Goal: Information Seeking & Learning: Compare options

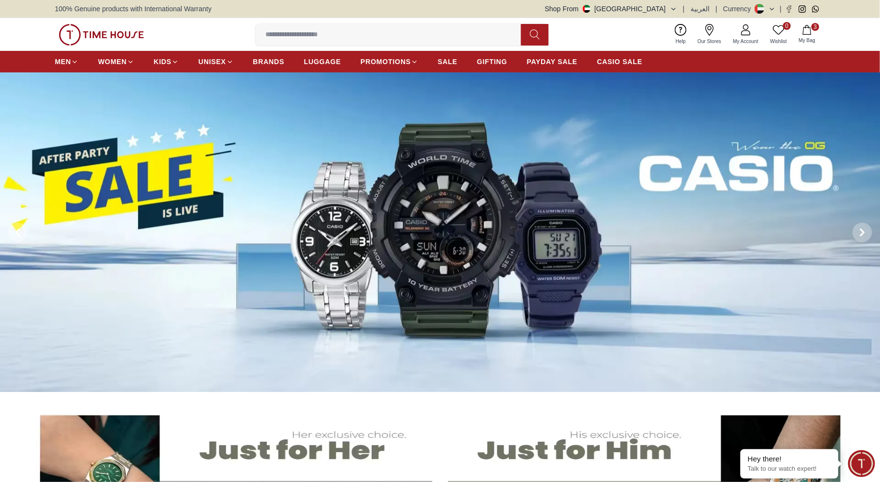
click at [302, 32] on input at bounding box center [392, 35] width 273 height 20
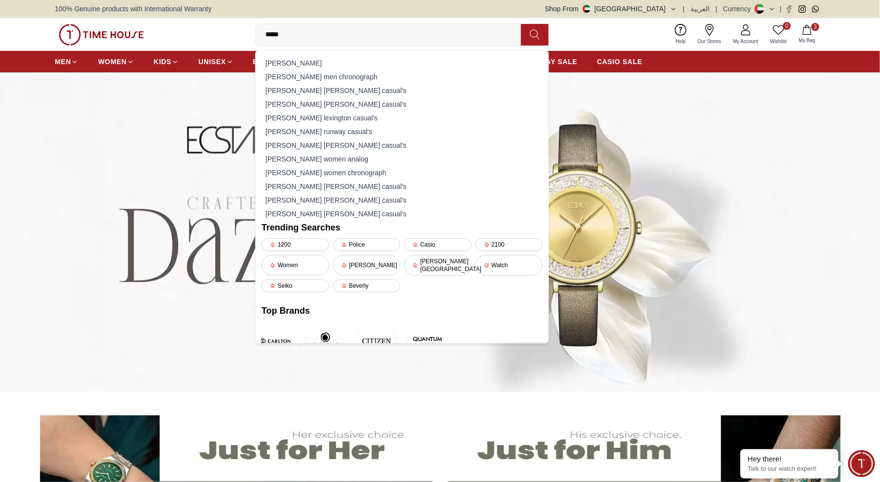
type input "******"
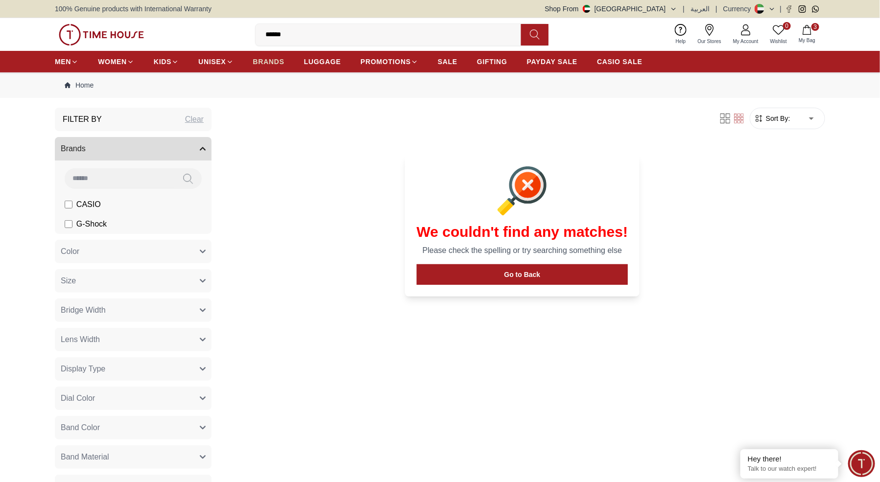
click at [260, 66] on span "BRANDS" at bounding box center [268, 62] width 31 height 10
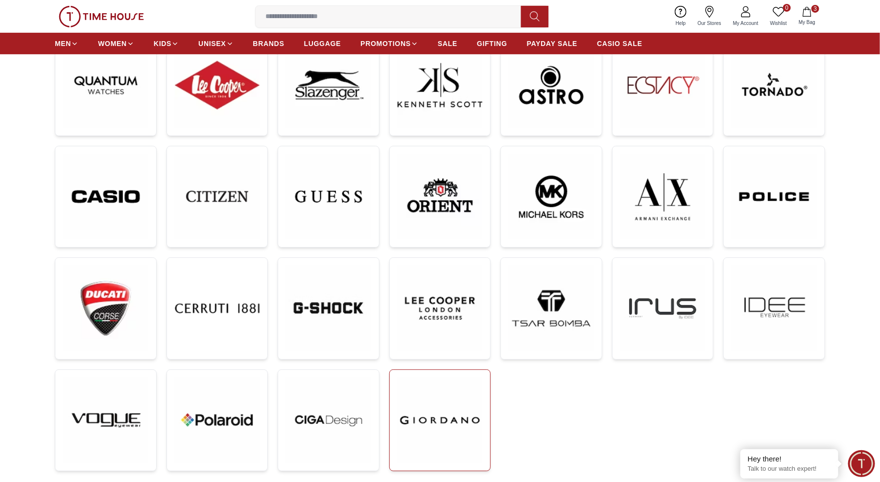
scroll to position [180, 0]
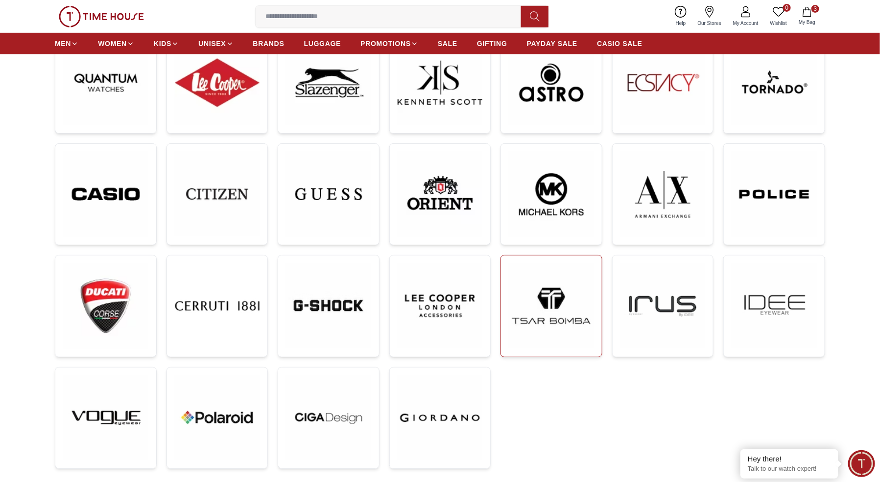
click at [535, 285] on img at bounding box center [551, 305] width 85 height 85
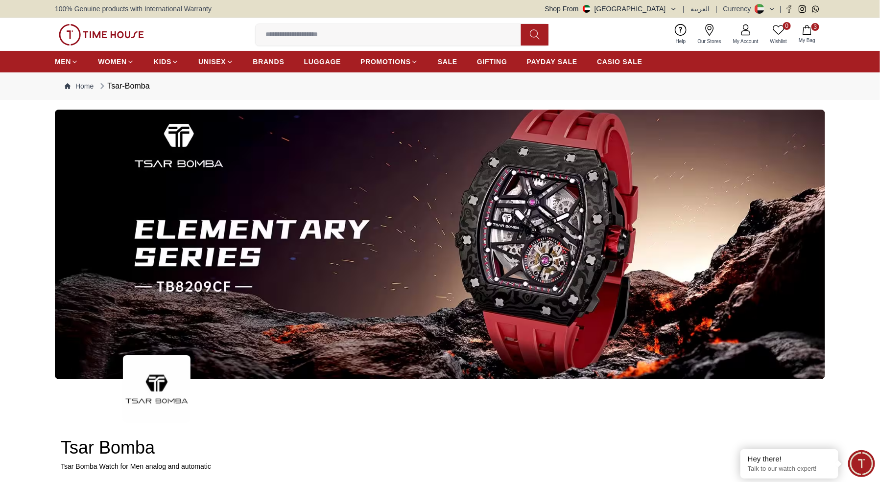
click at [508, 226] on img at bounding box center [440, 245] width 770 height 270
click at [531, 239] on img at bounding box center [440, 245] width 770 height 270
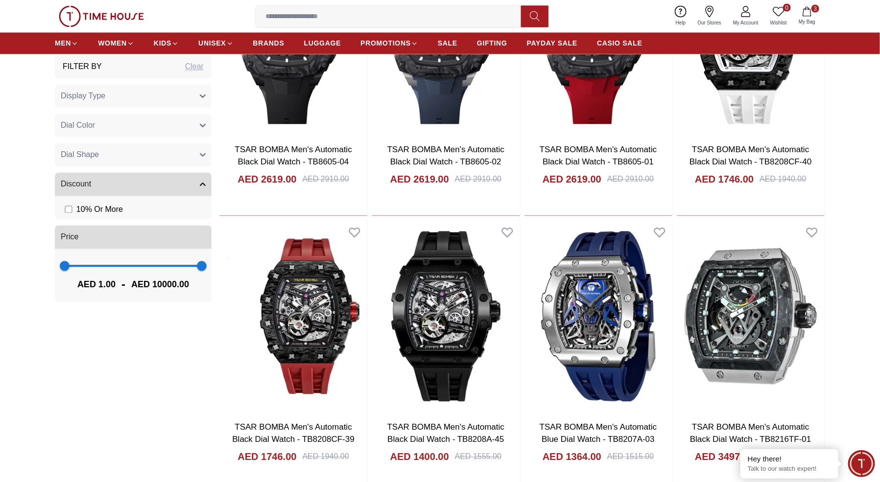
scroll to position [874, 0]
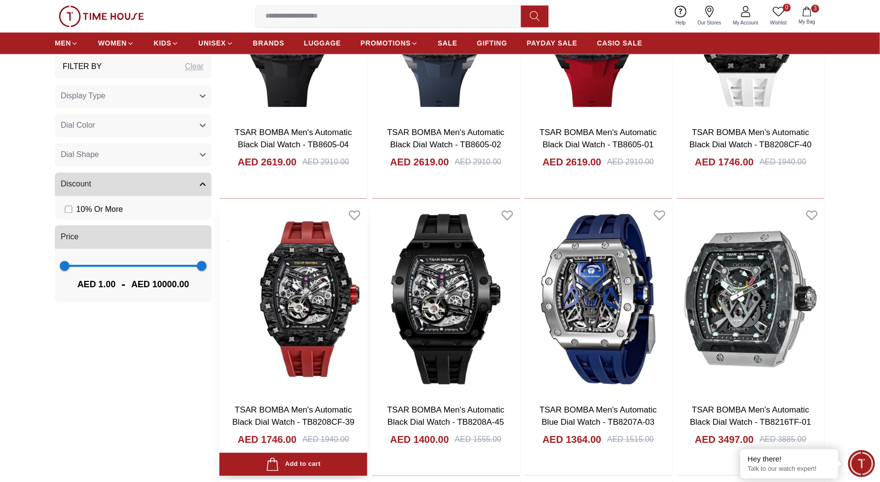
click at [282, 298] on img at bounding box center [293, 300] width 148 height 194
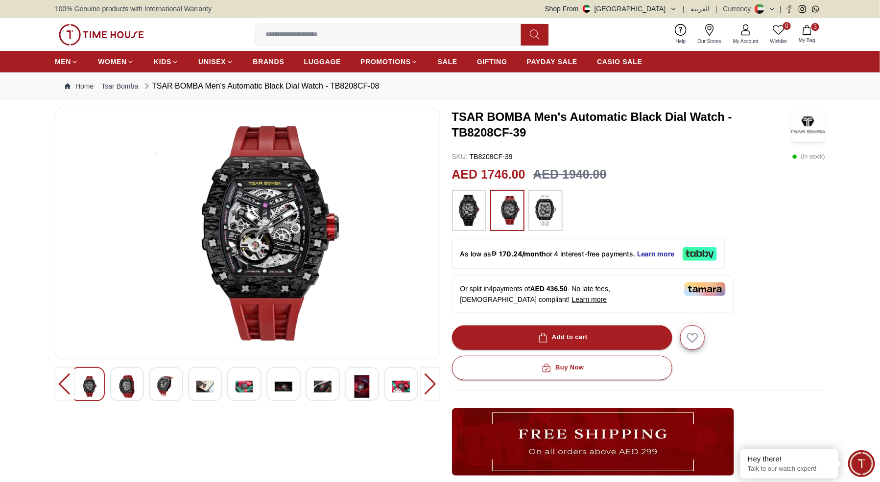
click at [459, 204] on img at bounding box center [469, 210] width 24 height 31
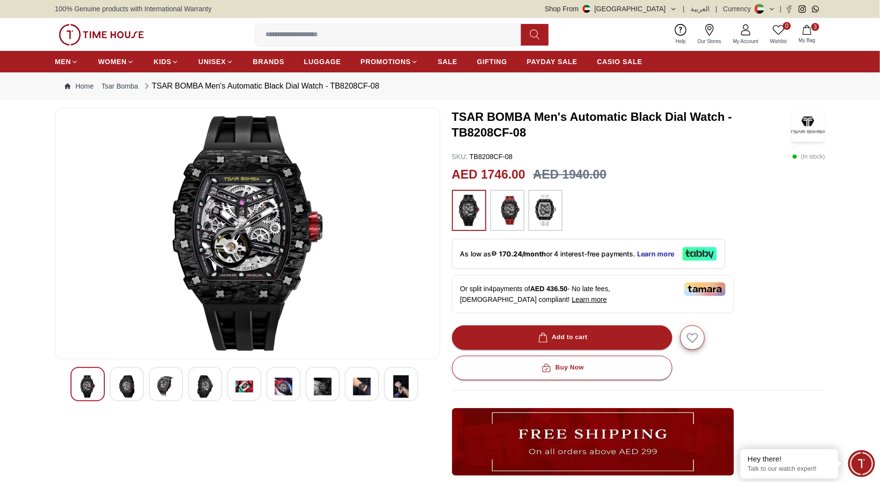
click at [503, 210] on img at bounding box center [507, 210] width 24 height 31
click at [552, 211] on img at bounding box center [545, 210] width 24 height 31
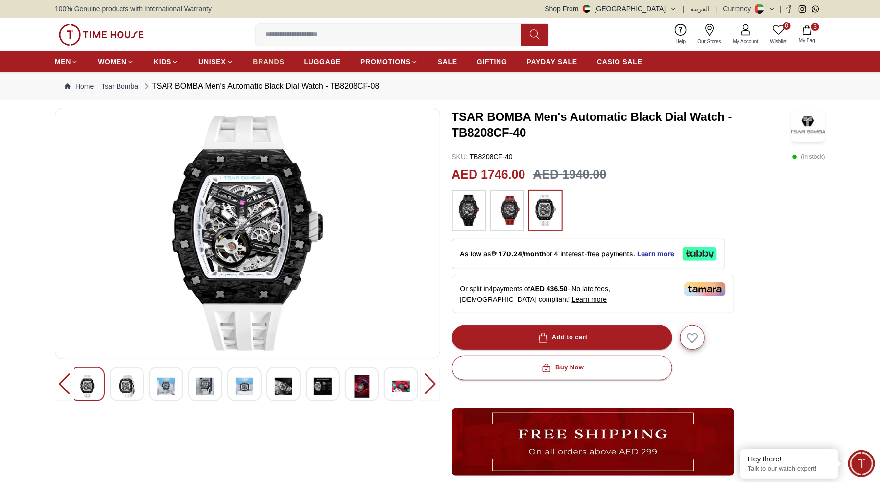
click at [262, 60] on span "BRANDS" at bounding box center [268, 62] width 31 height 10
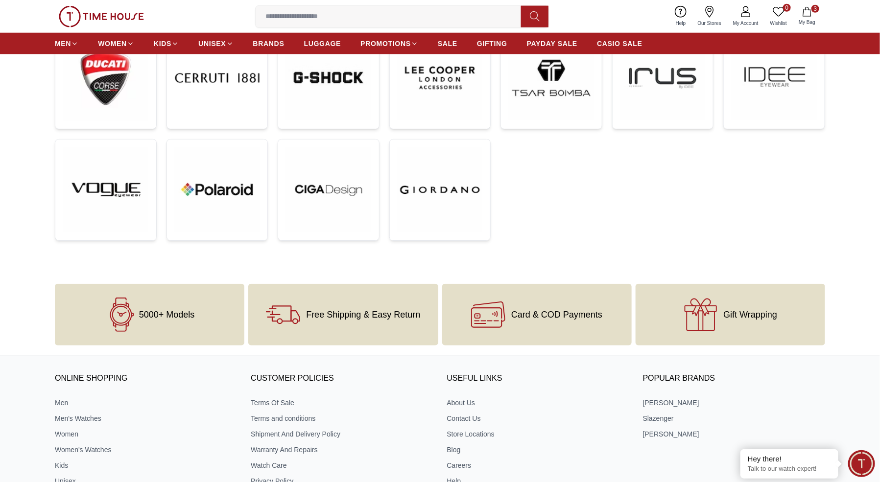
scroll to position [402, 0]
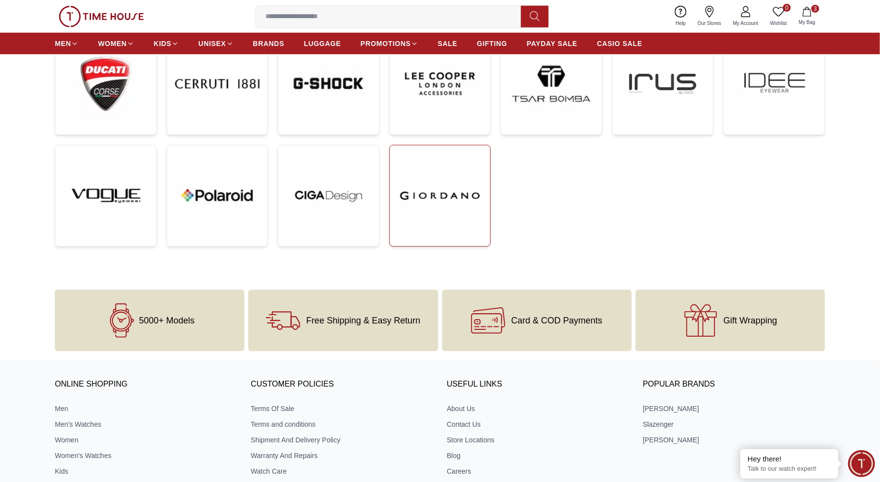
click at [444, 212] on img at bounding box center [440, 195] width 85 height 85
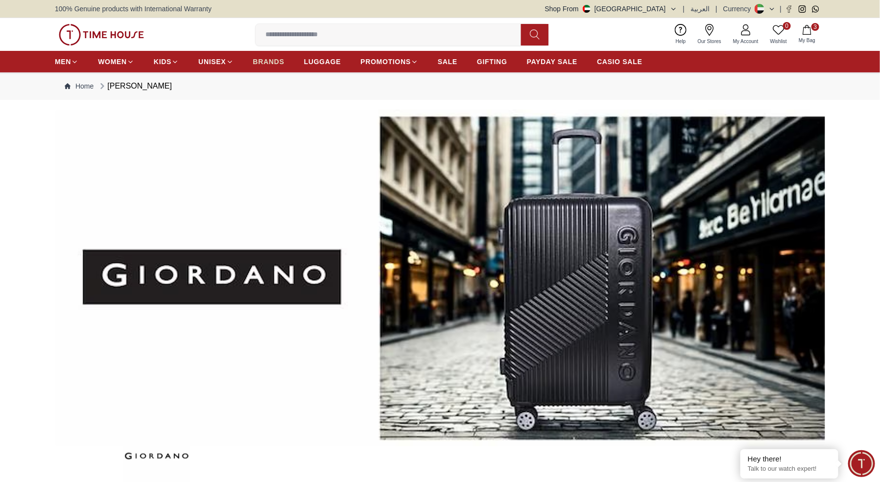
click at [267, 58] on span "BRANDS" at bounding box center [268, 62] width 31 height 10
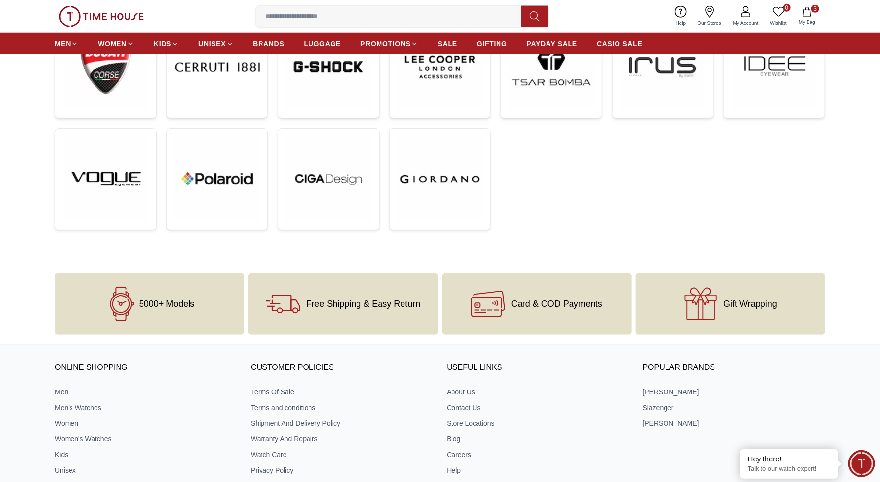
scroll to position [420, 0]
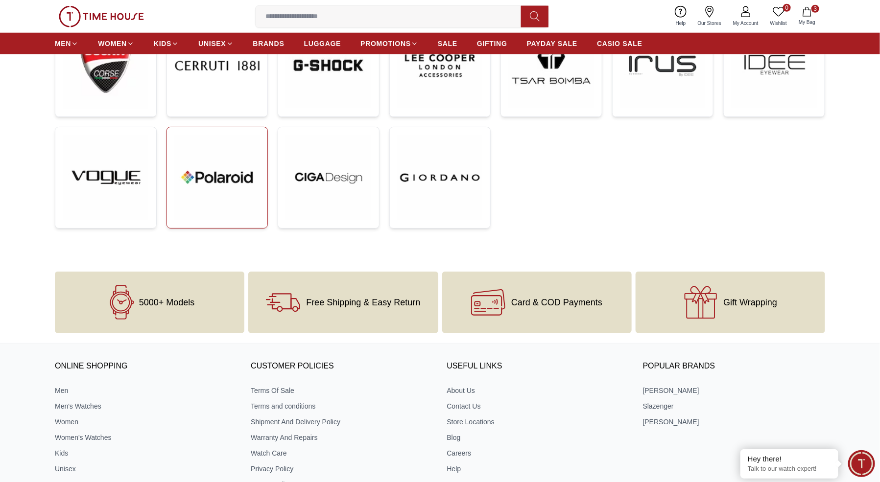
click at [239, 223] on link at bounding box center [217, 178] width 102 height 102
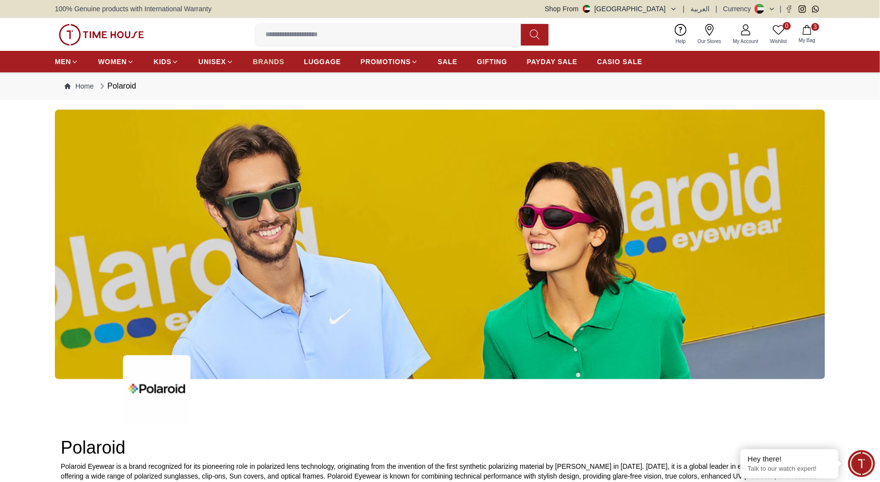
click at [260, 66] on span "BRANDS" at bounding box center [268, 62] width 31 height 10
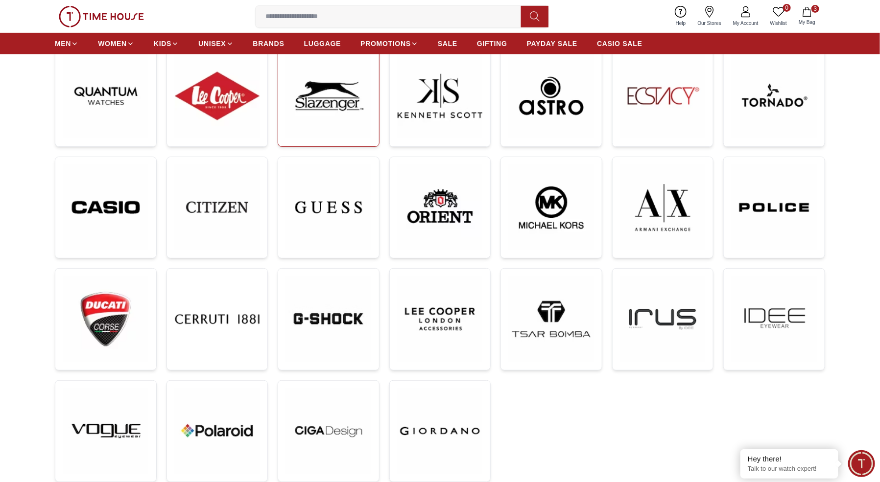
scroll to position [207, 0]
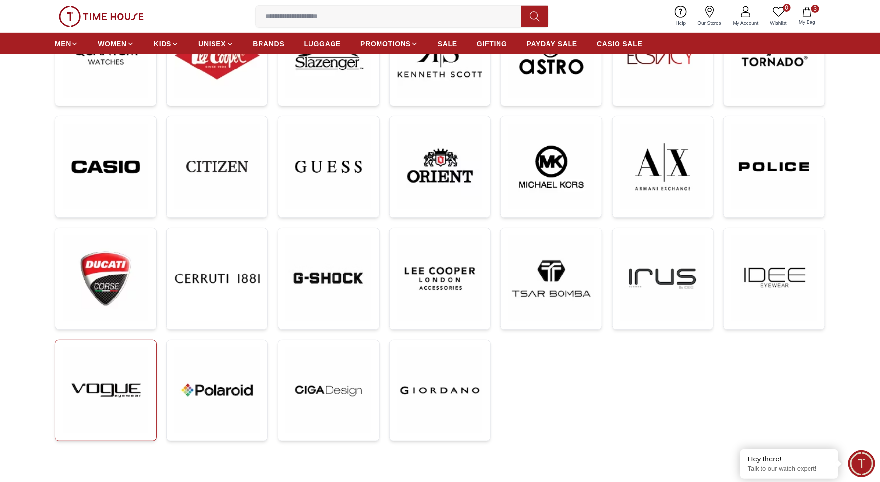
click at [132, 416] on img at bounding box center [105, 390] width 85 height 85
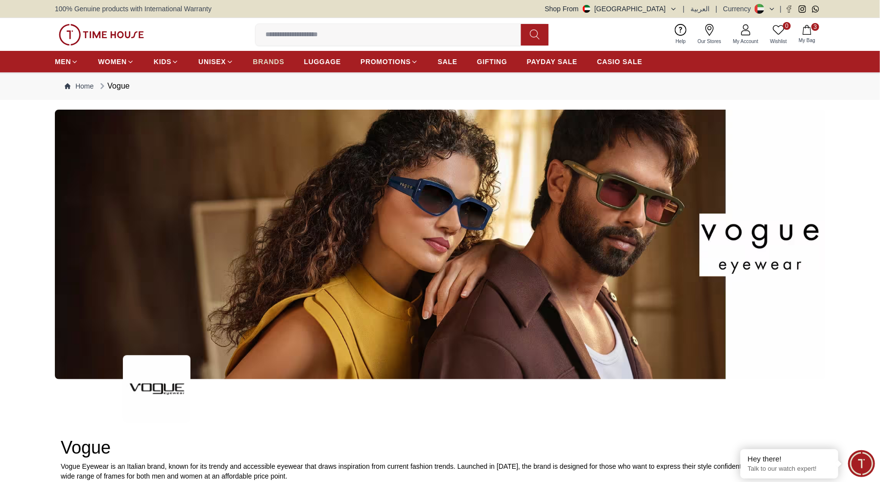
click at [262, 62] on span "BRANDS" at bounding box center [268, 62] width 31 height 10
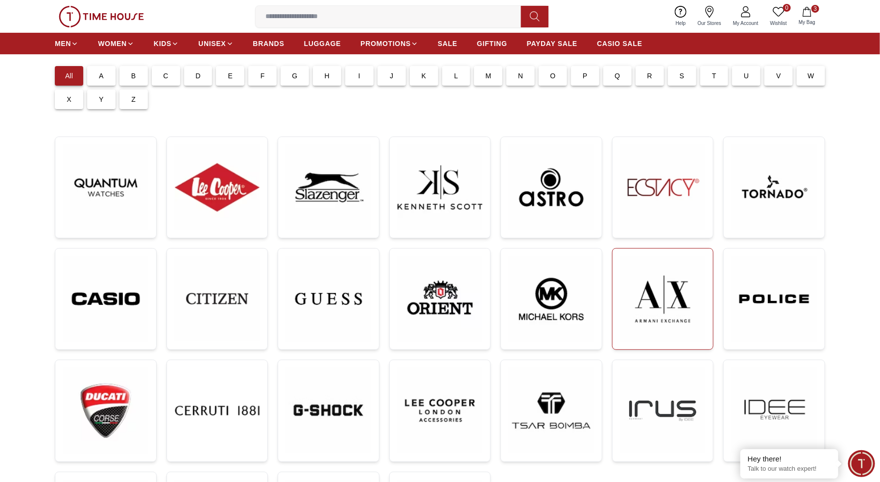
scroll to position [104, 0]
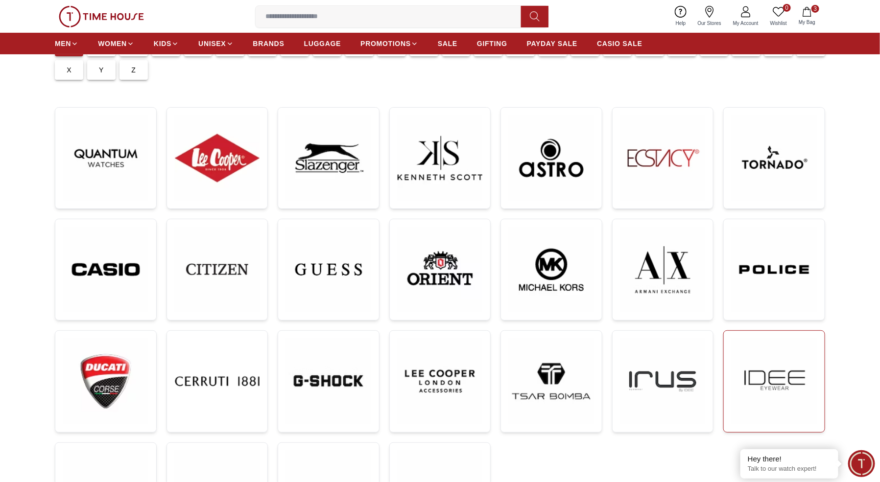
click at [777, 335] on link at bounding box center [774, 381] width 102 height 102
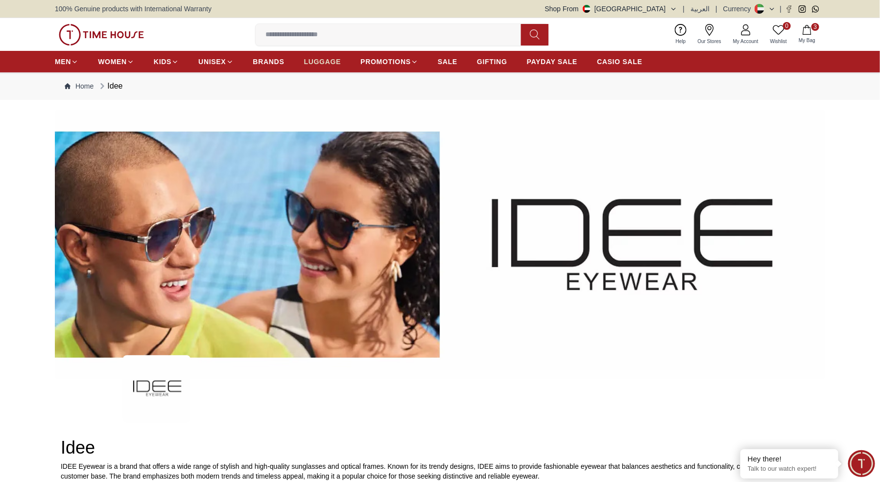
click at [307, 57] on span "LUGGAGE" at bounding box center [322, 62] width 37 height 10
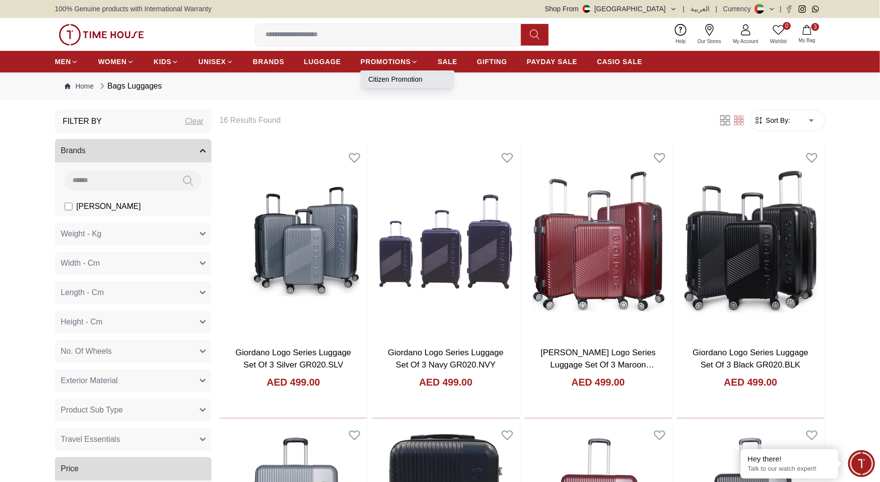
click at [390, 77] on link "Citizen Promotion" at bounding box center [407, 79] width 78 height 10
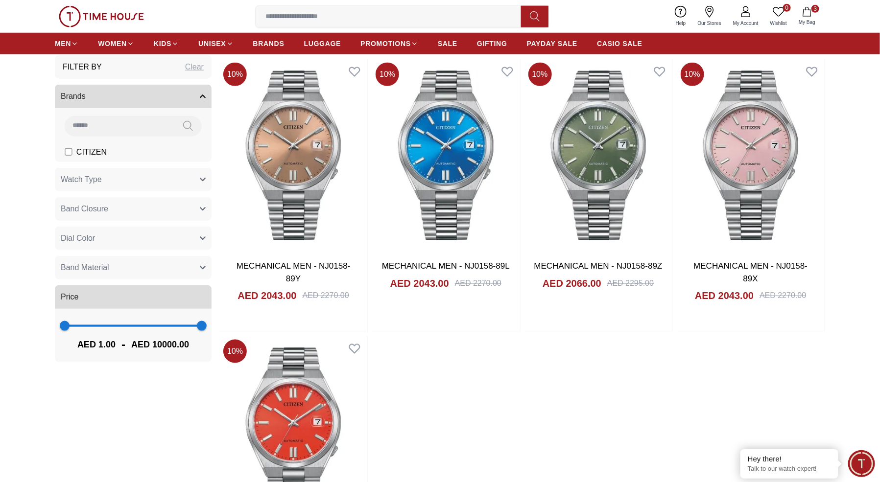
scroll to position [365, 0]
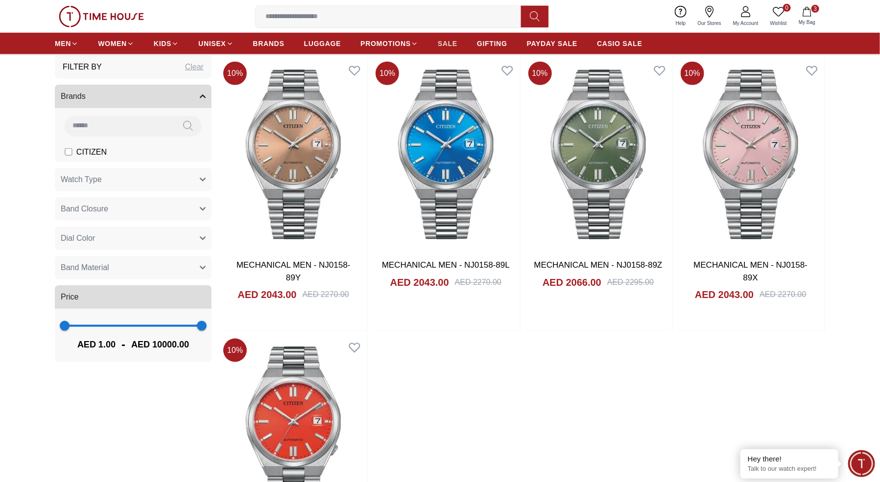
click at [451, 48] on link "SALE" at bounding box center [448, 44] width 20 height 18
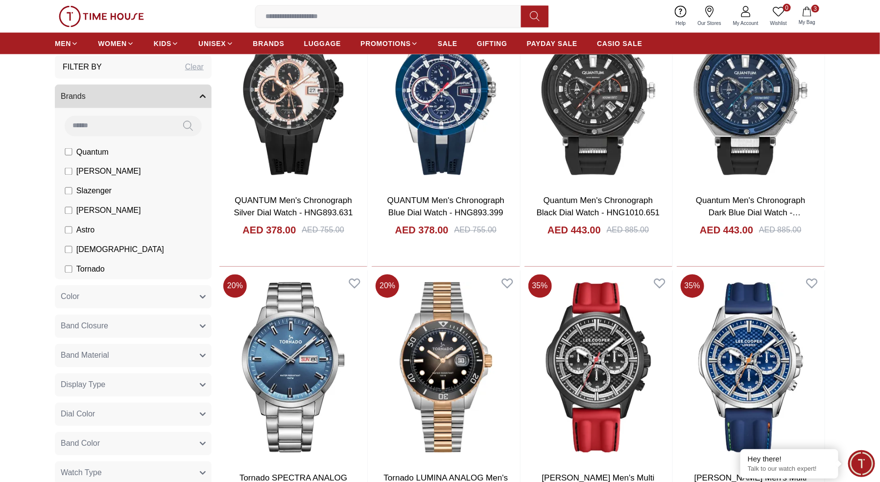
scroll to position [774, 0]
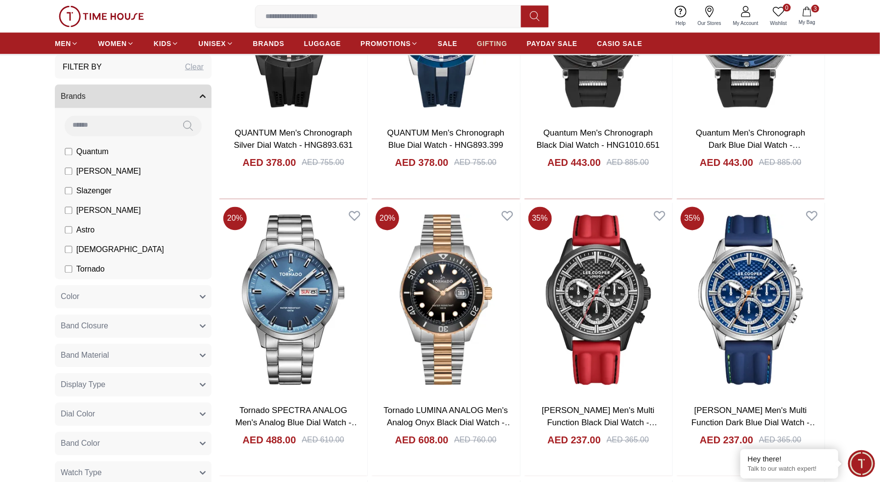
click at [488, 40] on span "GIFTING" at bounding box center [492, 44] width 30 height 10
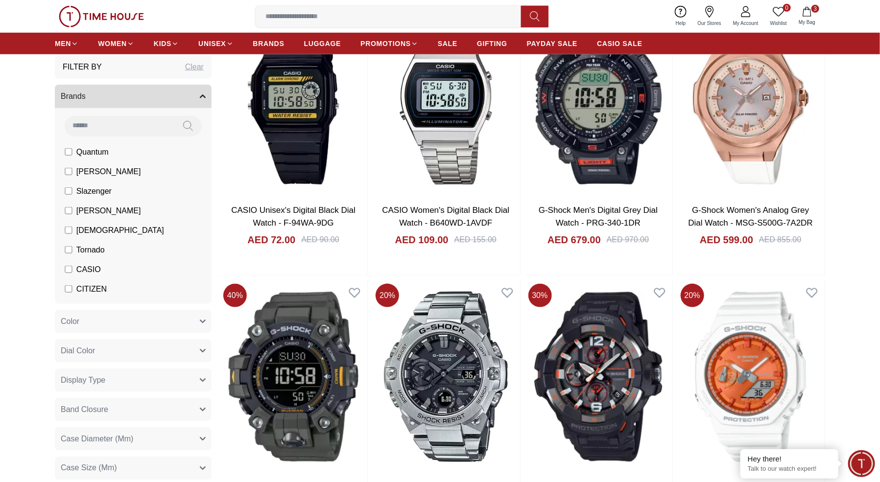
scroll to position [419, 0]
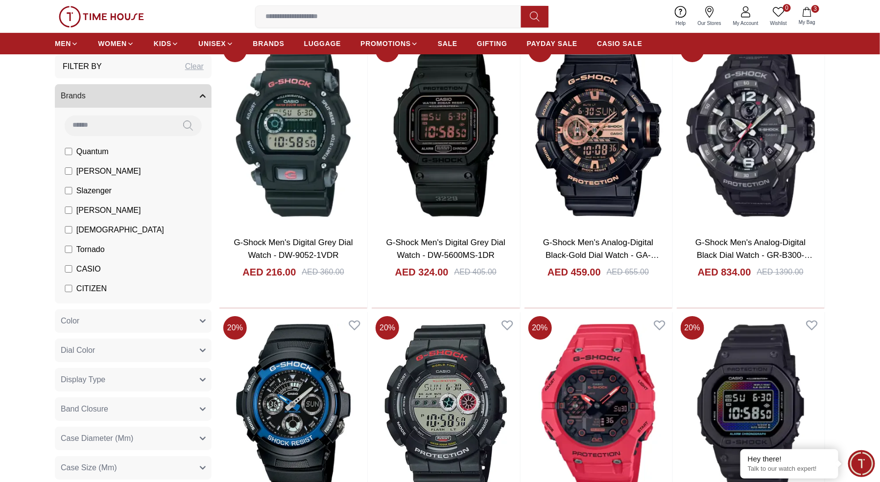
scroll to position [1496, 0]
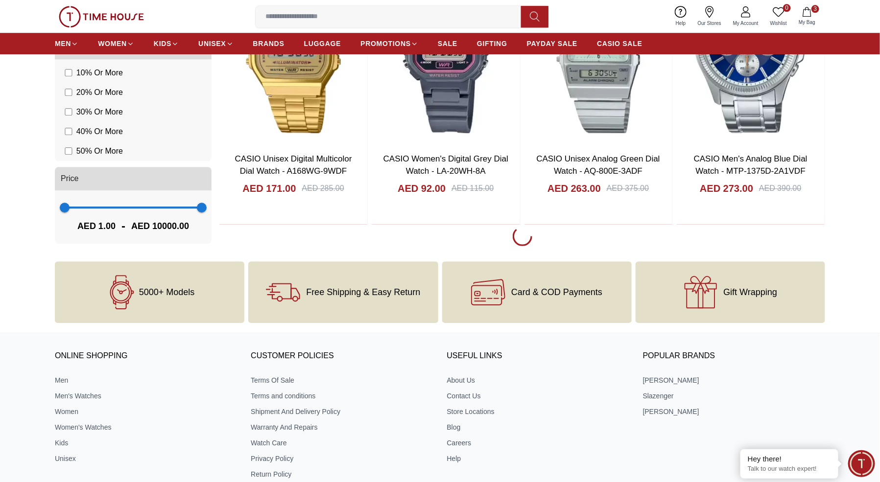
scroll to position [2974, 0]
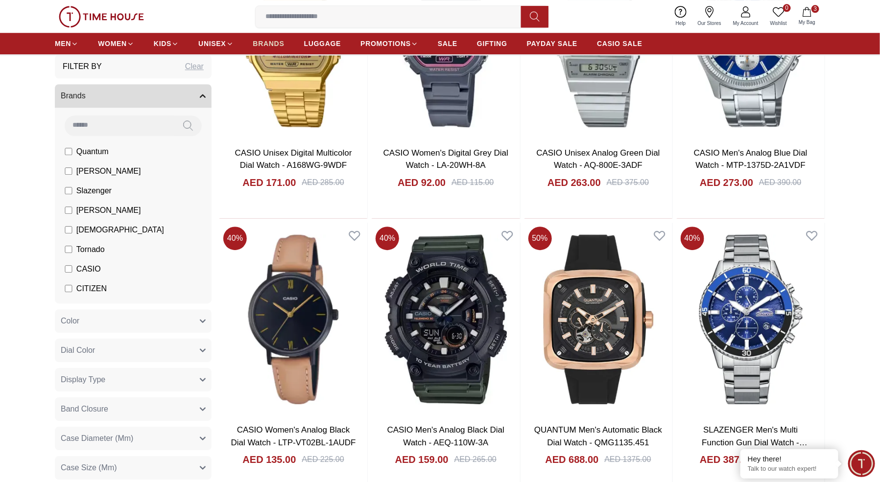
click at [271, 49] on link "BRANDS" at bounding box center [268, 44] width 31 height 18
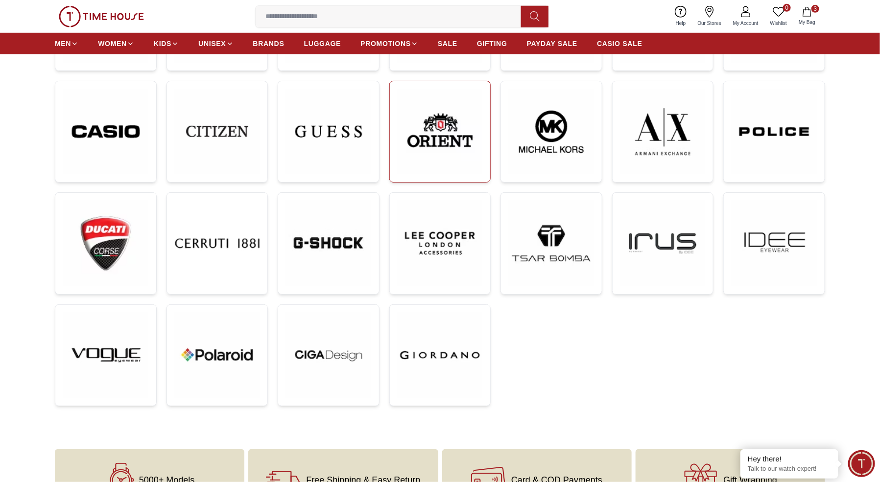
scroll to position [243, 0]
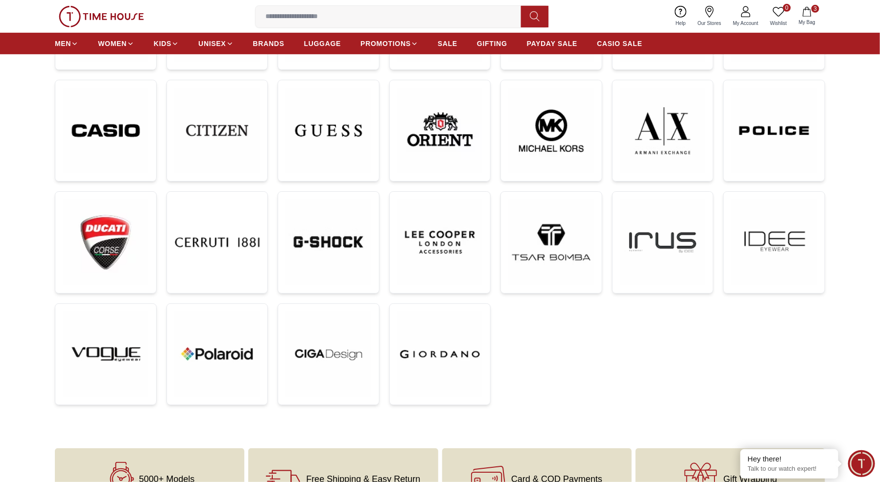
click at [341, 25] on input at bounding box center [392, 17] width 273 height 20
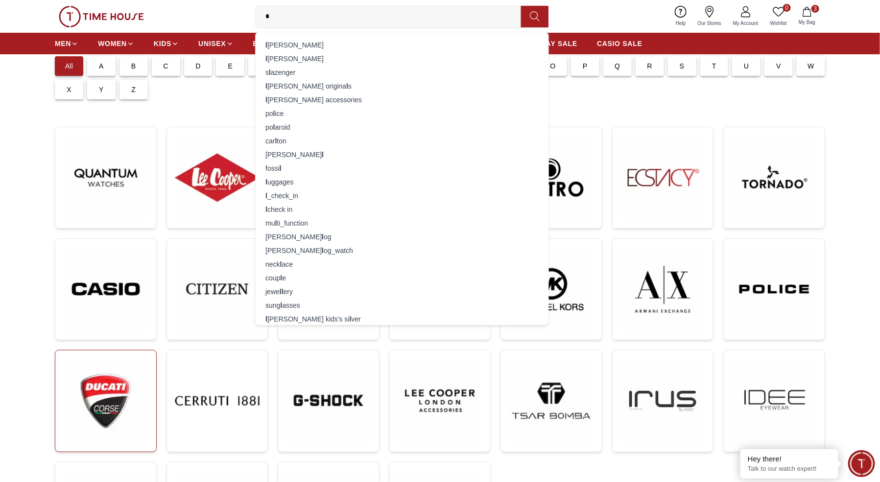
scroll to position [0, 0]
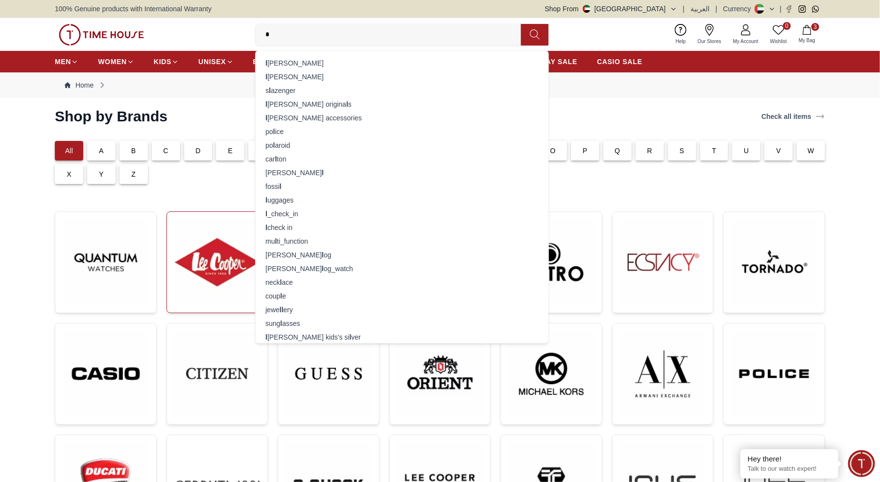
type input "*"
click at [213, 291] on img at bounding box center [217, 262] width 85 height 85
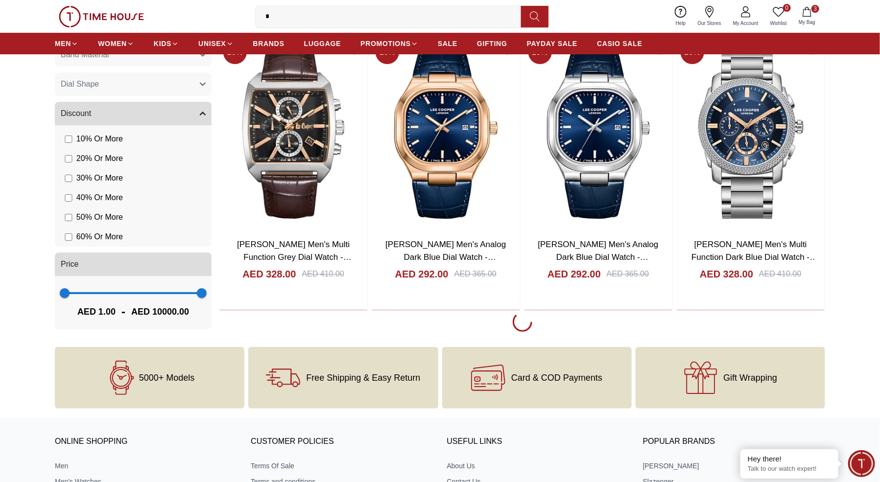
scroll to position [1646, 0]
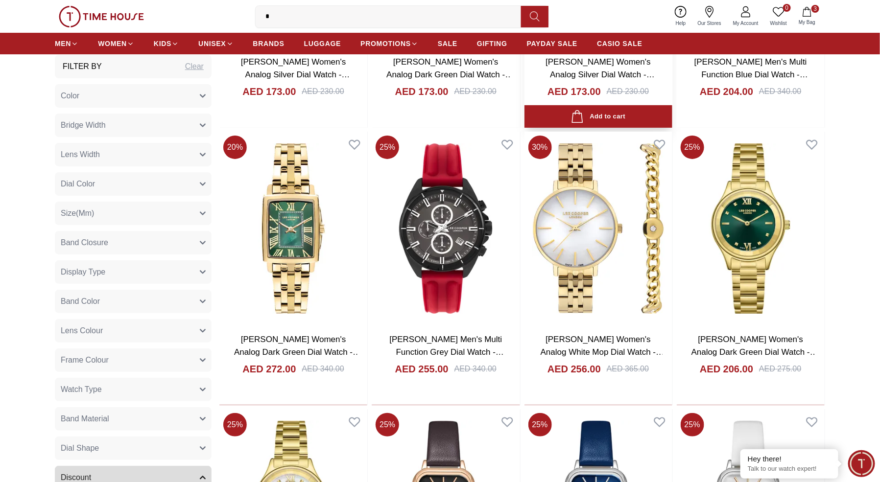
scroll to position [3486, 0]
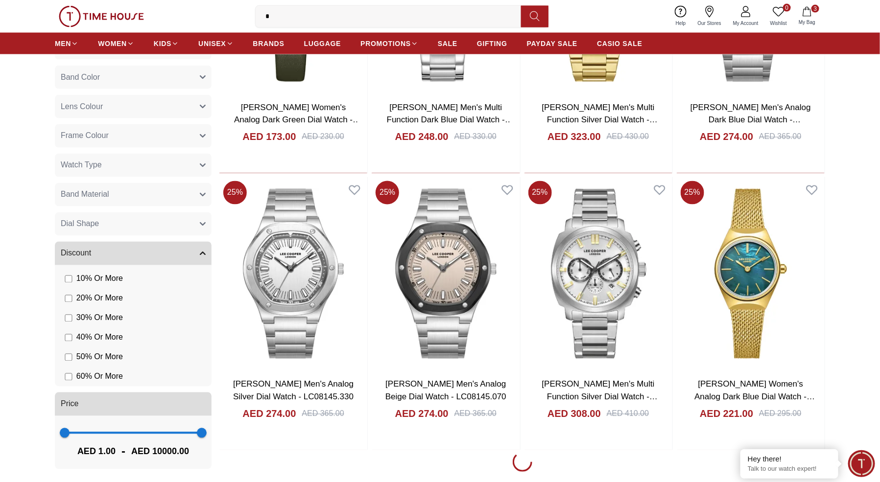
scroll to position [4417, 0]
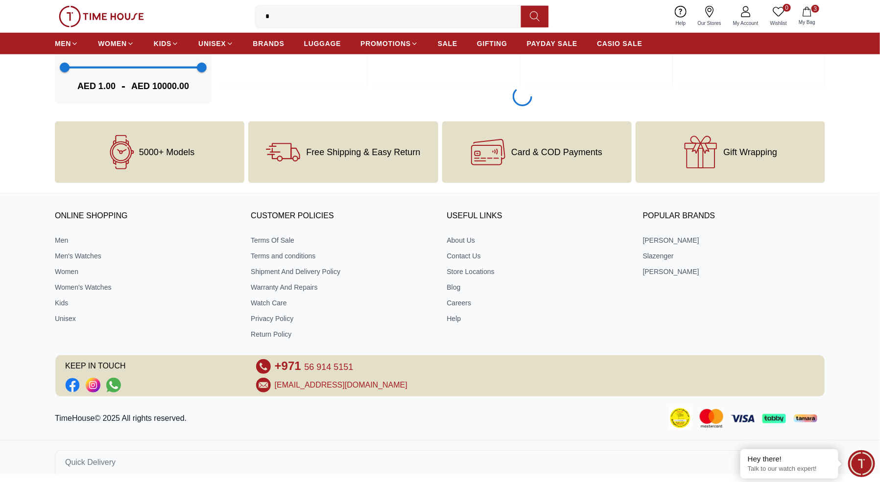
scroll to position [7276, 0]
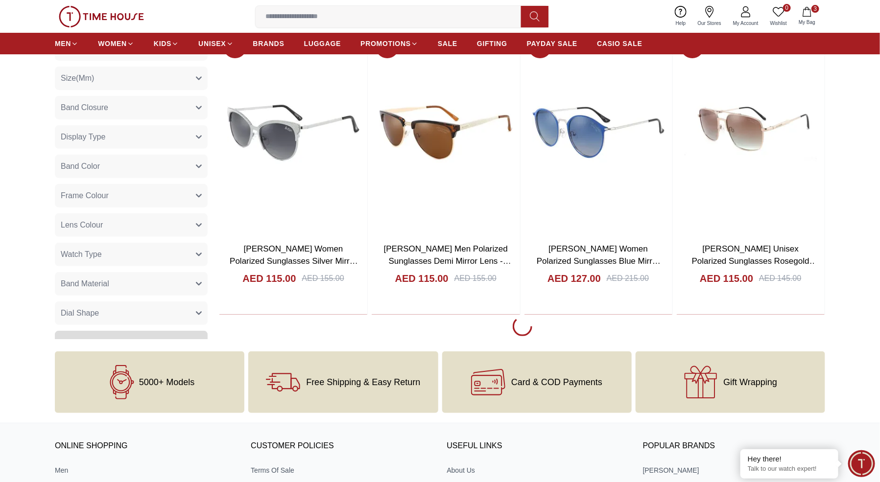
scroll to position [1915, 0]
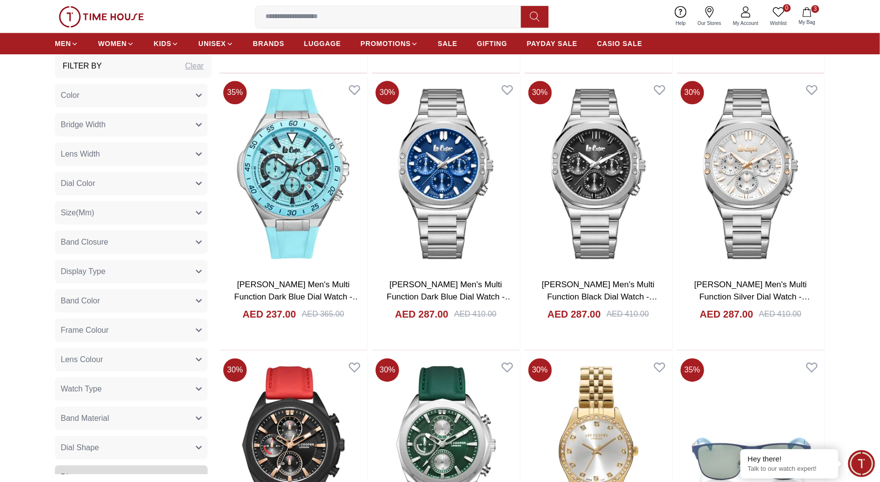
scroll to position [1078, 0]
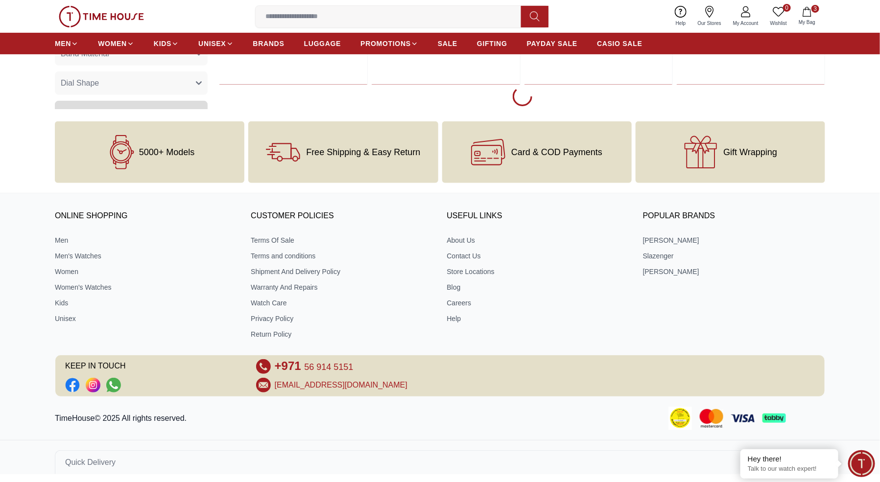
scroll to position [1777, 0]
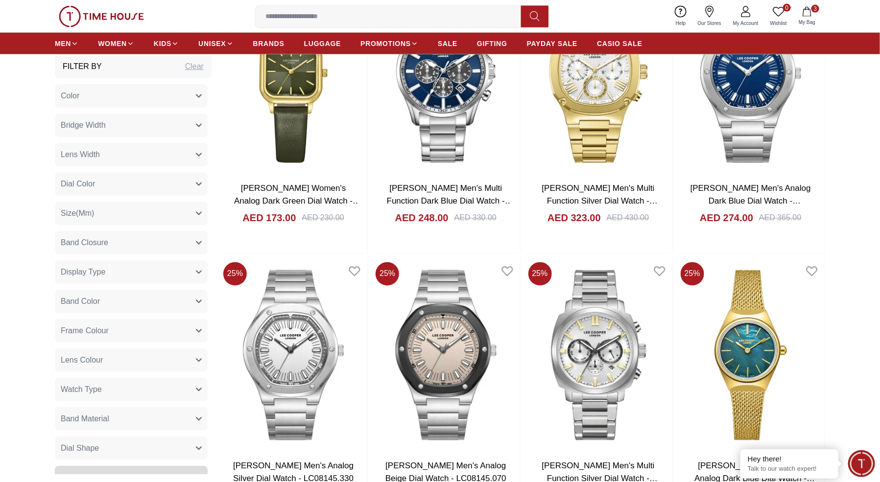
scroll to position [4238, 0]
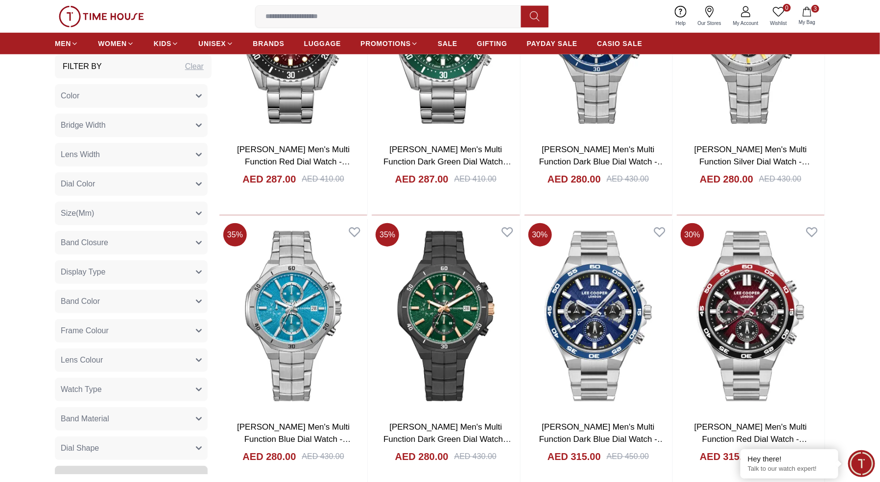
scroll to position [5848, 0]
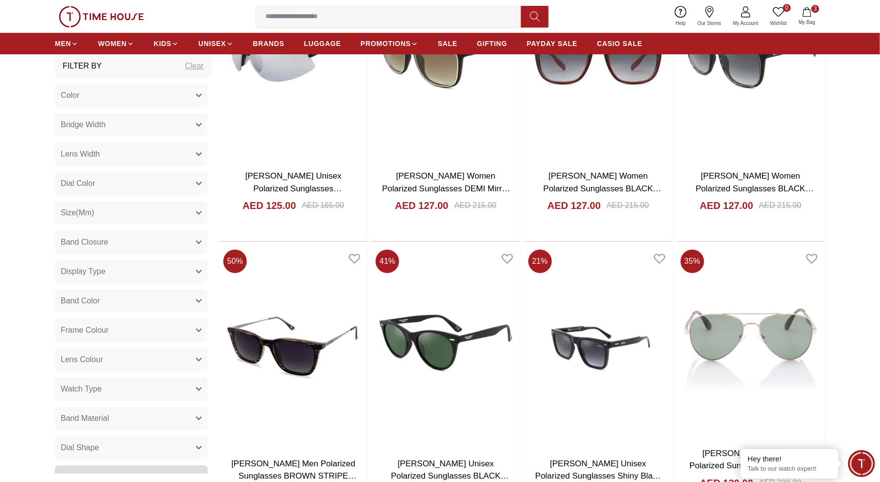
scroll to position [8582, 0]
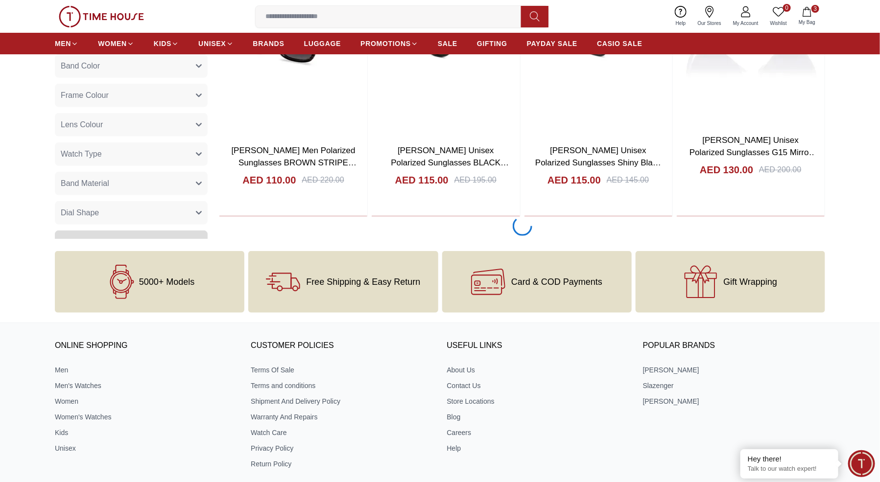
scroll to position [8701, 0]
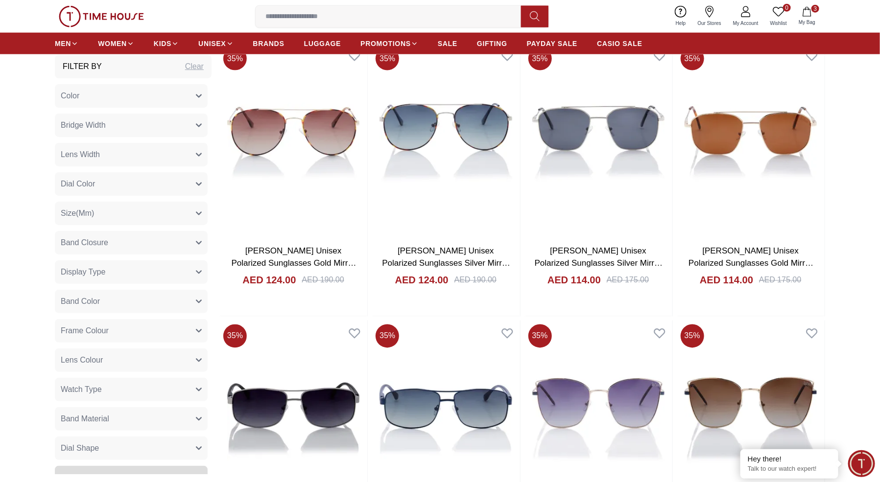
scroll to position [11291, 0]
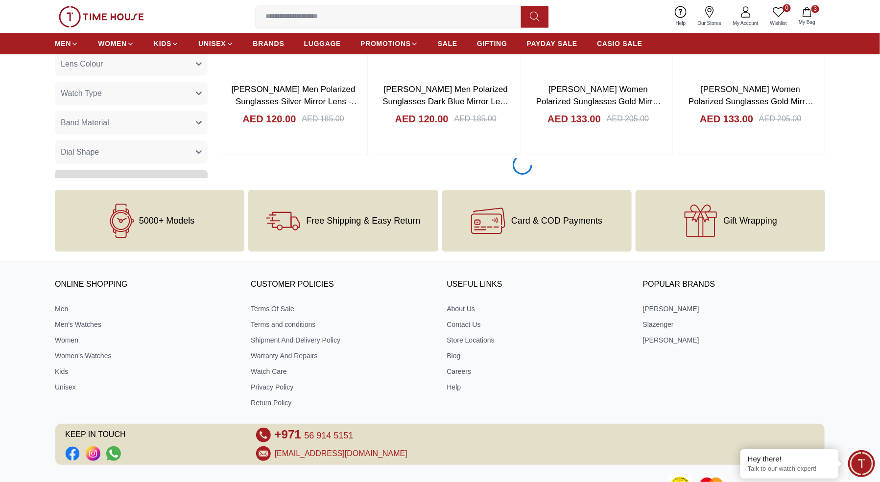
scroll to position [11513, 0]
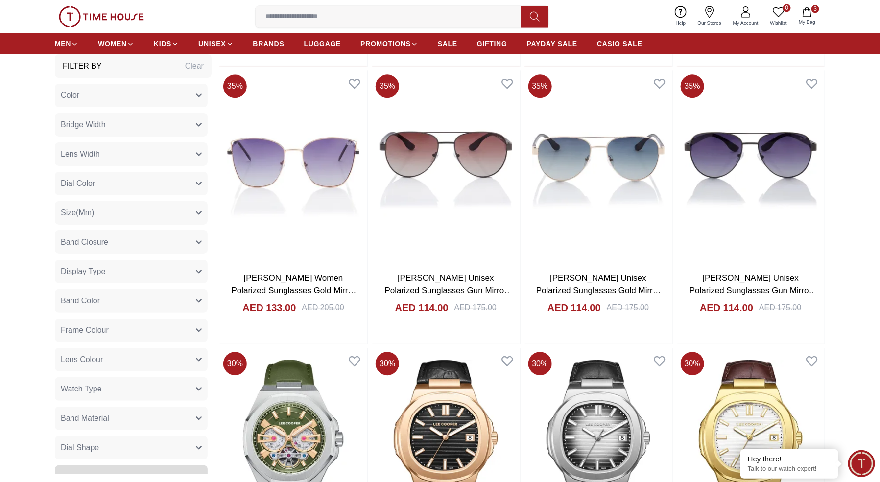
scroll to position [11714, 0]
click at [264, 43] on span "BRANDS" at bounding box center [268, 44] width 31 height 10
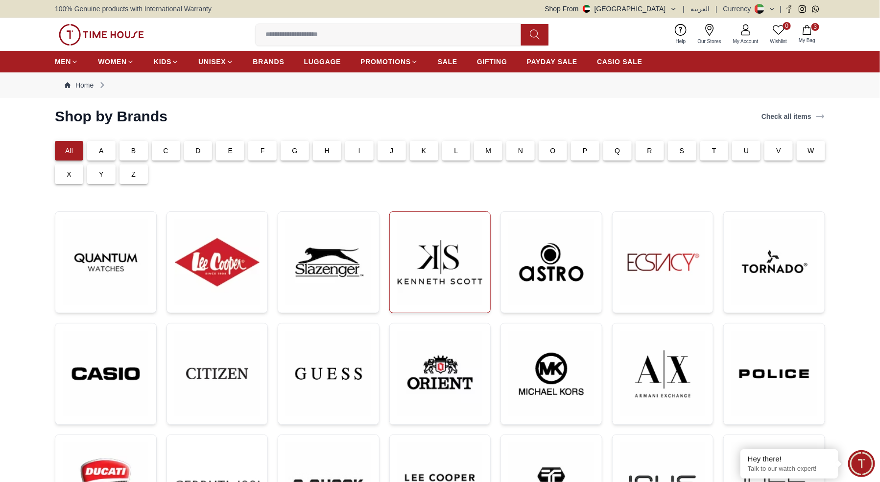
click at [437, 273] on img at bounding box center [440, 262] width 85 height 85
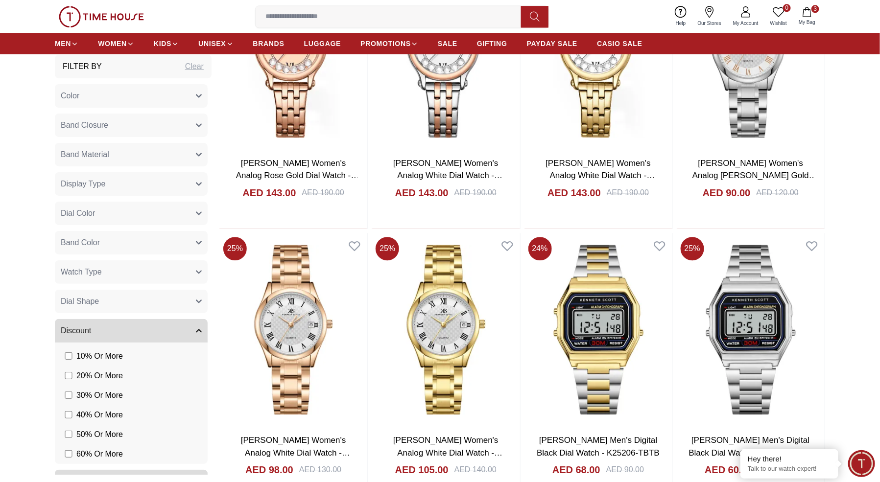
scroll to position [1135, 0]
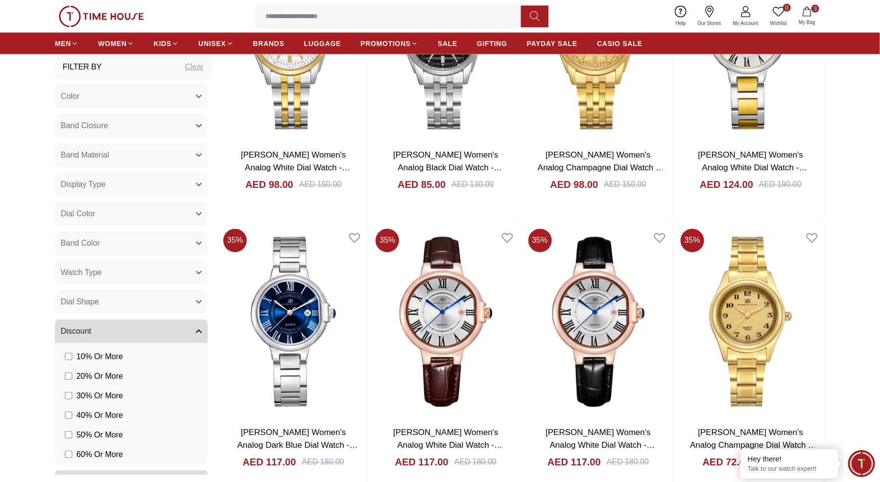
scroll to position [2564, 0]
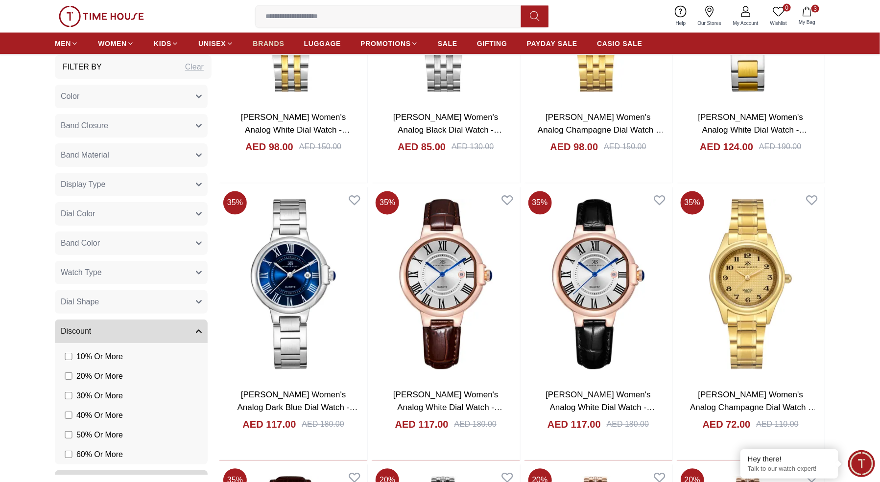
click at [262, 45] on span "BRANDS" at bounding box center [268, 44] width 31 height 10
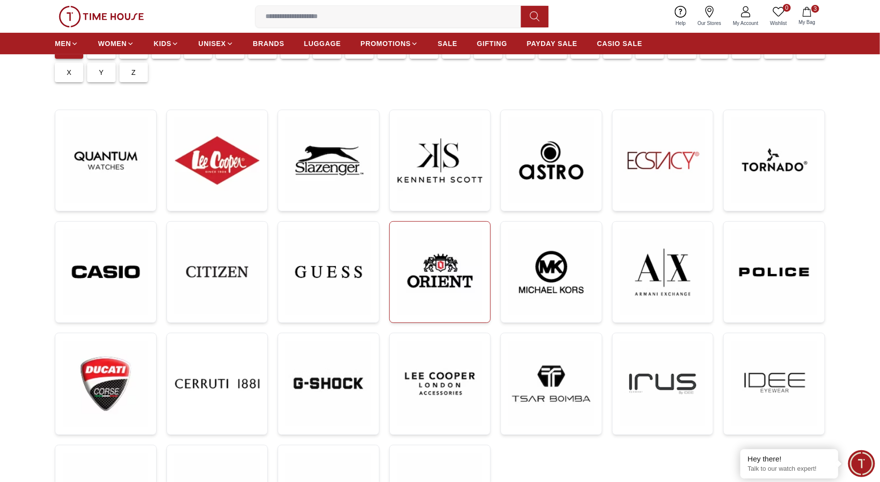
scroll to position [106, 0]
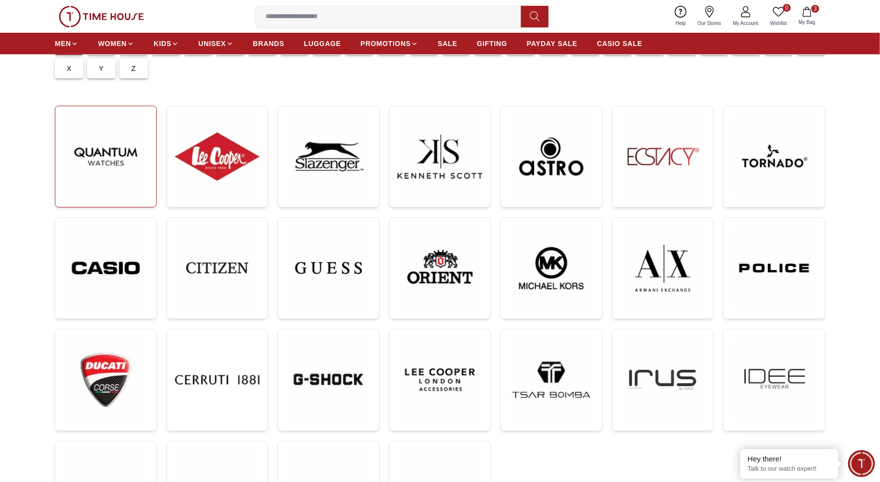
click at [125, 180] on img at bounding box center [105, 156] width 85 height 85
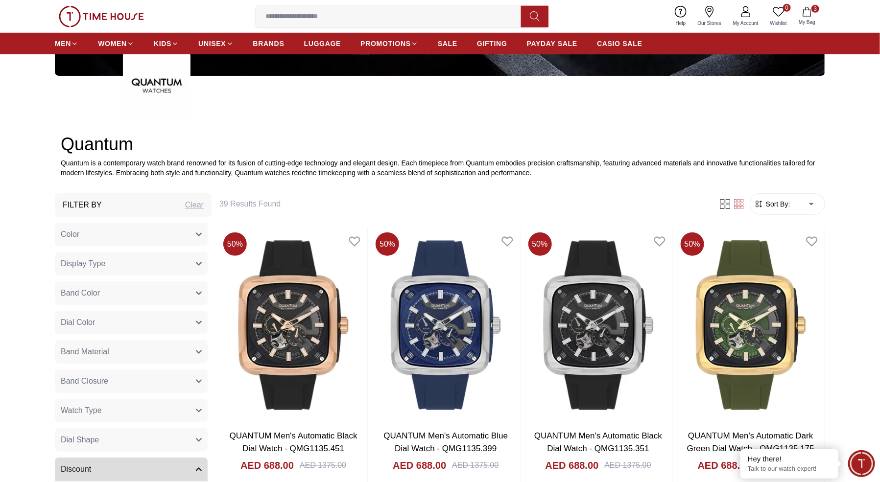
scroll to position [305, 0]
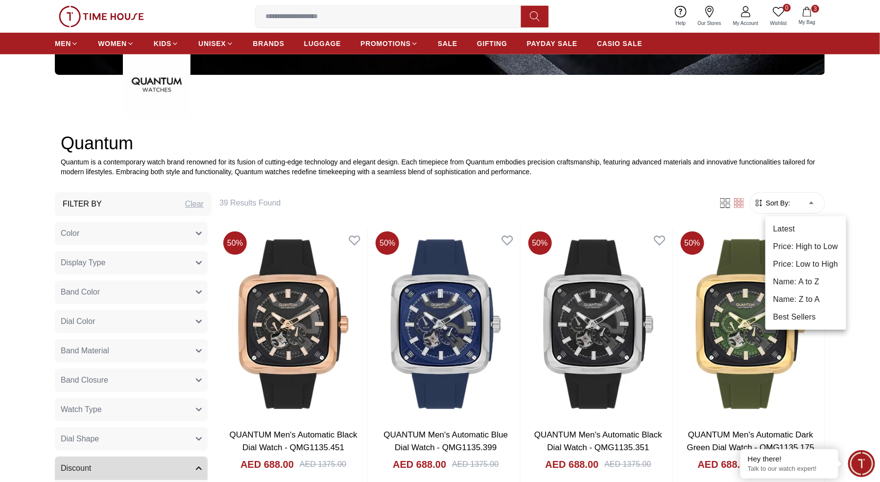
click at [788, 265] on li "Price: Low to High" at bounding box center [805, 265] width 81 height 18
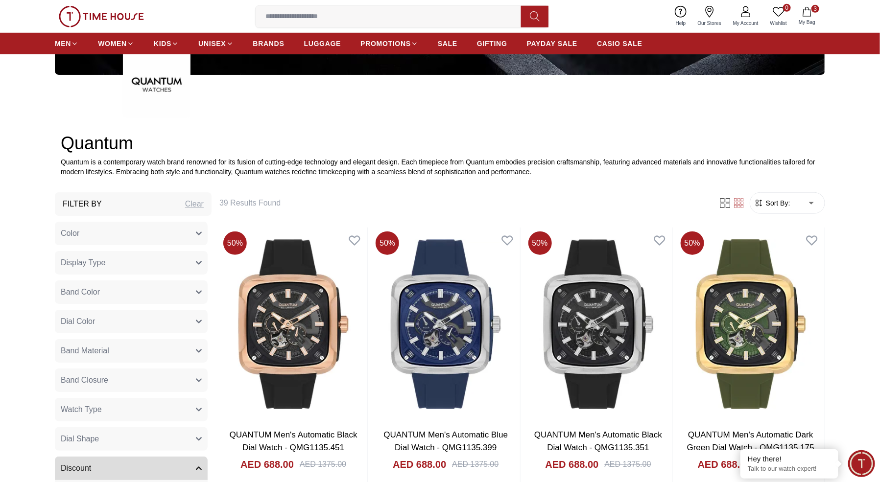
type input "*"
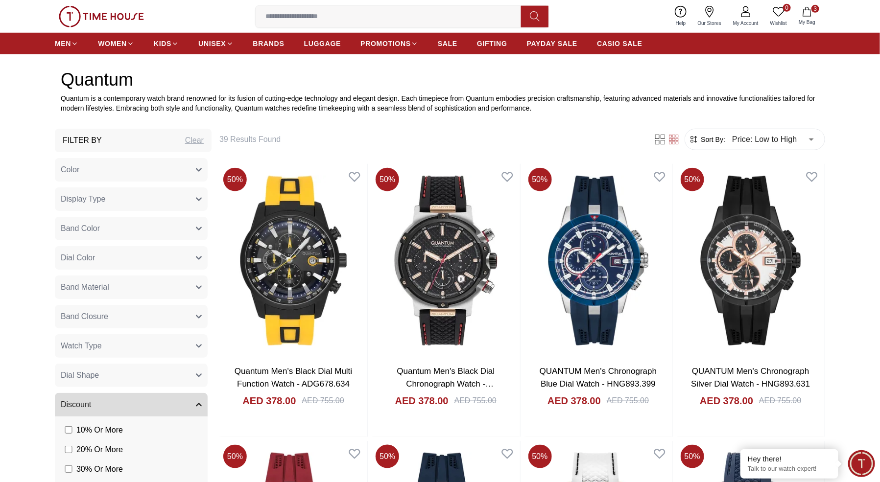
scroll to position [376, 0]
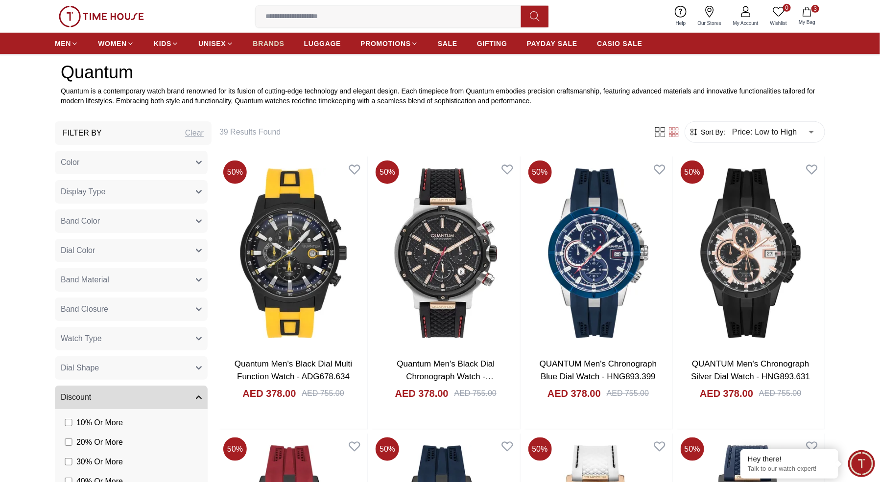
click at [263, 45] on span "BRANDS" at bounding box center [268, 44] width 31 height 10
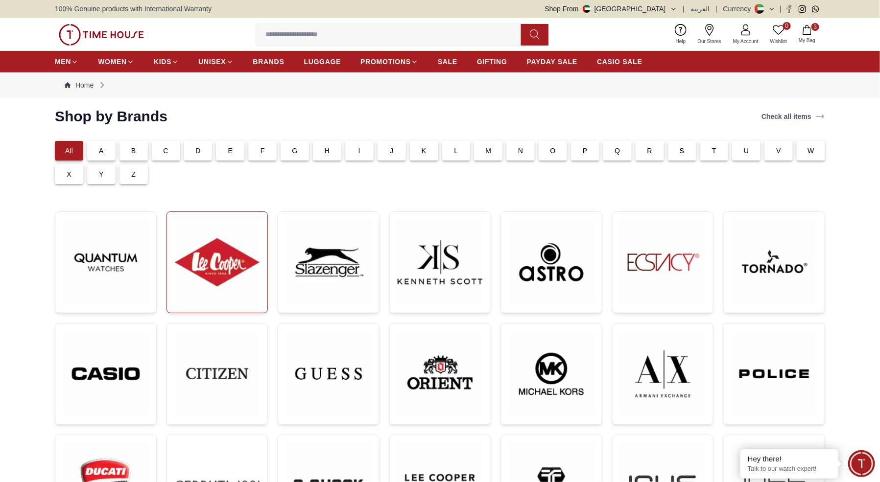
click at [206, 263] on img at bounding box center [217, 262] width 85 height 85
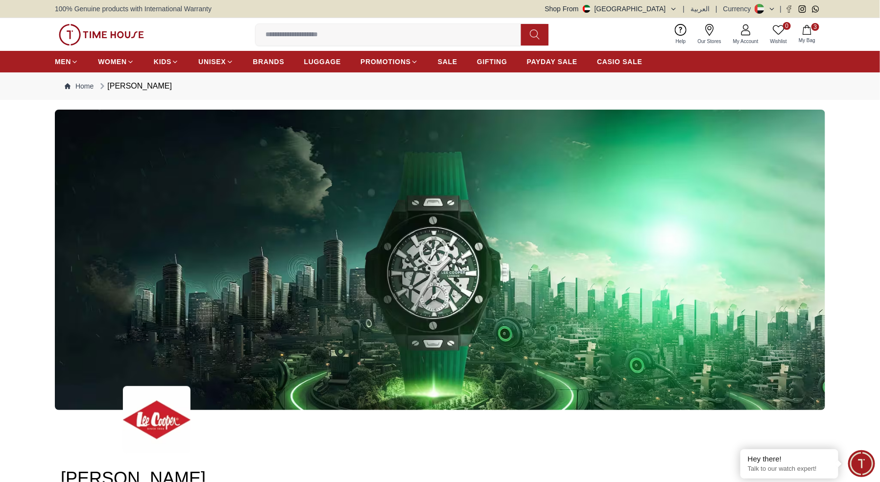
click at [398, 279] on img at bounding box center [440, 260] width 770 height 301
click at [426, 278] on img at bounding box center [440, 260] width 770 height 301
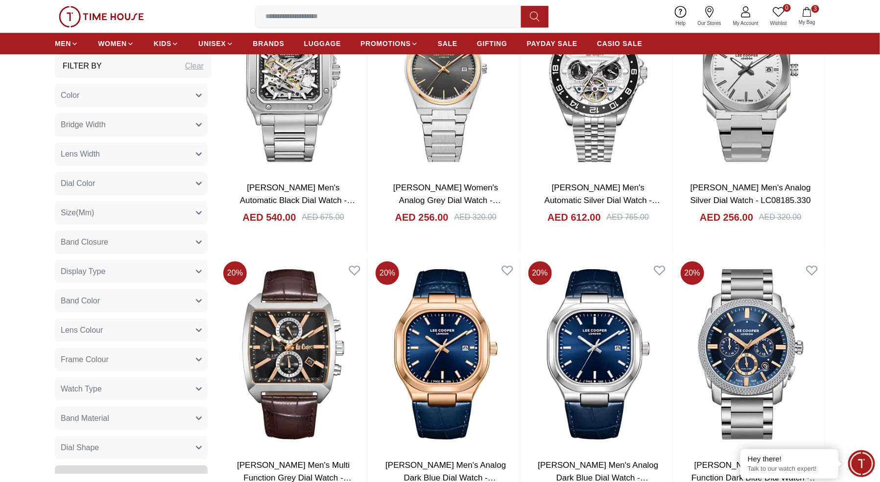
scroll to position [1435, 0]
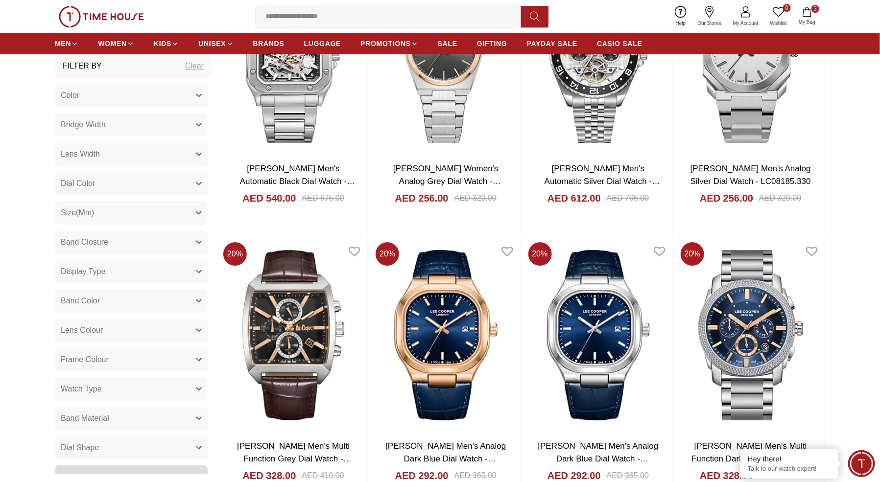
scroll to position [1680, 0]
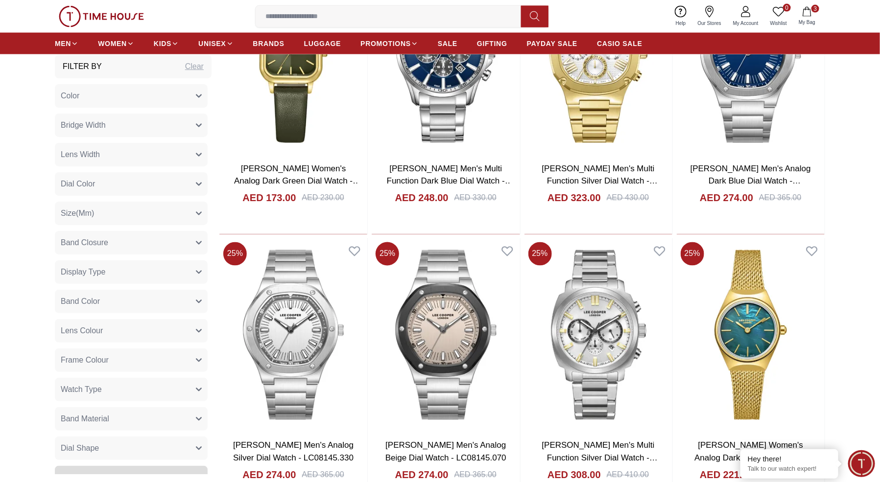
scroll to position [4603, 0]
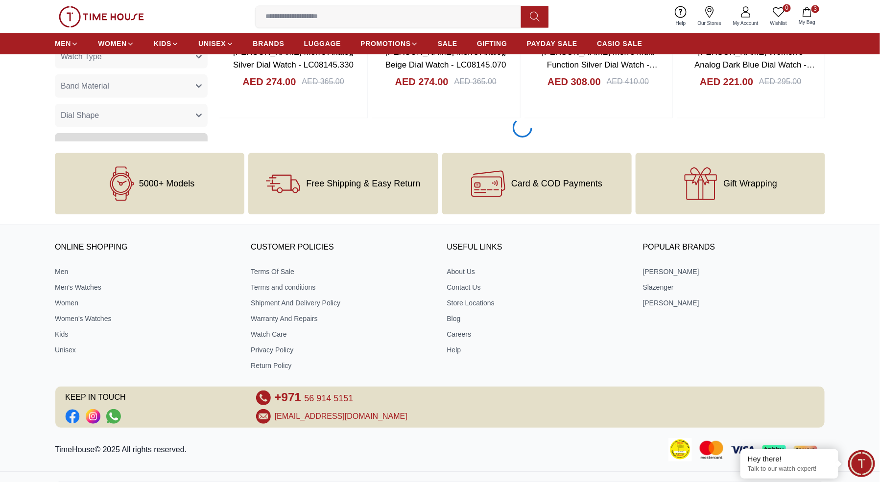
scroll to position [4481, 0]
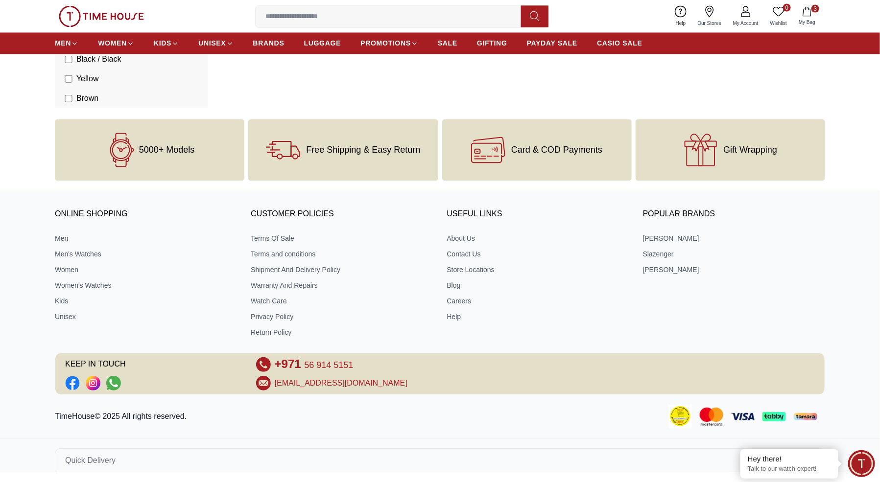
scroll to position [841, 0]
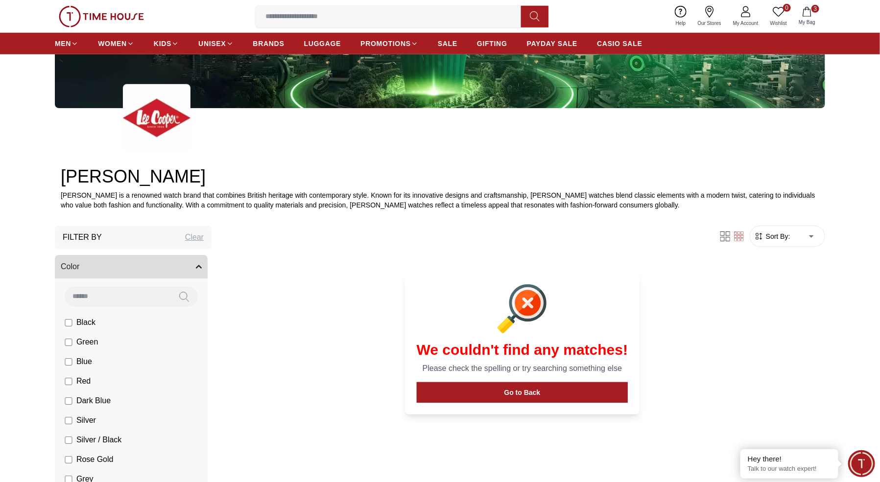
scroll to position [304, 0]
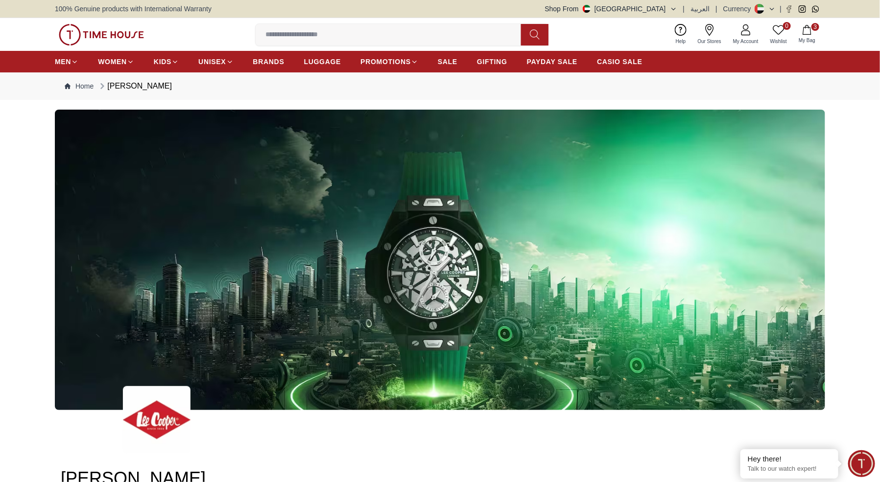
click at [400, 239] on img at bounding box center [440, 260] width 770 height 301
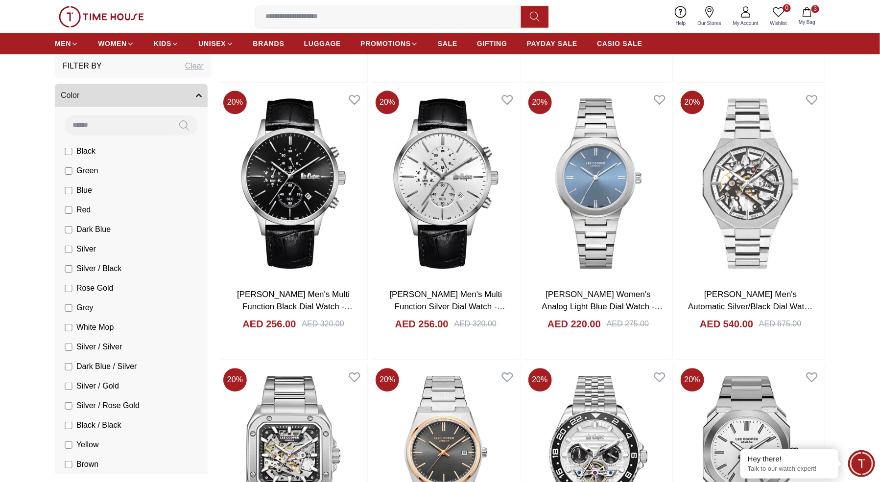
scroll to position [1118, 0]
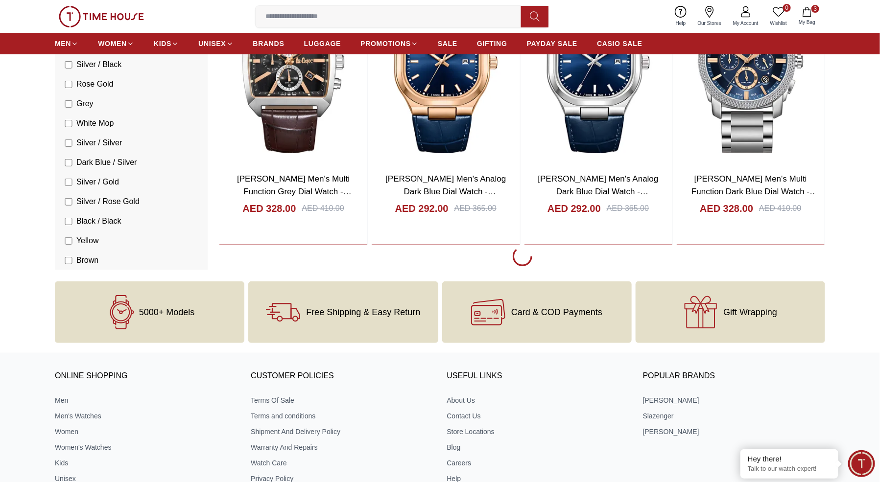
scroll to position [1721, 0]
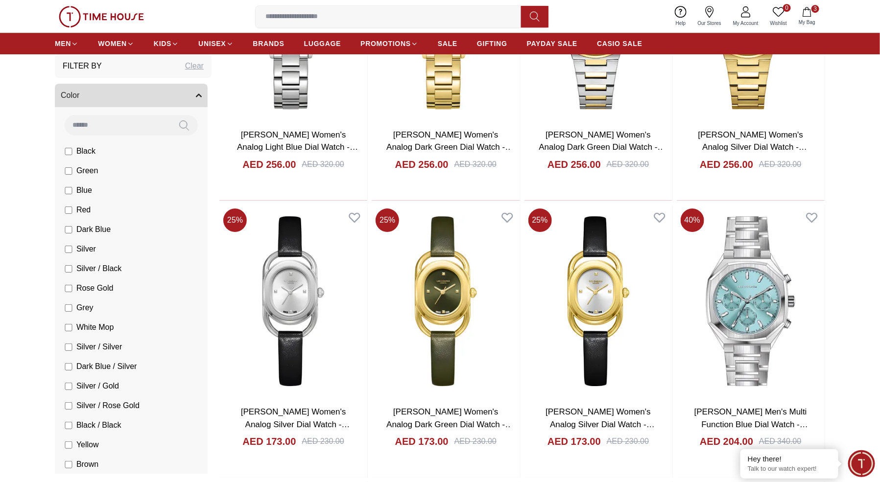
scroll to position [3134, 0]
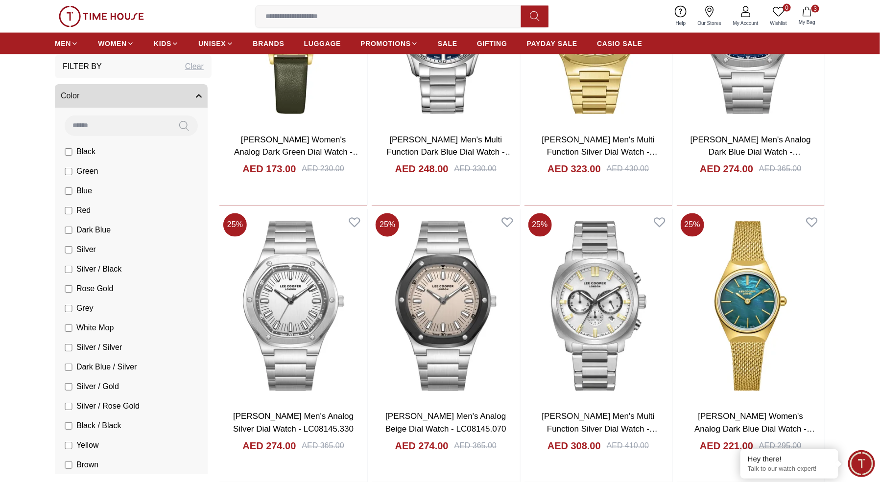
scroll to position [4459, 0]
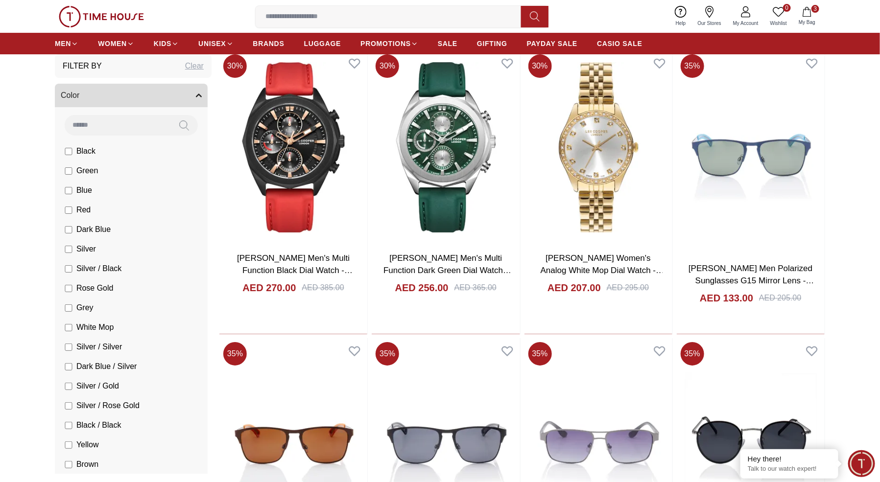
scroll to position [7043, 0]
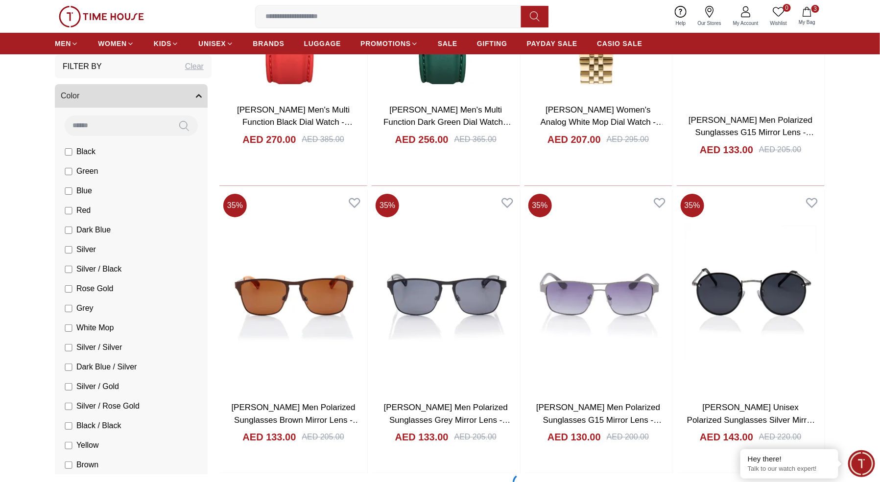
scroll to position [6997, 0]
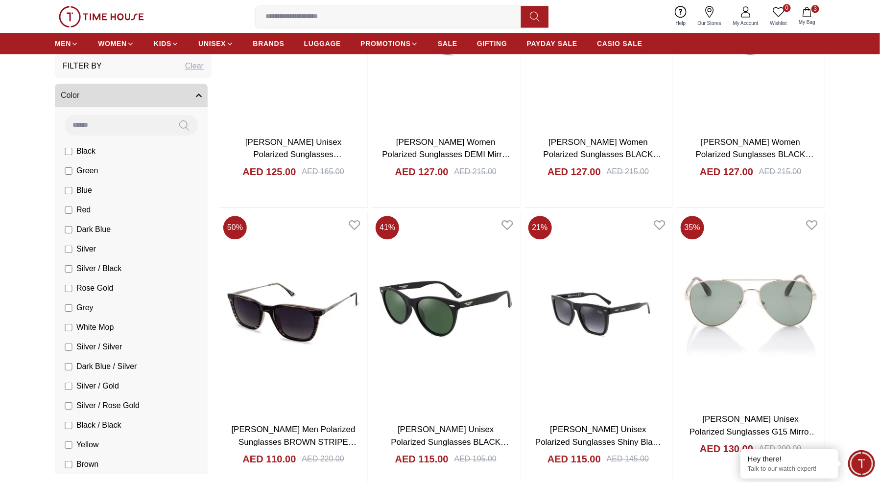
scroll to position [10001, 0]
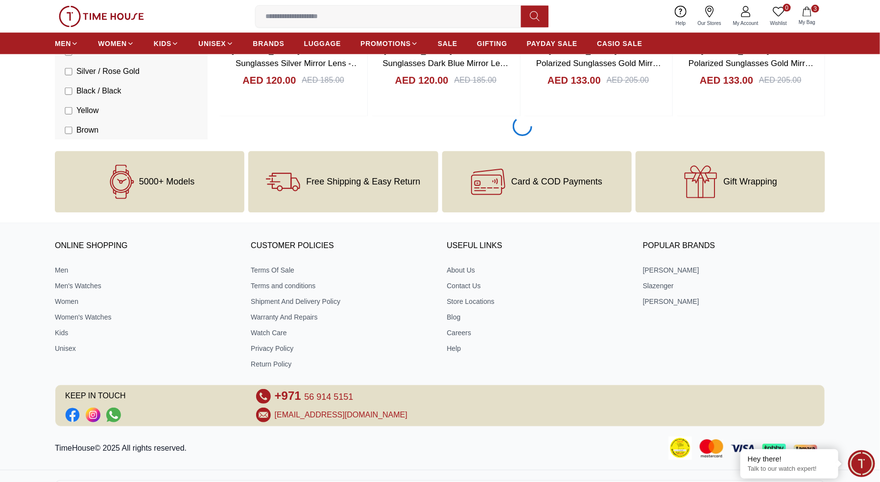
scroll to position [13078, 0]
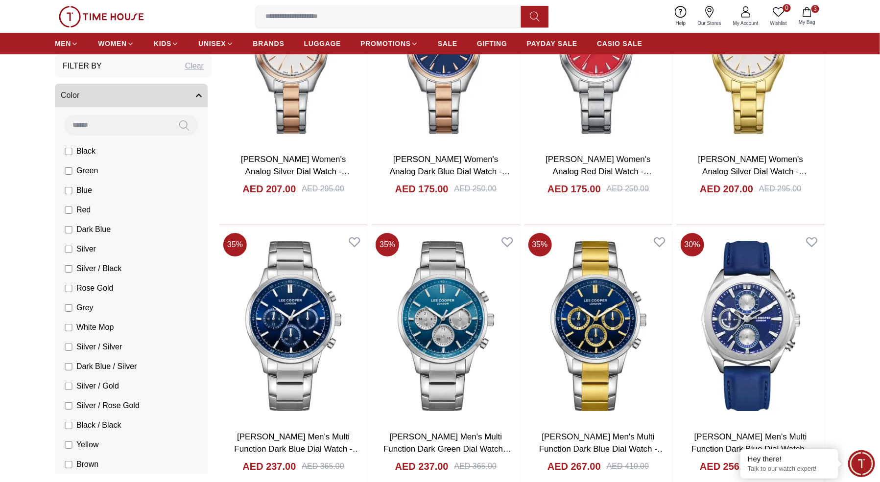
scroll to position [15677, 0]
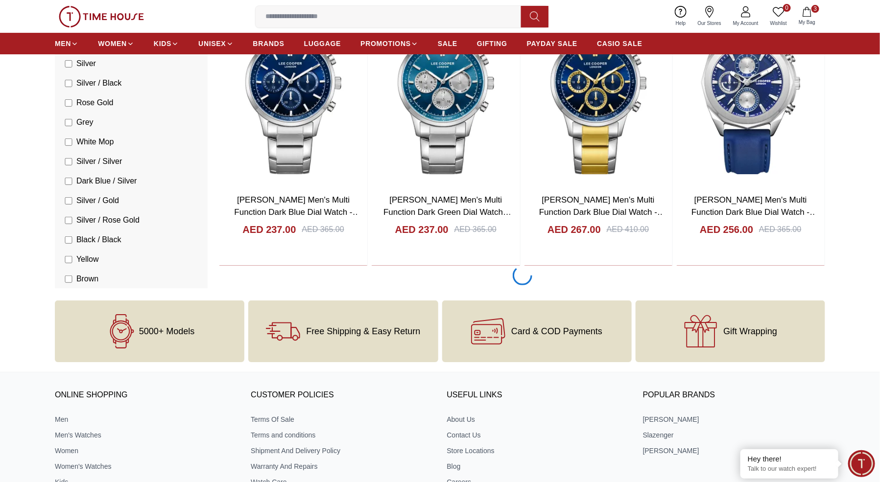
scroll to position [15773, 0]
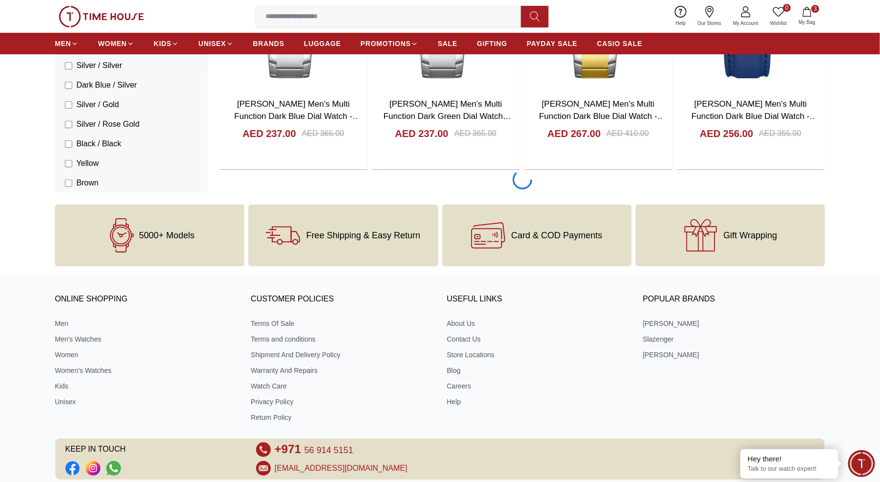
click at [59, 39] on span "MEN" at bounding box center [63, 44] width 16 height 10
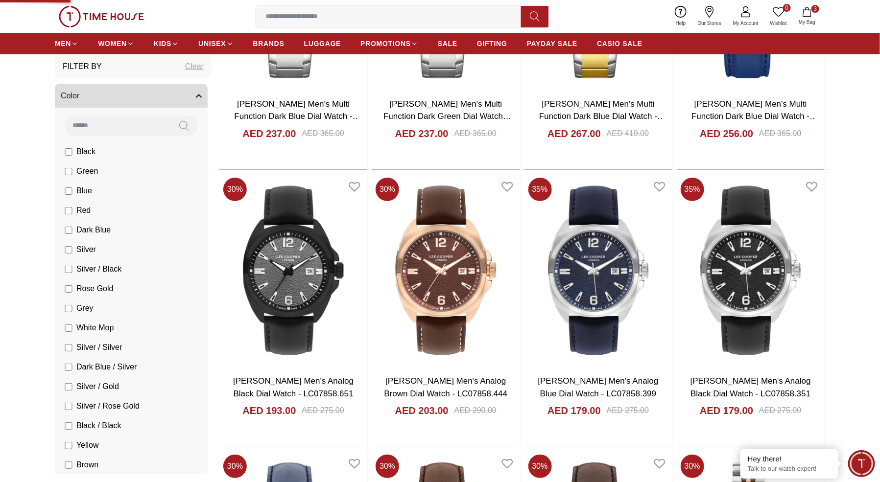
scroll to position [15772, 0]
click at [331, 12] on input at bounding box center [392, 17] width 273 height 20
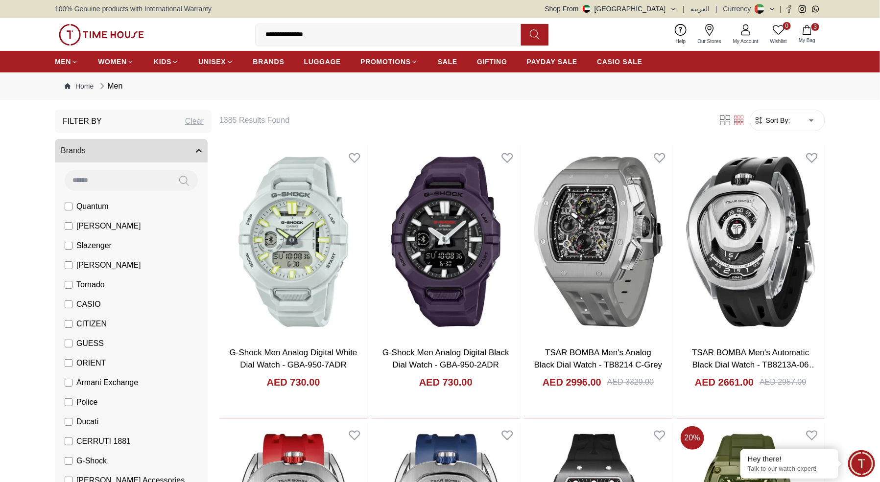
type input "**********"
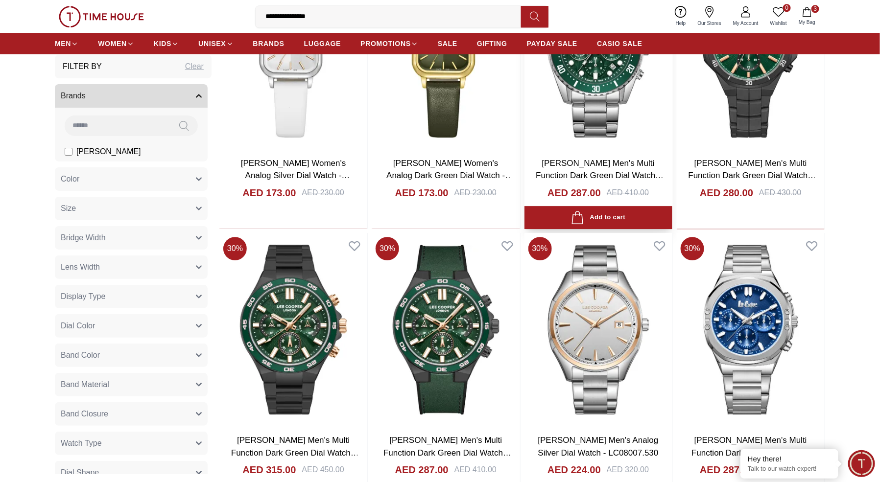
scroll to position [1363, 0]
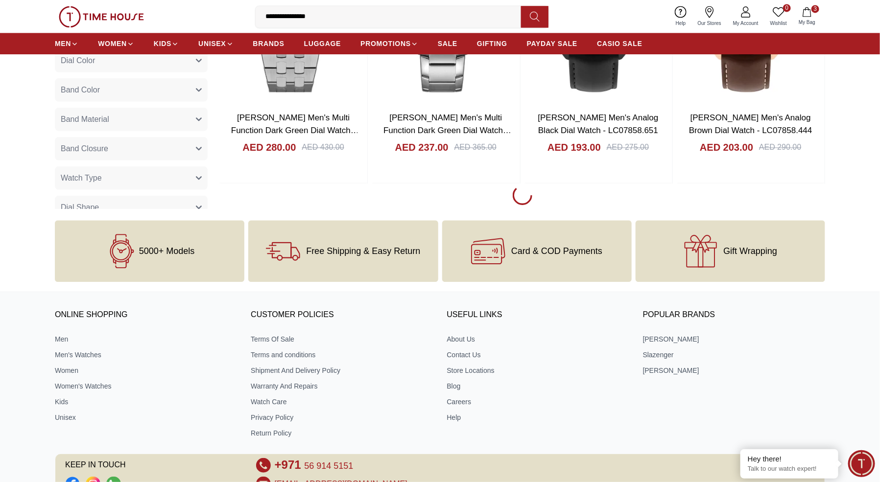
scroll to position [2732, 0]
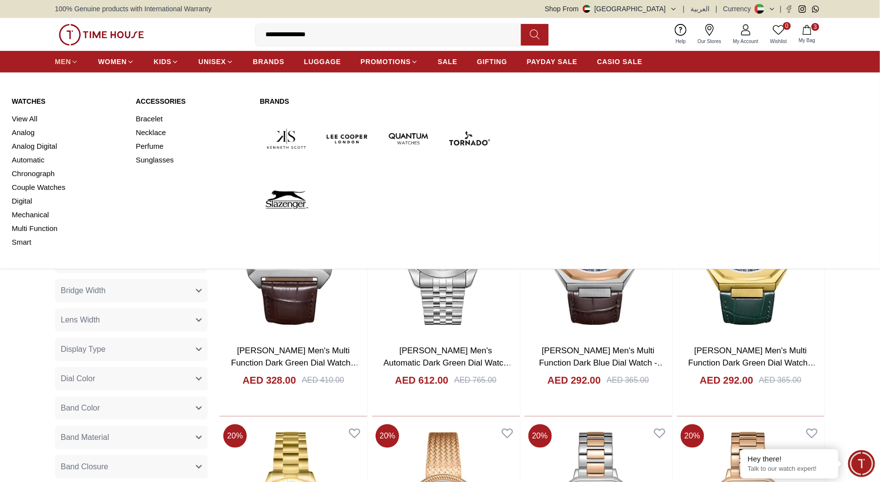
click at [58, 61] on span "MEN" at bounding box center [63, 62] width 16 height 10
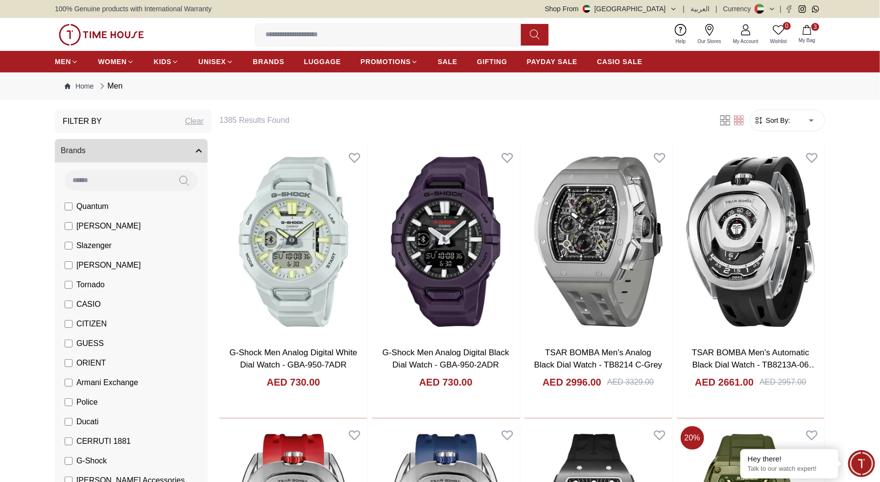
click at [96, 36] on img at bounding box center [101, 35] width 85 height 22
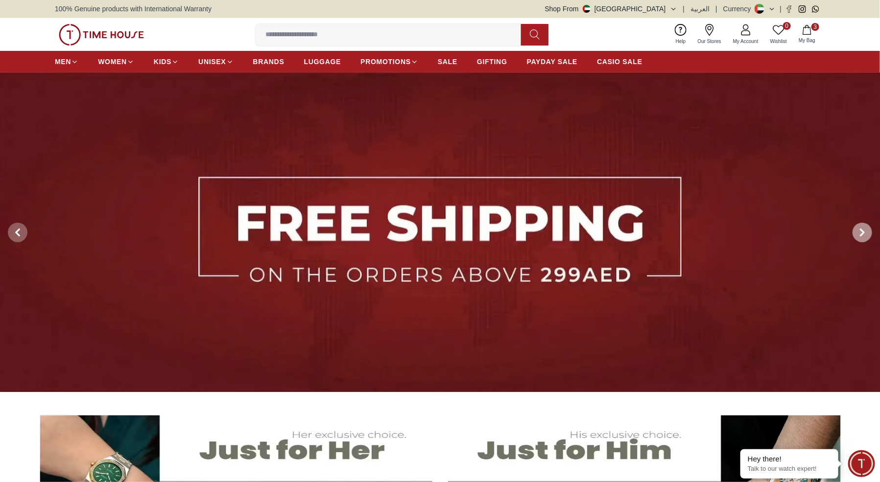
click at [855, 229] on span at bounding box center [862, 233] width 20 height 20
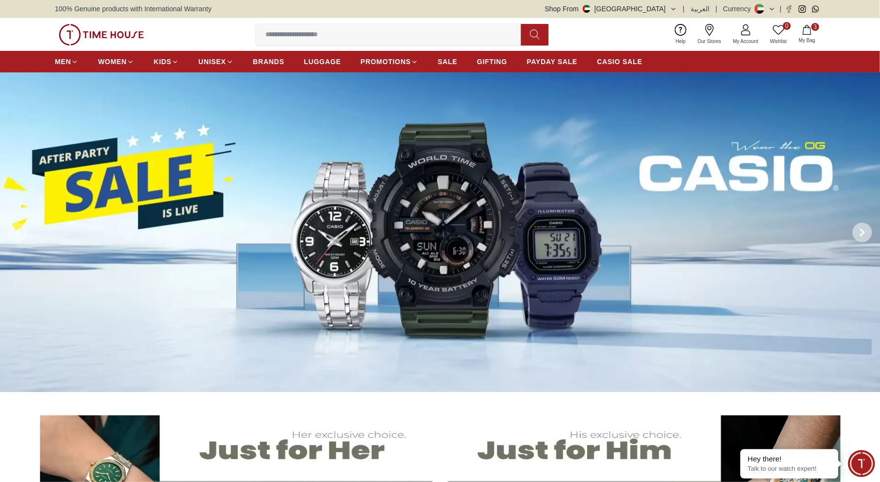
click at [855, 229] on span at bounding box center [862, 233] width 20 height 20
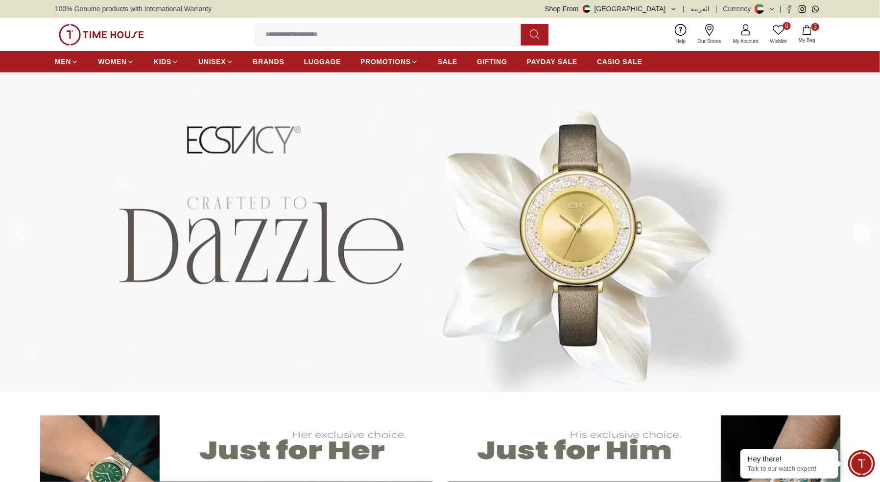
click at [867, 235] on span at bounding box center [862, 233] width 20 height 20
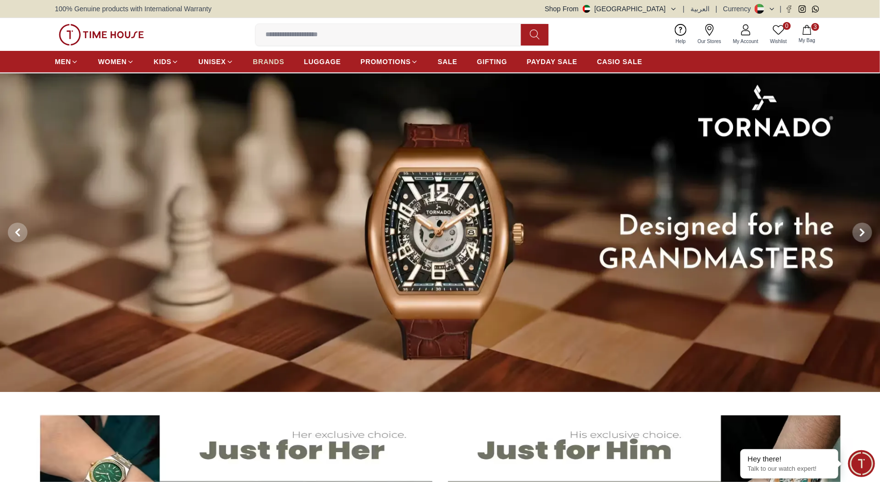
click at [277, 62] on span "BRANDS" at bounding box center [268, 62] width 31 height 10
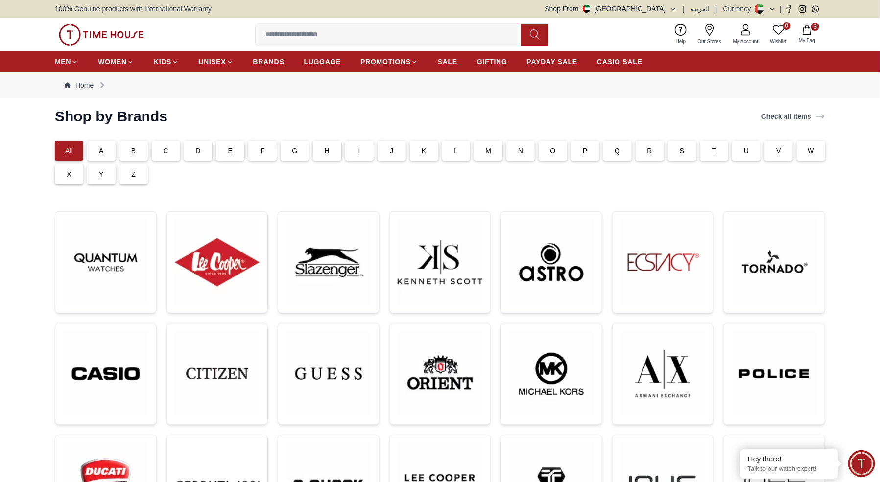
click at [662, 10] on button "Shop From UAE" at bounding box center [611, 9] width 132 height 10
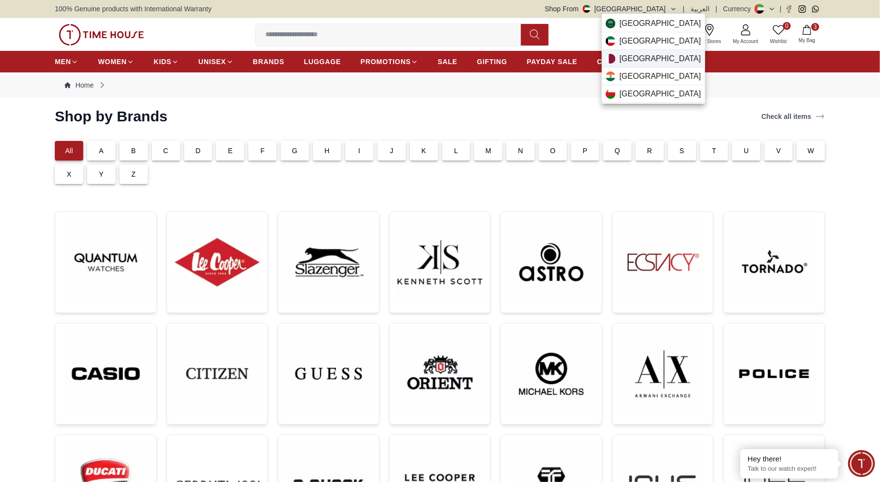
click at [644, 63] on div "Qatar" at bounding box center [653, 59] width 103 height 18
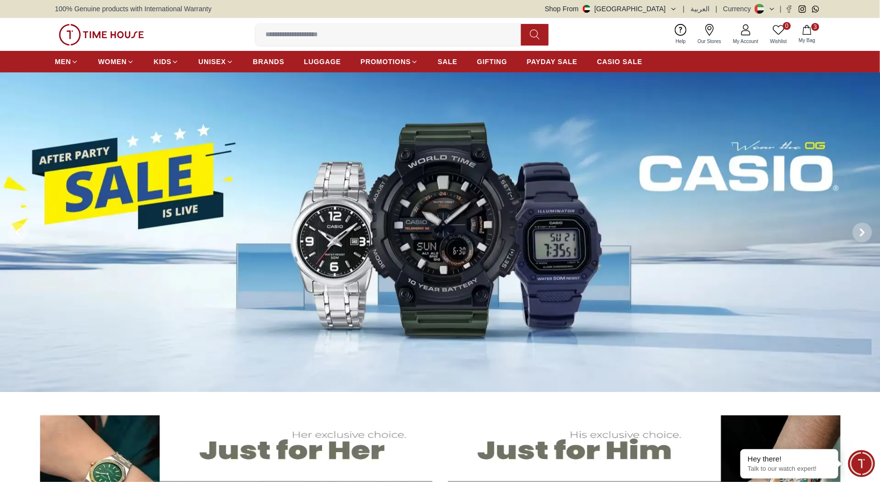
click at [668, 8] on button "Shop From UAE" at bounding box center [611, 9] width 132 height 10
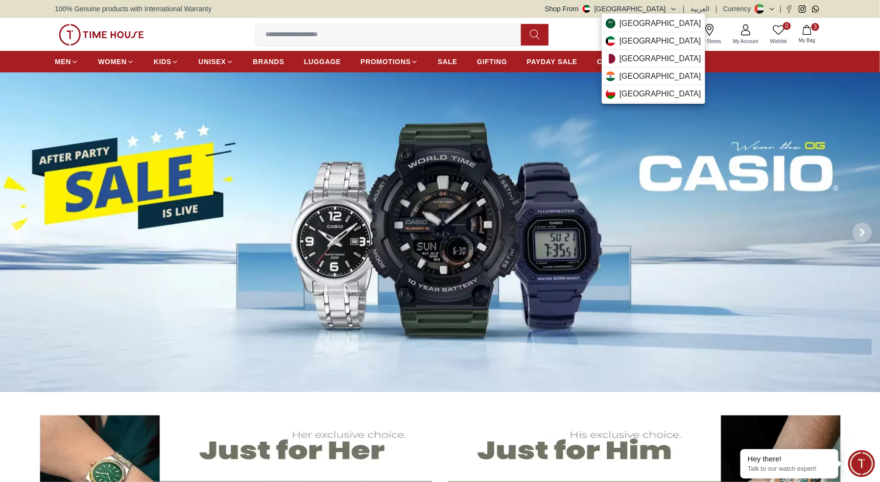
click at [714, 135] on div at bounding box center [440, 241] width 880 height 482
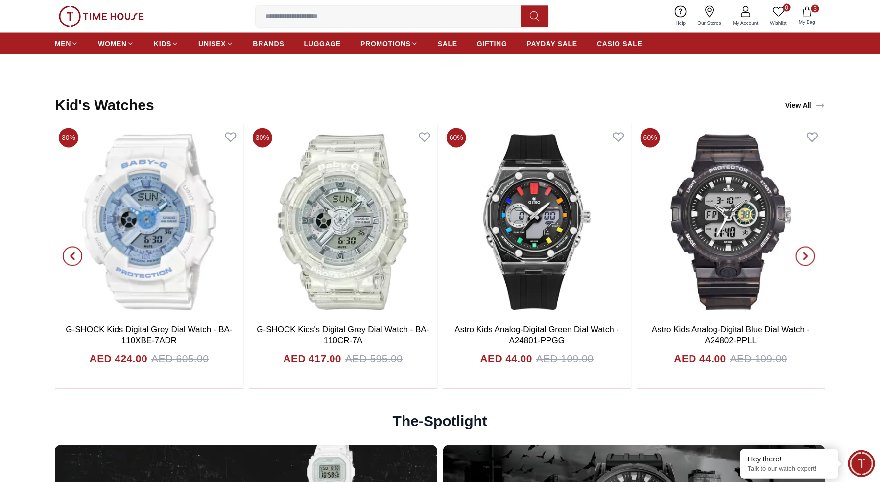
scroll to position [2541, 0]
click at [806, 260] on icon "button" at bounding box center [805, 257] width 8 height 8
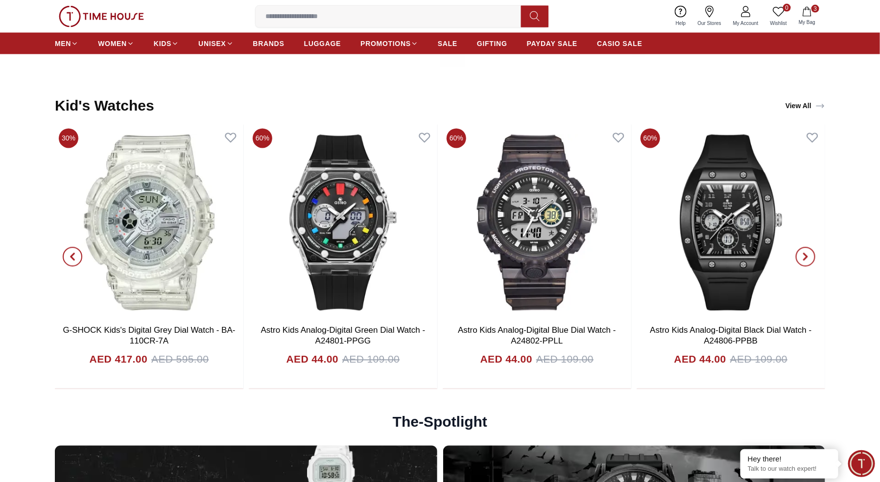
click at [806, 260] on icon "button" at bounding box center [805, 257] width 8 height 8
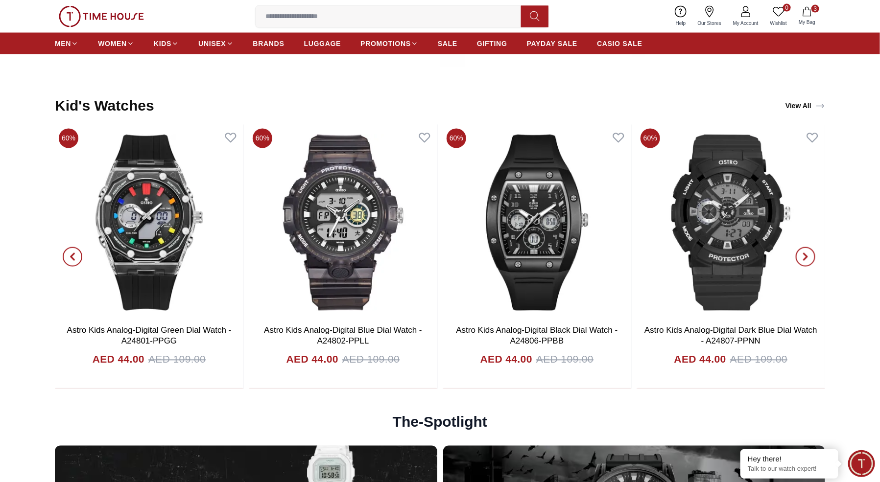
click at [806, 260] on icon "button" at bounding box center [805, 257] width 8 height 8
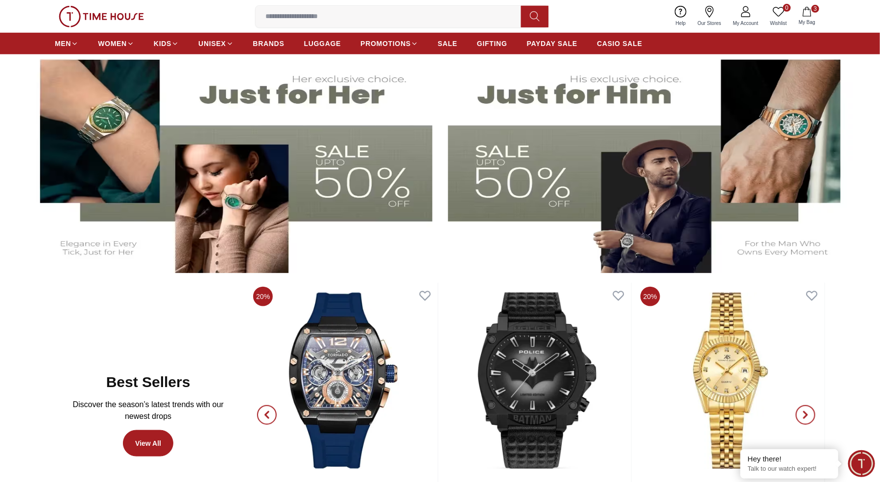
scroll to position [0, 0]
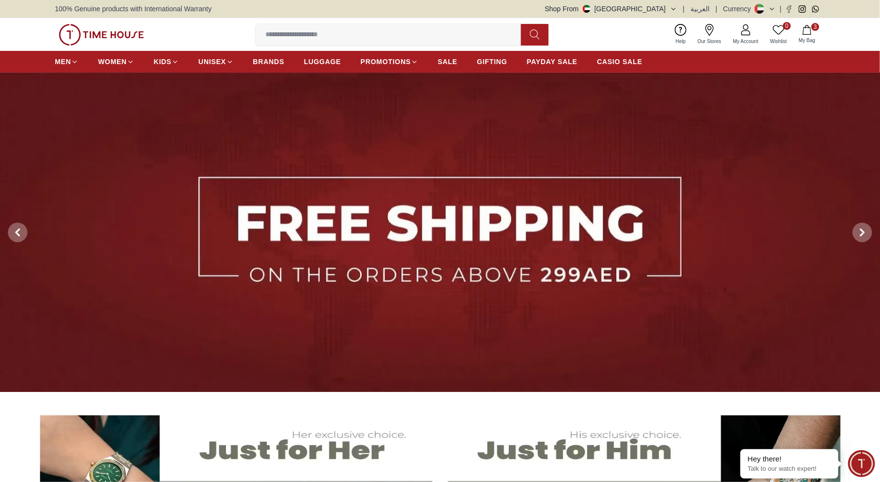
click at [328, 26] on input at bounding box center [392, 35] width 273 height 20
type input "***"
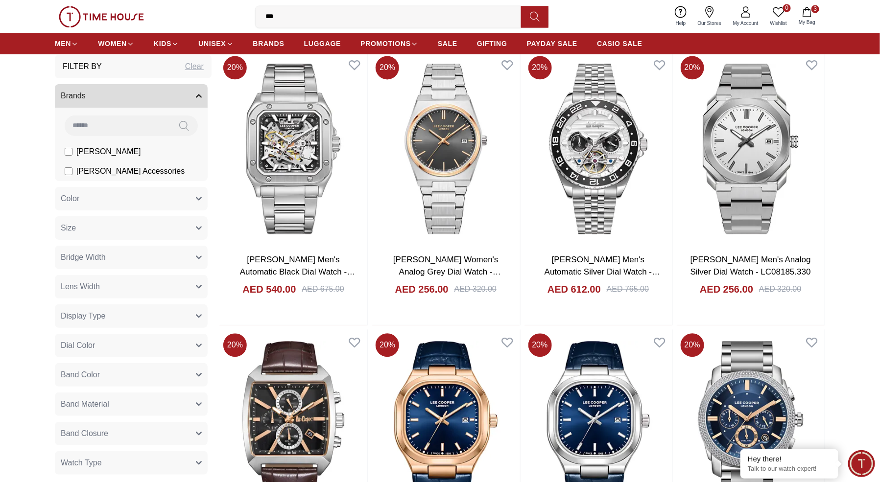
scroll to position [953, 0]
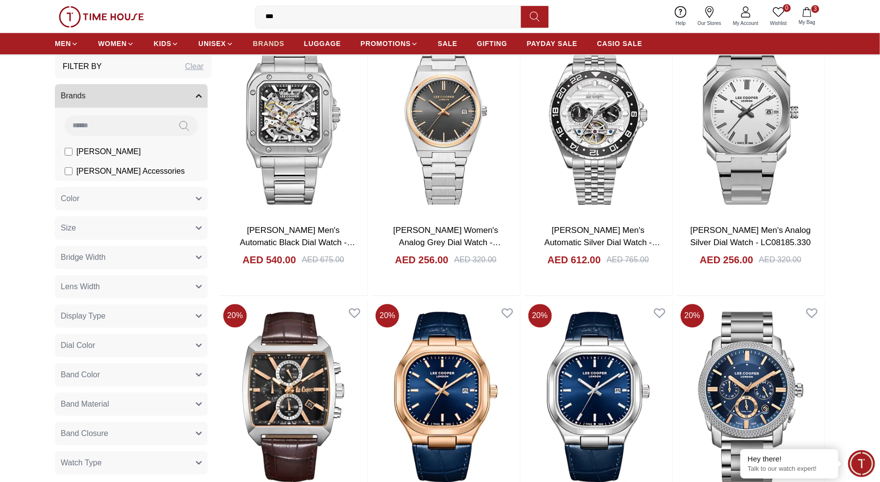
click at [272, 40] on span "BRANDS" at bounding box center [268, 44] width 31 height 10
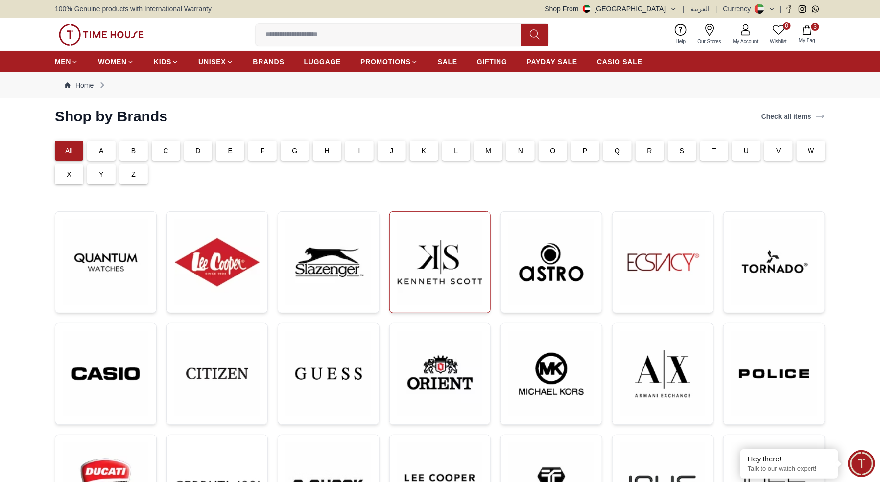
click at [440, 257] on img at bounding box center [440, 262] width 85 height 85
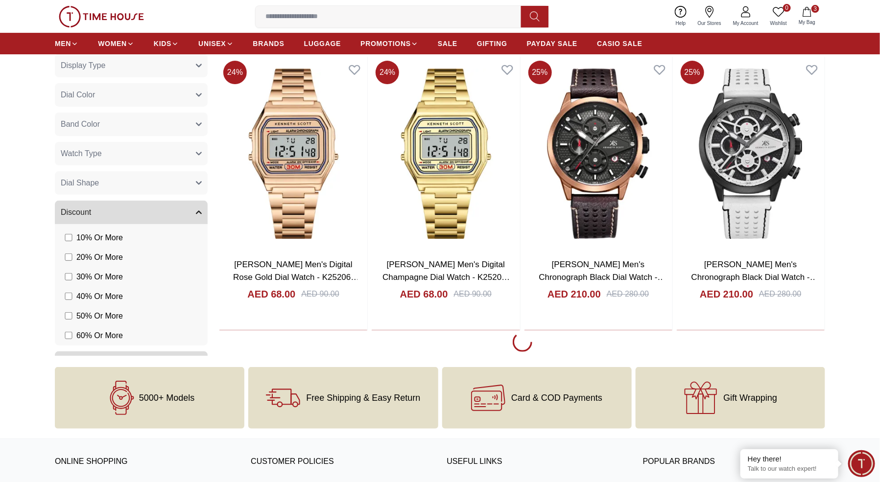
scroll to position [1584, 0]
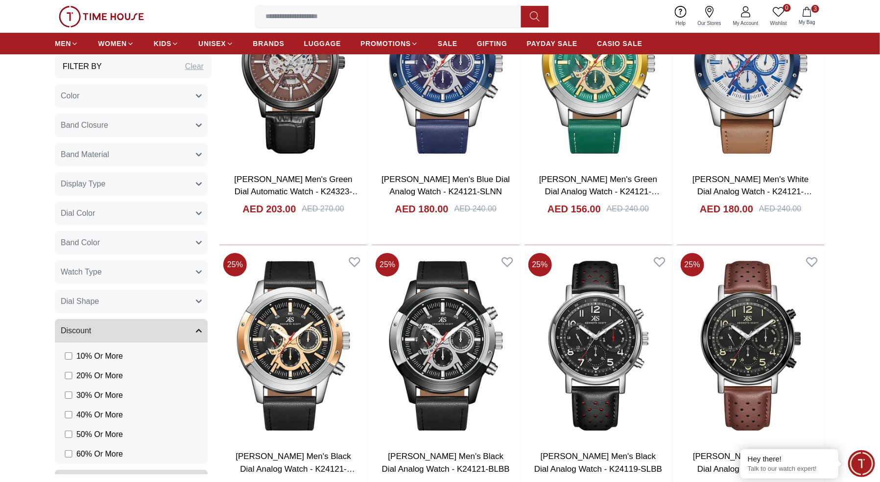
scroll to position [7083, 0]
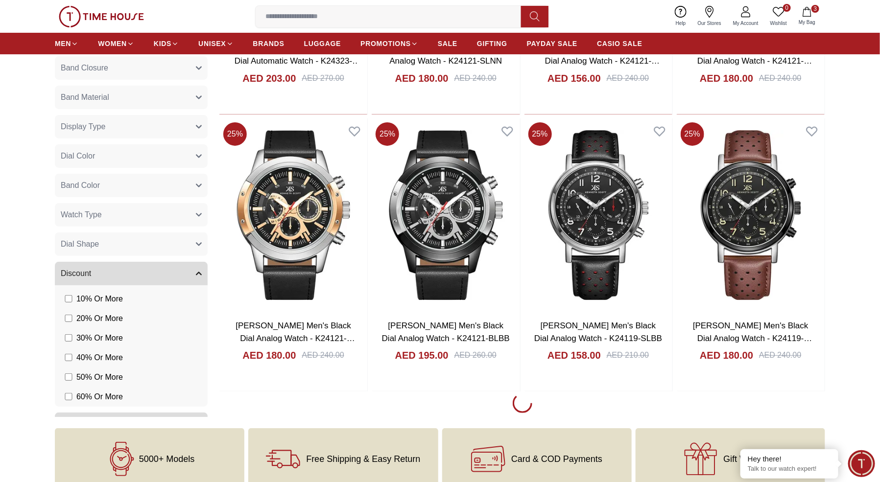
scroll to position [7276, 0]
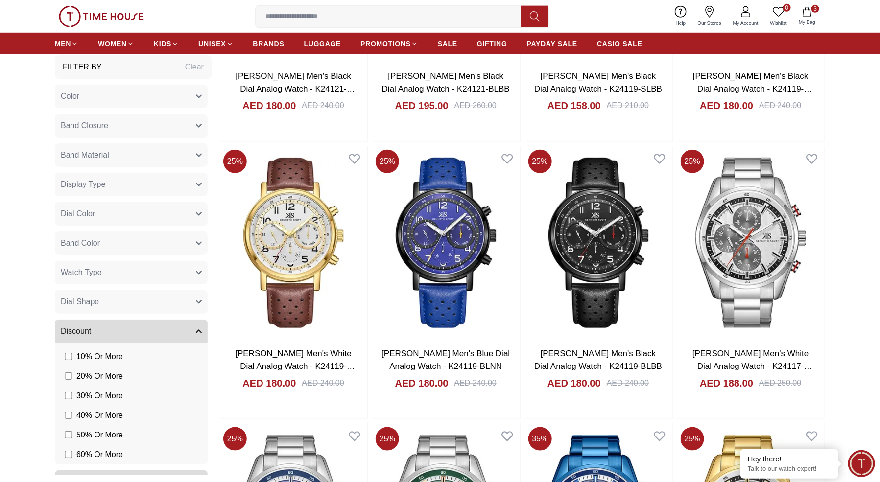
scroll to position [7406, 0]
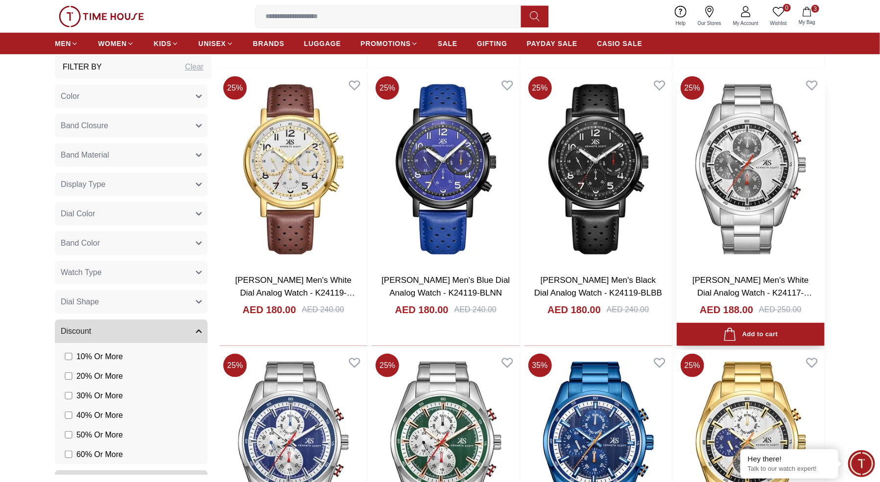
click at [747, 215] on img at bounding box center [751, 169] width 148 height 194
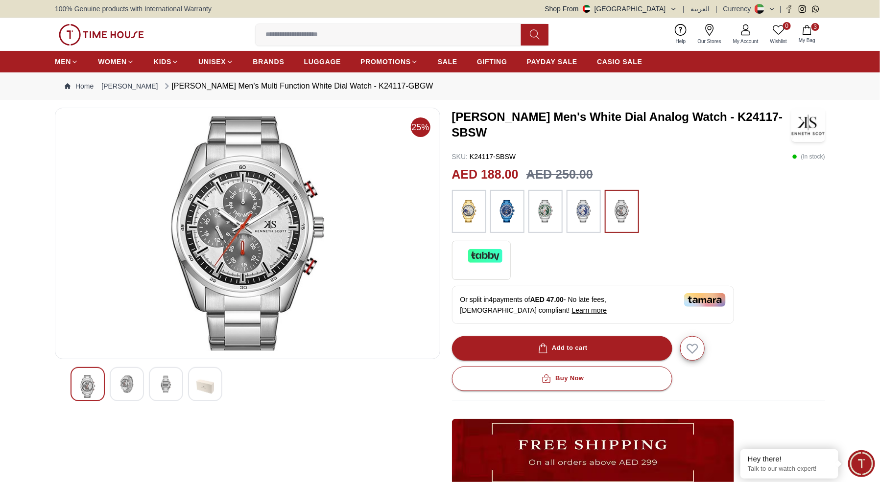
click at [127, 388] on img at bounding box center [127, 385] width 18 height 18
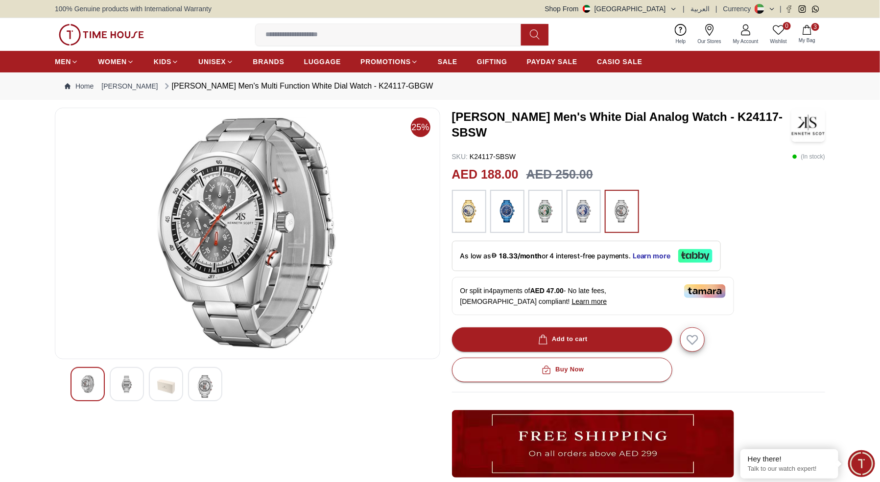
click at [127, 388] on img at bounding box center [127, 385] width 18 height 18
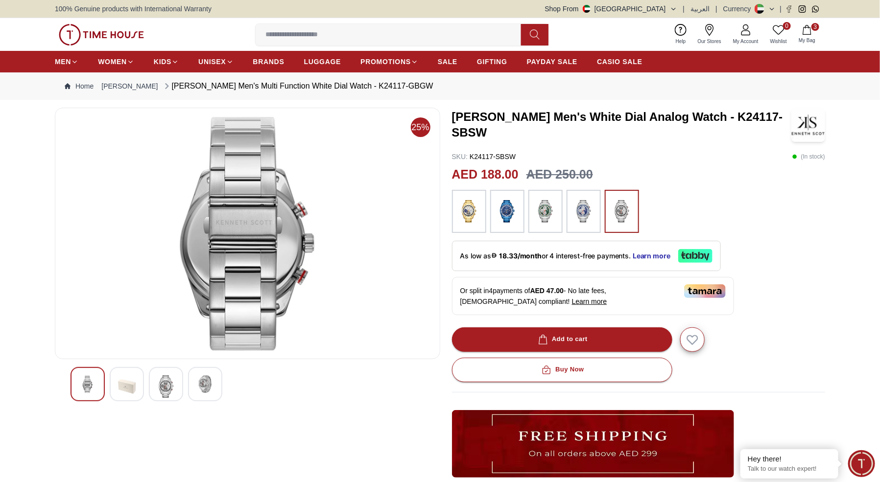
click at [162, 384] on img at bounding box center [166, 387] width 18 height 23
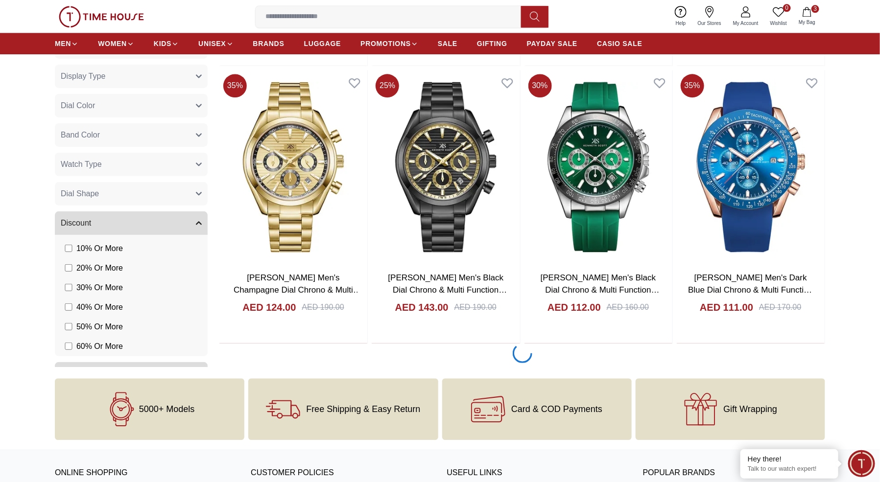
scroll to position [9922, 0]
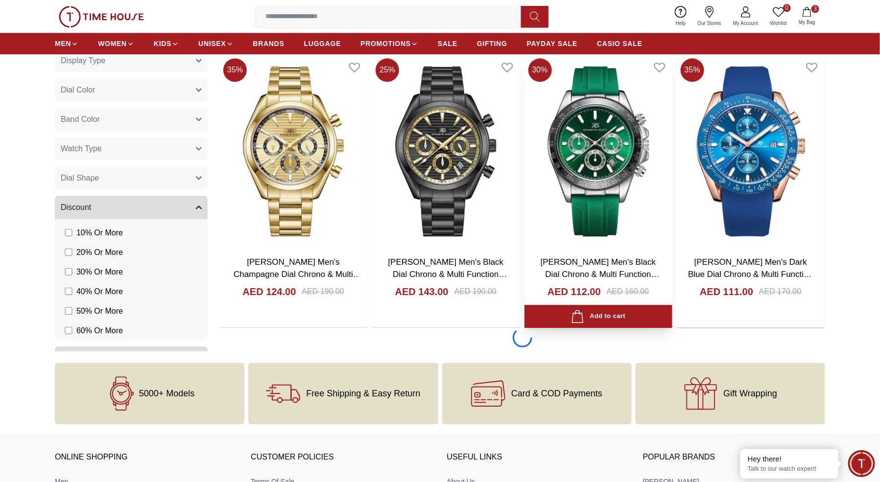
scroll to position [9991, 0]
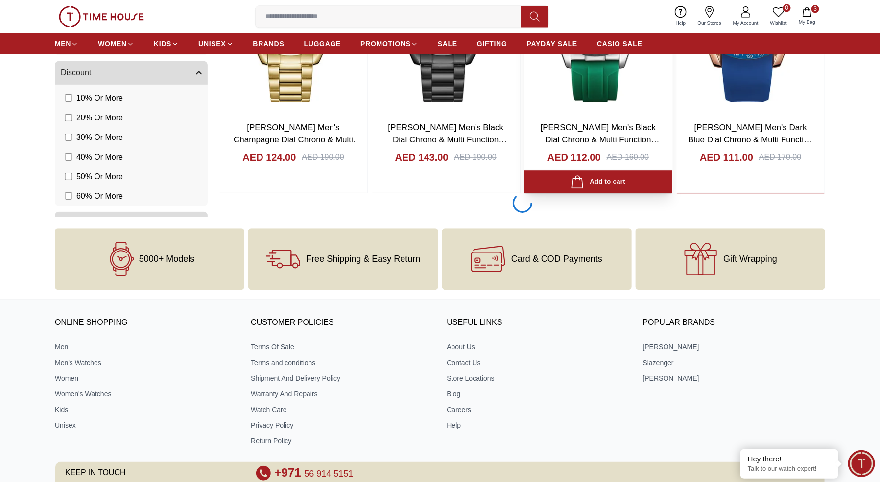
scroll to position [9995, 0]
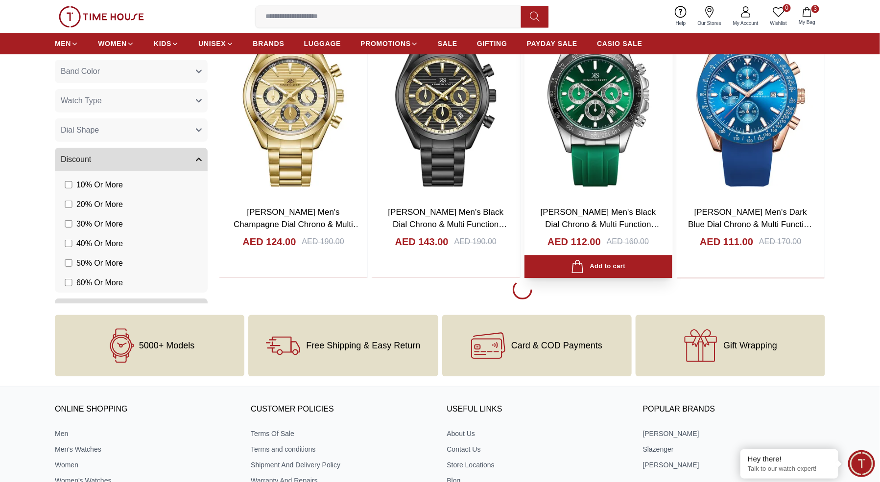
scroll to position [9994, 0]
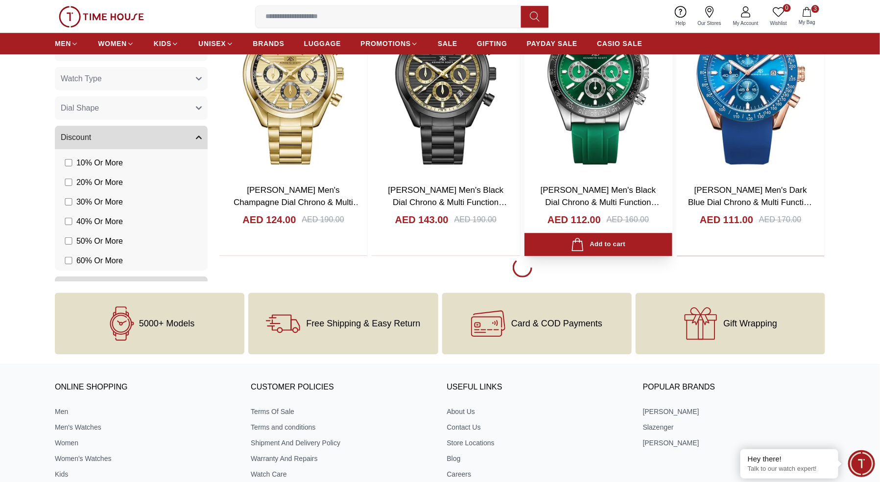
scroll to position [10005, 0]
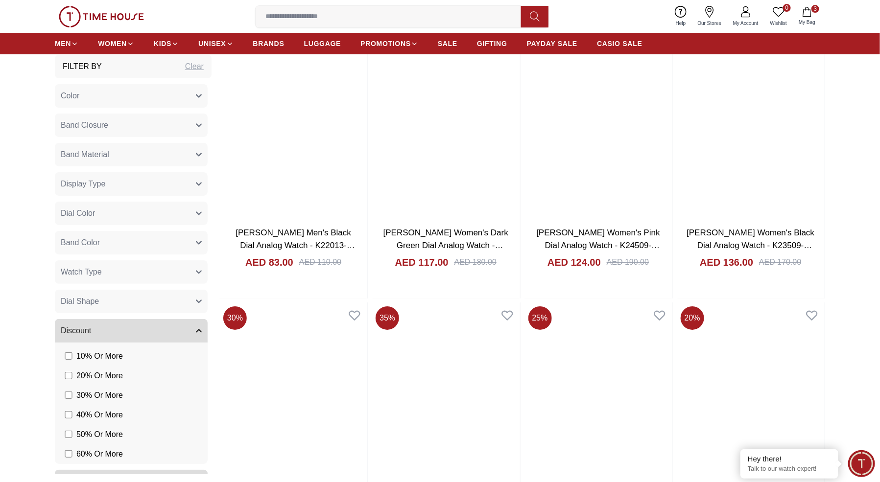
scroll to position [13908, 0]
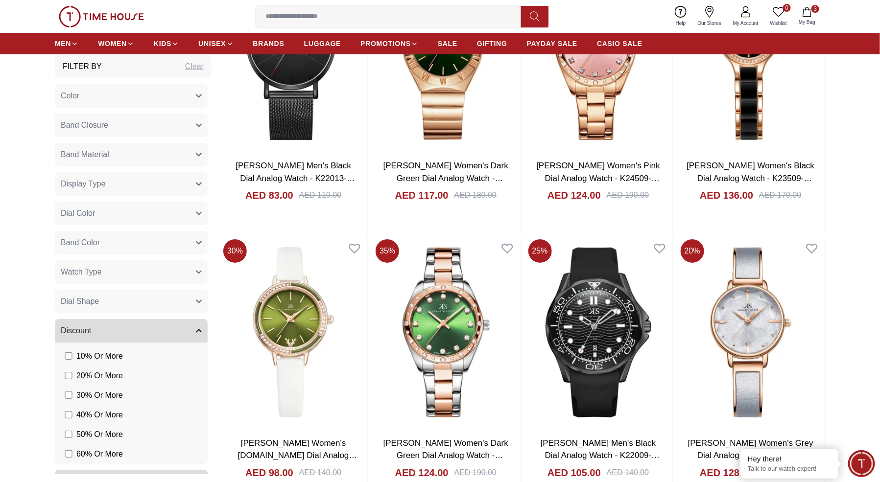
scroll to position [14159, 0]
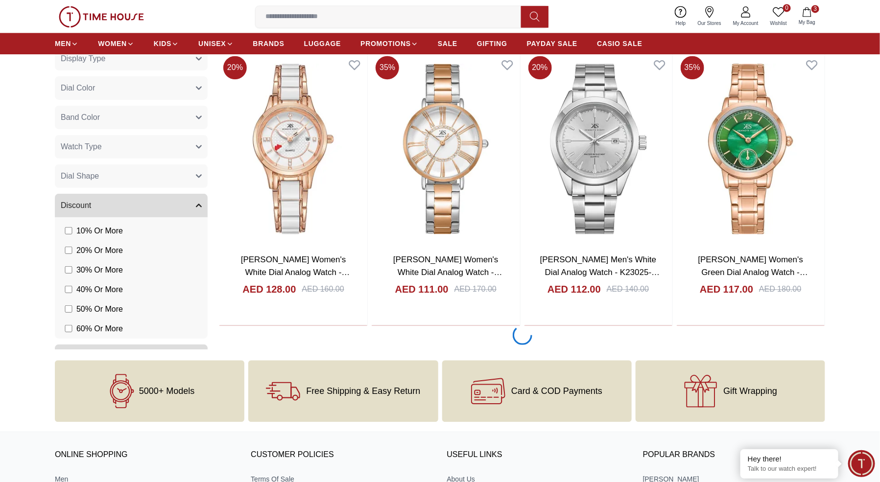
scroll to position [16867, 0]
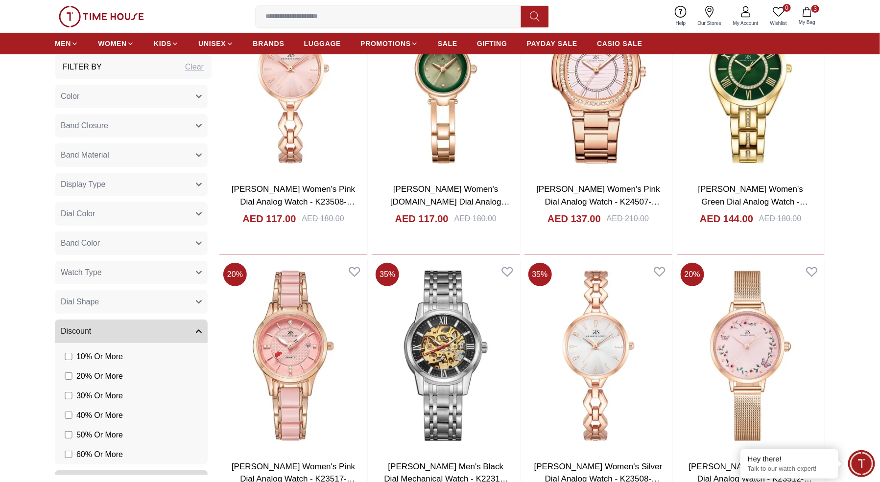
scroll to position [19754, 0]
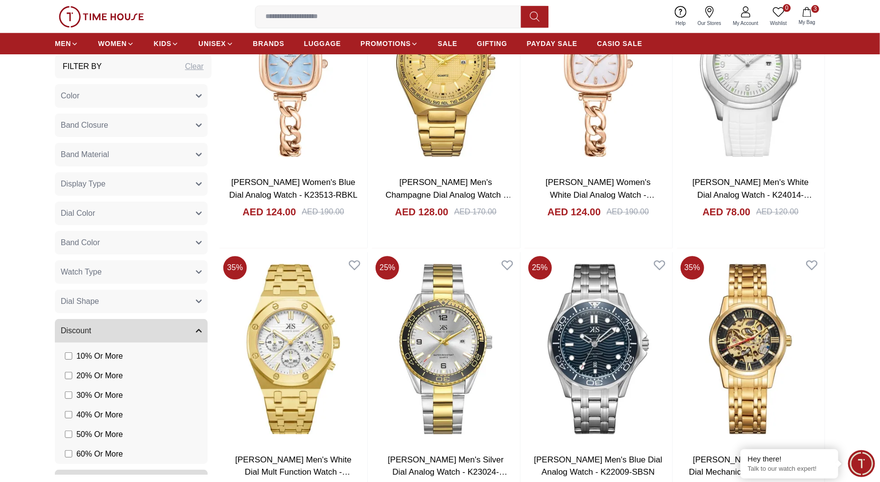
scroll to position [22265, 0]
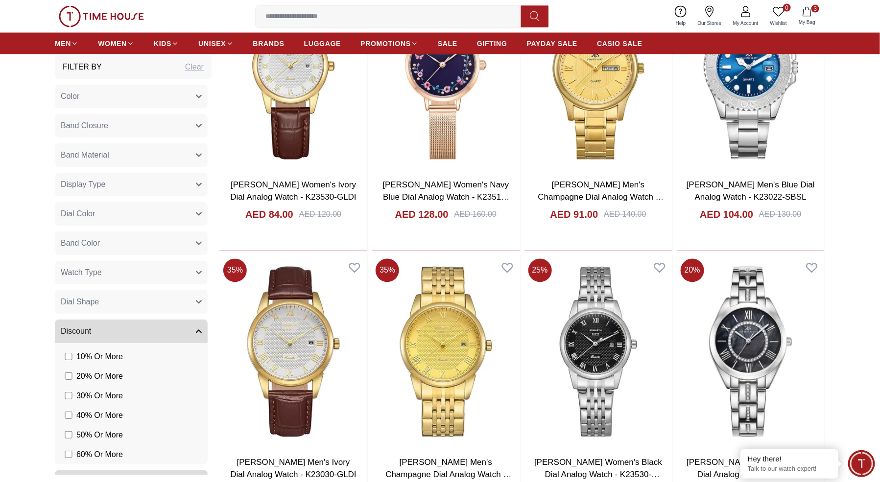
scroll to position [23848, 0]
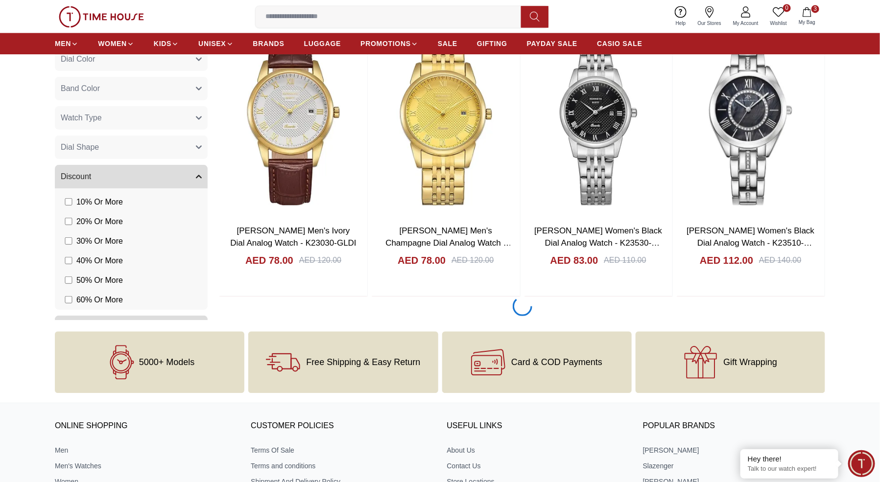
scroll to position [23934, 0]
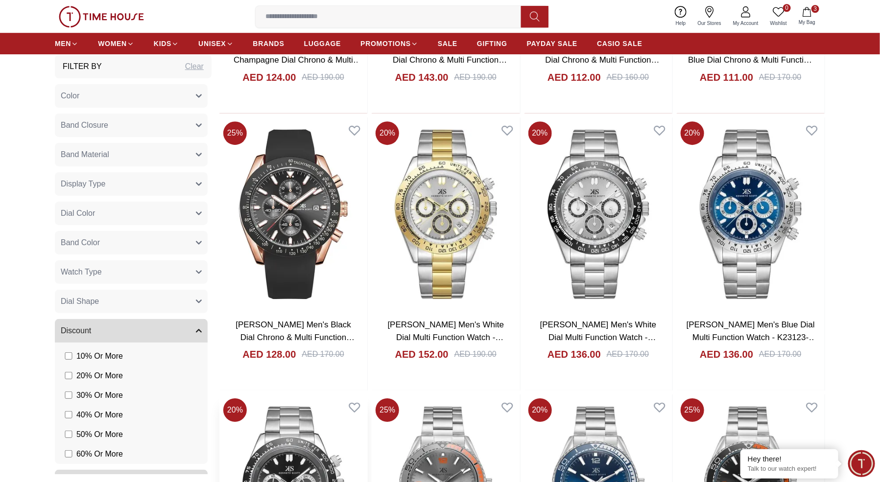
scroll to position [10130, 0]
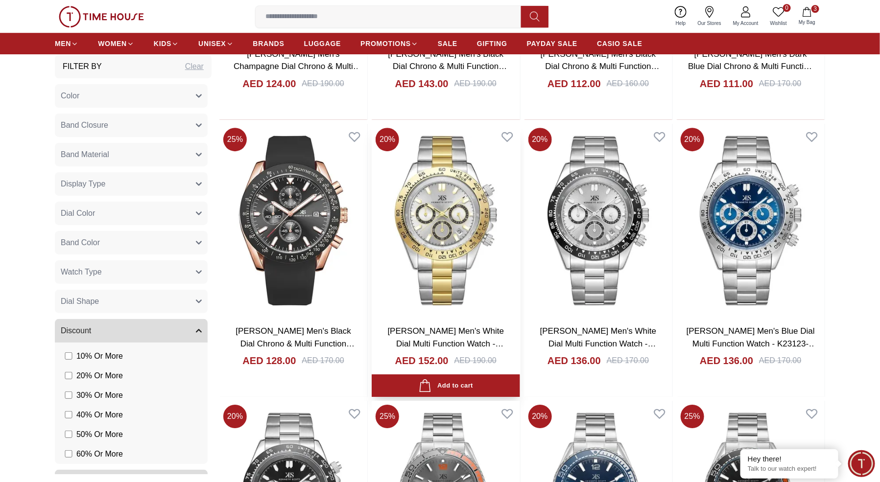
click at [473, 331] on link "Kenneth Scott Men's White Dial Multi Function Watch - K23123-TBTW" at bounding box center [446, 344] width 117 height 34
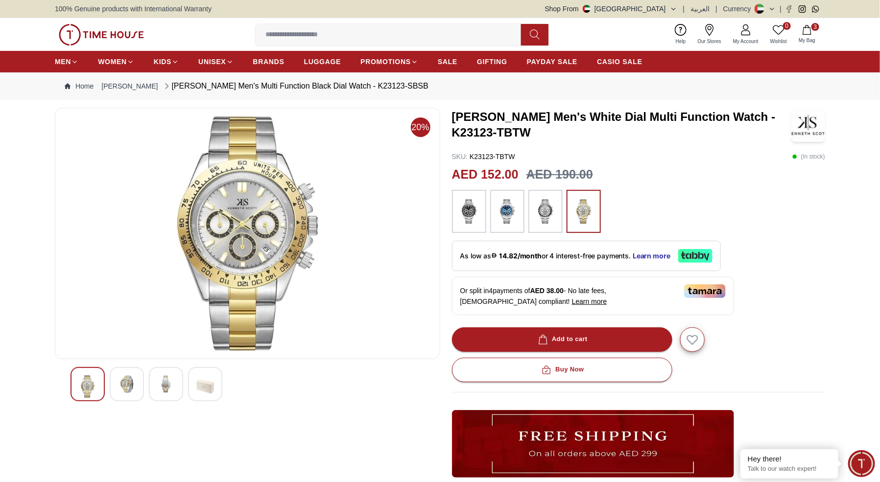
click at [452, 116] on h3 "Kenneth Scott Men's White Dial Multi Function Watch - K23123-TBTW" at bounding box center [621, 124] width 339 height 31
click at [456, 116] on h3 "Kenneth Scott Men's White Dial Multi Function Watch - K23123-TBTW" at bounding box center [621, 124] width 339 height 31
drag, startPoint x: 456, startPoint y: 114, endPoint x: 507, endPoint y: 131, distance: 53.9
click at [511, 131] on h3 "Kenneth Scott Men's White Dial Multi Function Watch - K23123-TBTW" at bounding box center [621, 124] width 339 height 31
click at [457, 115] on h3 "Kenneth Scott Men's White Dial Multi Function Watch - K23123-TBTW" at bounding box center [621, 124] width 339 height 31
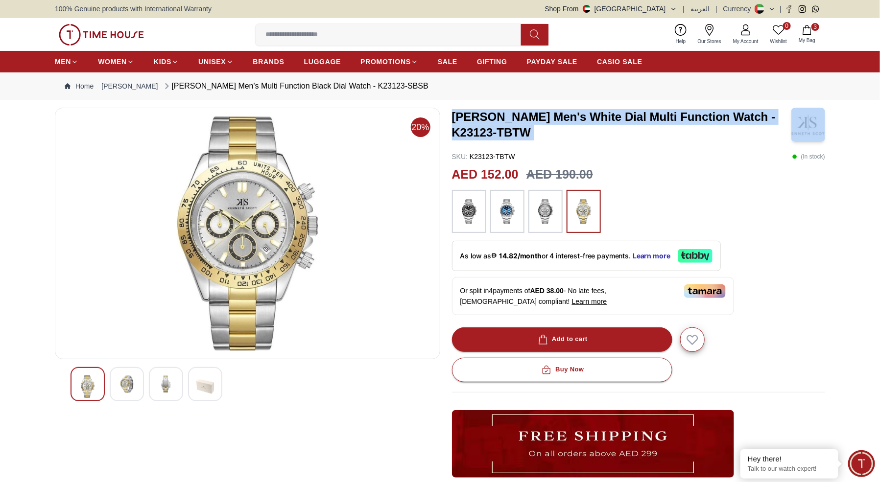
drag, startPoint x: 457, startPoint y: 115, endPoint x: 538, endPoint y: 134, distance: 83.1
click at [539, 135] on h3 "Kenneth Scott Men's White Dial Multi Function Watch - K23123-TBTW" at bounding box center [621, 124] width 339 height 31
copy h3 "Kenneth Scott Men's White Dial Multi Function Watch - K23123-TBTW"
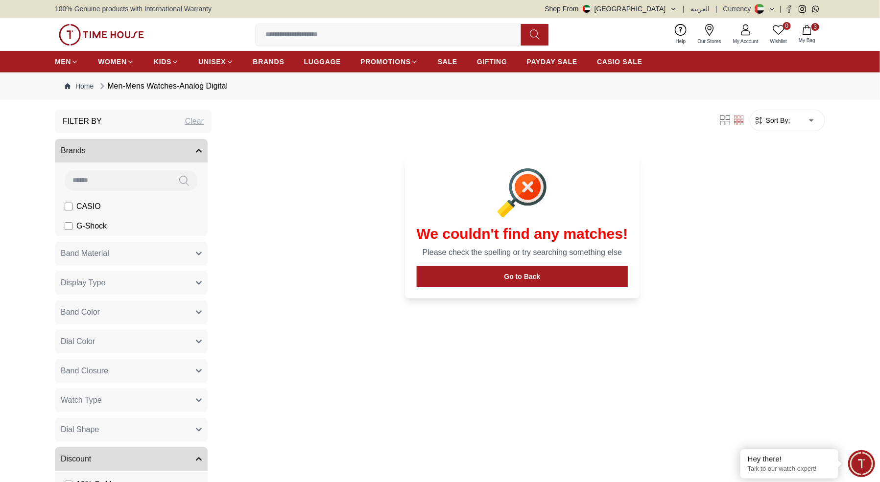
click at [850, 364] on section "Filter By Clear Brands CASIO G-Shock Band Material Silicone Stainless Steel Pol…" at bounding box center [440, 320] width 880 height 420
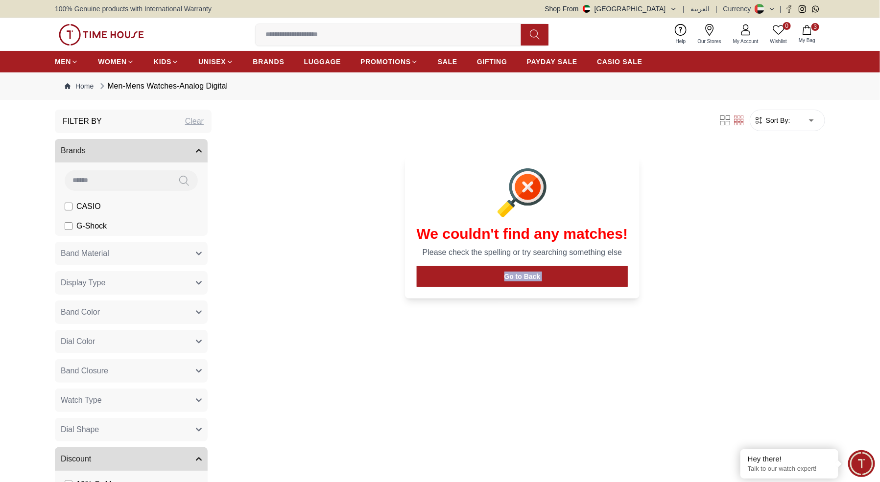
click at [199, 145] on button "Brands" at bounding box center [131, 151] width 153 height 24
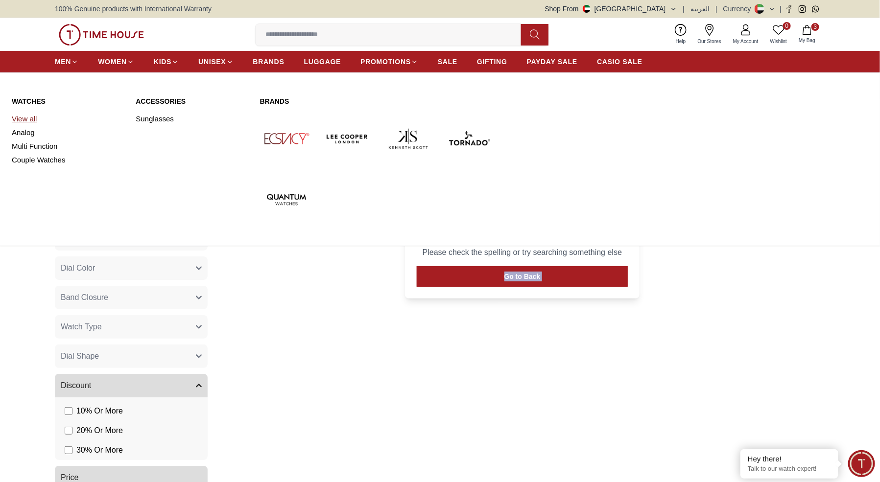
click at [25, 119] on link "View all" at bounding box center [68, 119] width 112 height 14
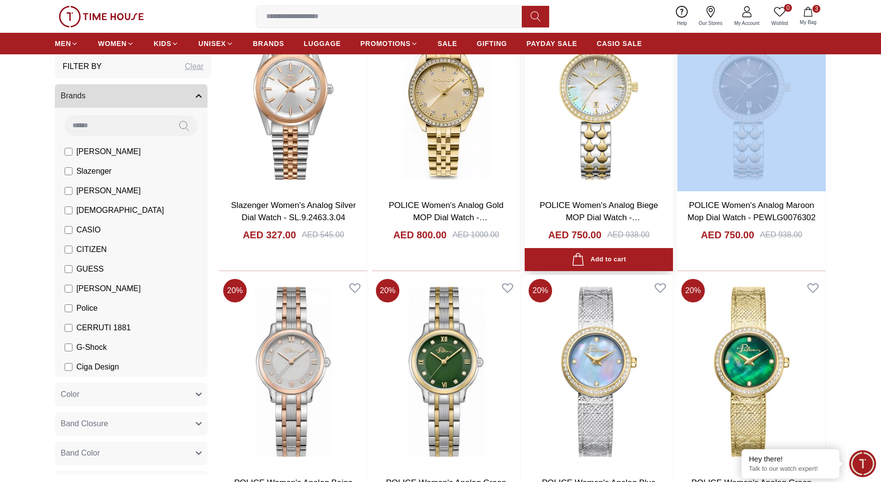
scroll to position [147, 0]
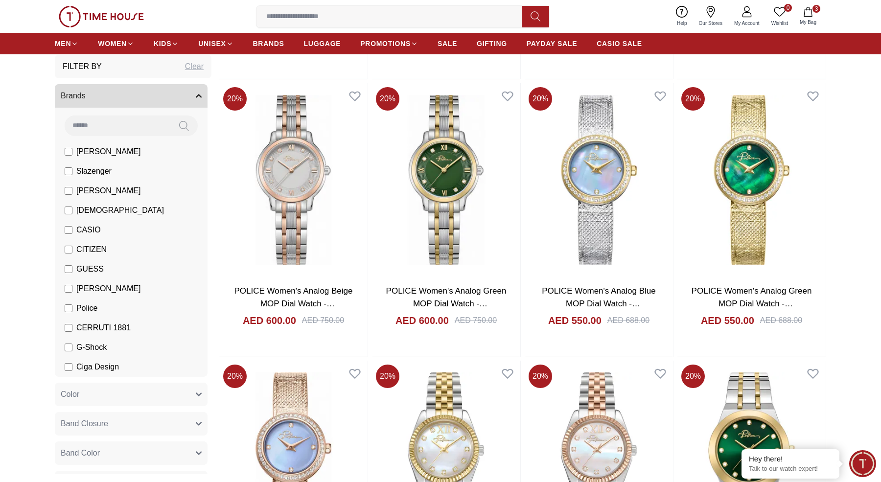
scroll to position [343, 0]
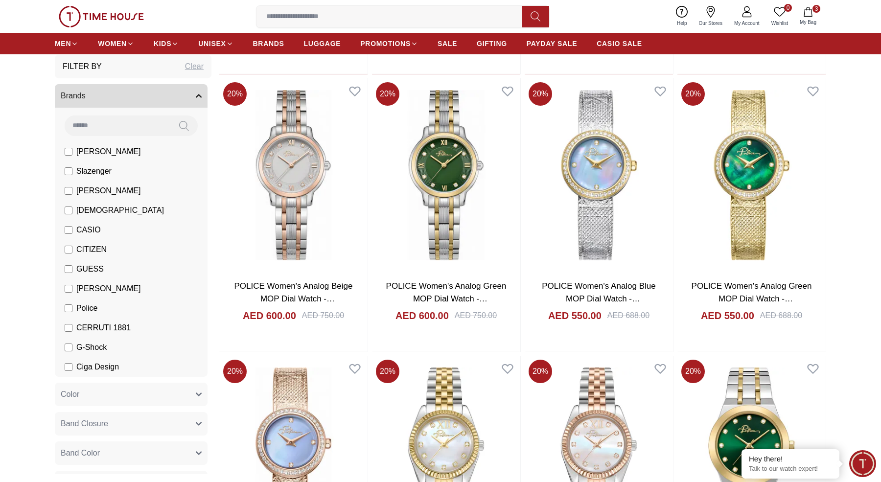
click at [206, 88] on button "Brands" at bounding box center [131, 96] width 153 height 24
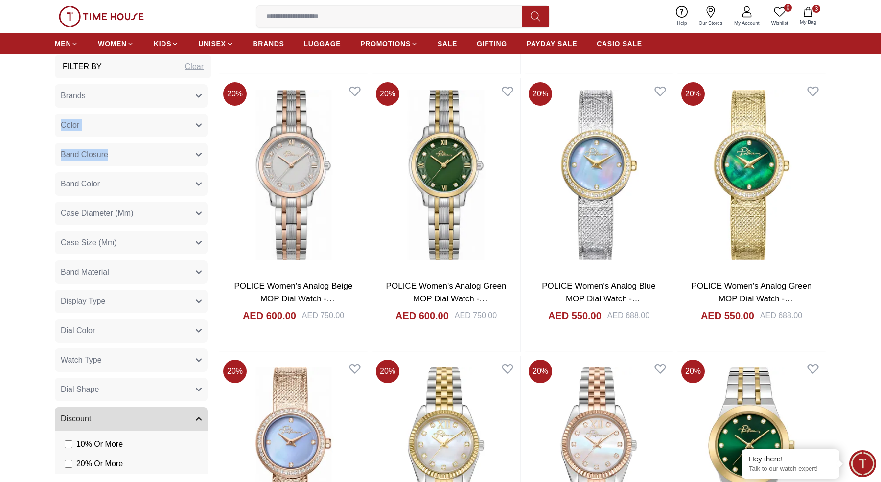
drag, startPoint x: 209, startPoint y: 91, endPoint x: 209, endPoint y: 137, distance: 45.5
click at [209, 140] on div "Brands [PERSON_NAME] Slazenger [PERSON_NAME] Ecstacy CASIO CITIZEN GUESS [PERSO…" at bounding box center [133, 362] width 157 height 557
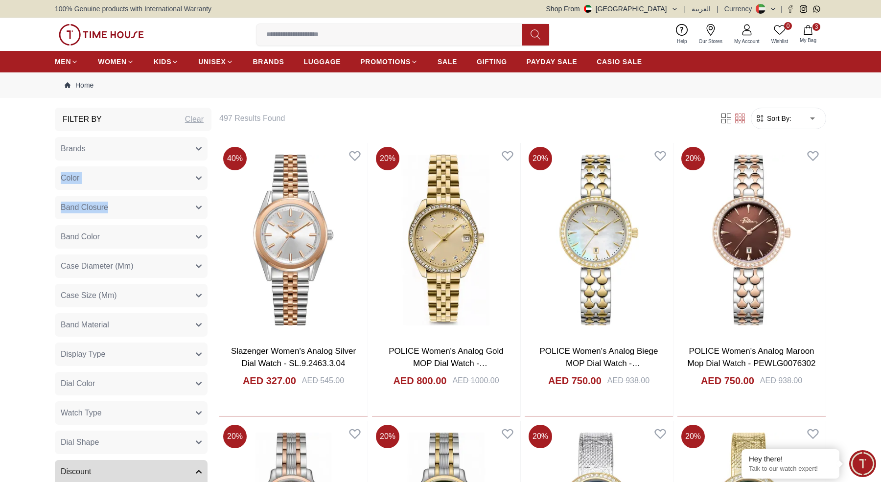
click at [73, 35] on img at bounding box center [101, 35] width 85 height 22
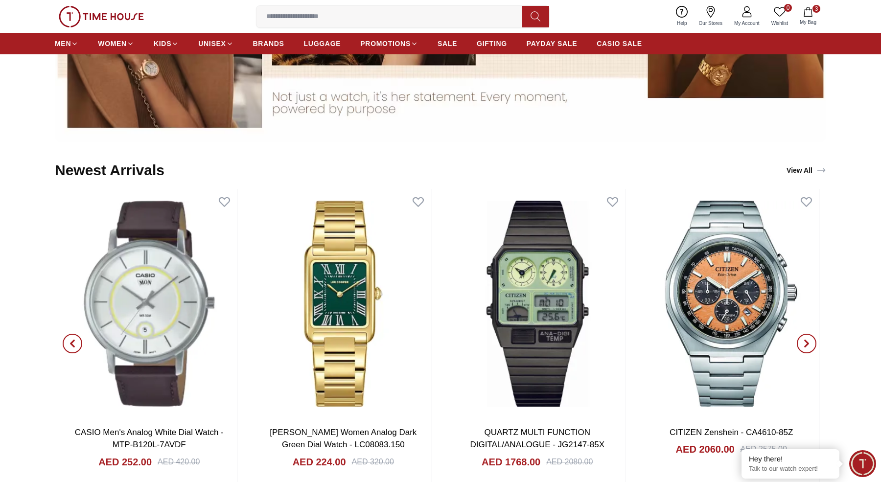
scroll to position [1069, 0]
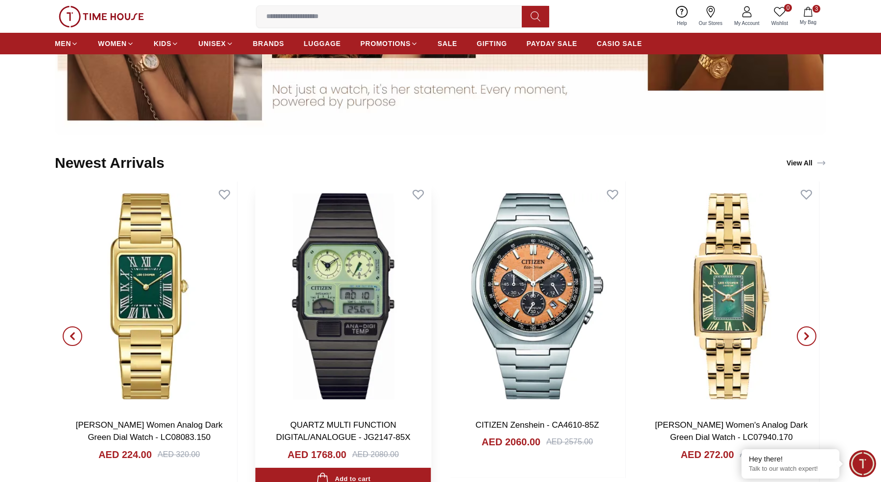
click at [302, 327] on img at bounding box center [344, 297] width 176 height 230
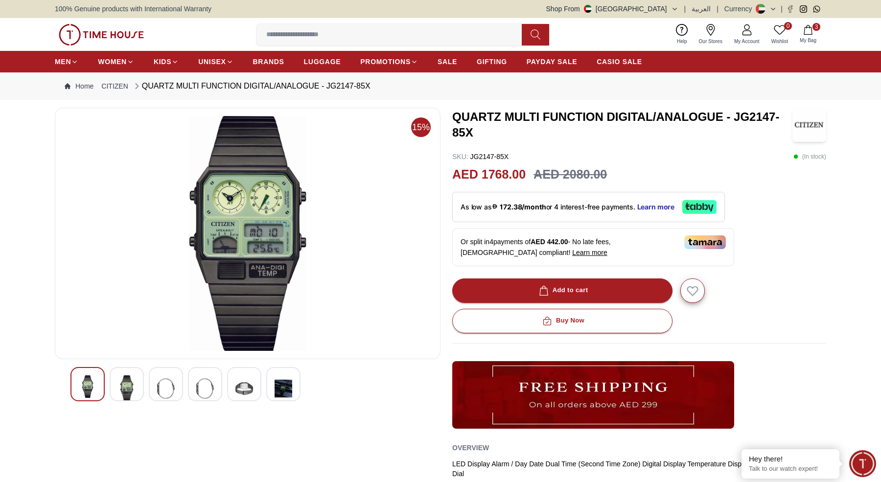
click at [257, 221] on img at bounding box center [247, 233] width 369 height 235
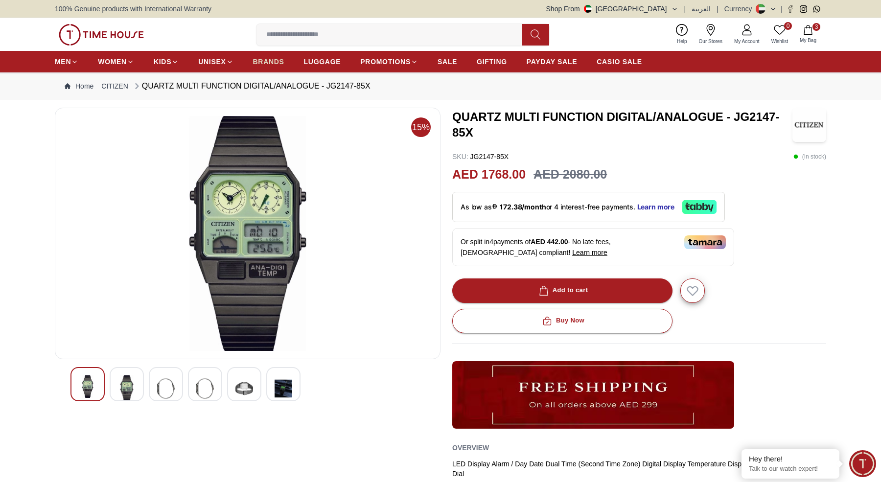
click at [279, 64] on span "BRANDS" at bounding box center [268, 62] width 31 height 10
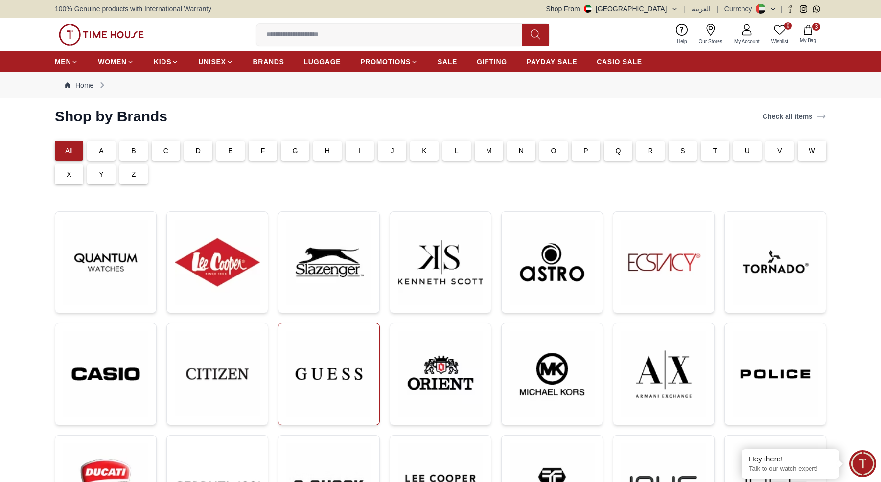
scroll to position [52, 0]
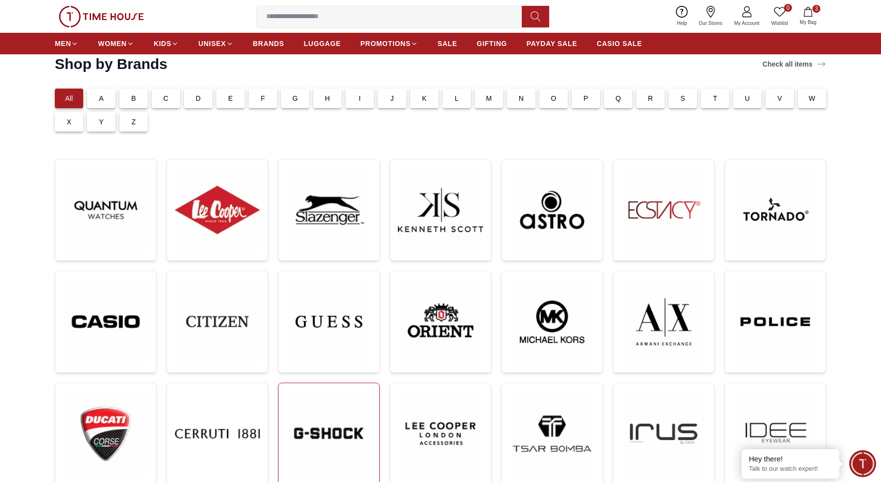
click at [334, 410] on img at bounding box center [328, 433] width 85 height 85
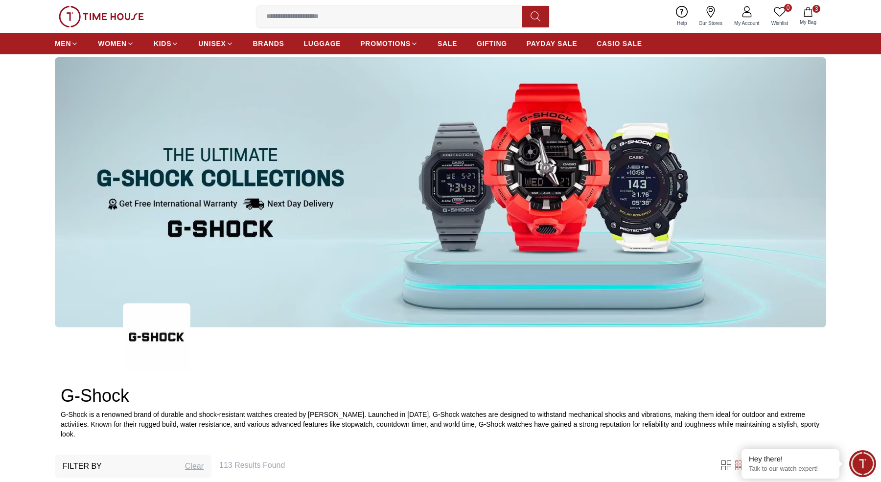
click at [402, 13] on input at bounding box center [393, 17] width 273 height 20
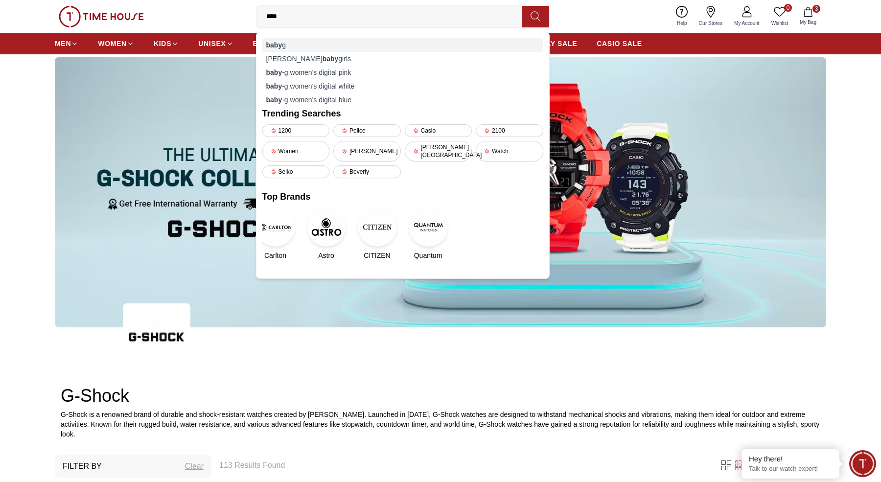
type input "****"
click at [294, 42] on div "baby g" at bounding box center [402, 45] width 281 height 14
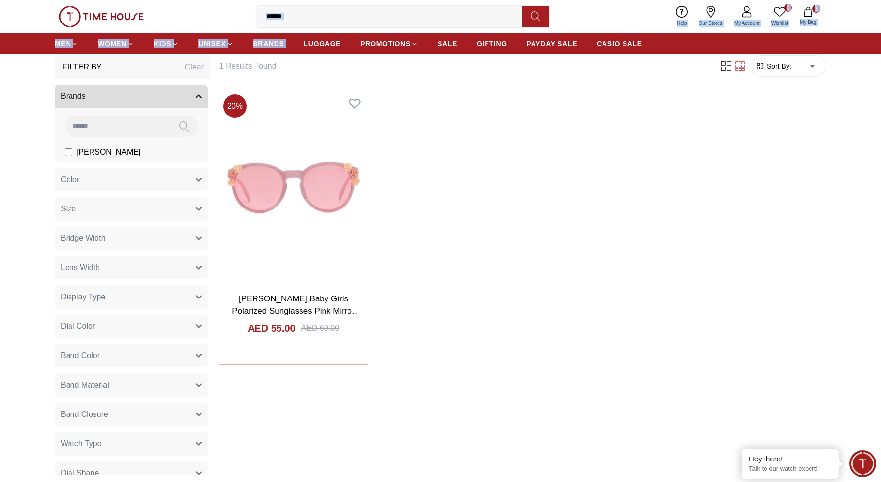
drag, startPoint x: 303, startPoint y: 36, endPoint x: 302, endPoint y: 19, distance: 16.7
click at [302, 19] on header "0 Wishlist 3 My Bag ****** baby g [PERSON_NAME] baby g irls baby-g women's digi…" at bounding box center [440, 27] width 881 height 54
click at [302, 19] on input "******" at bounding box center [393, 17] width 273 height 20
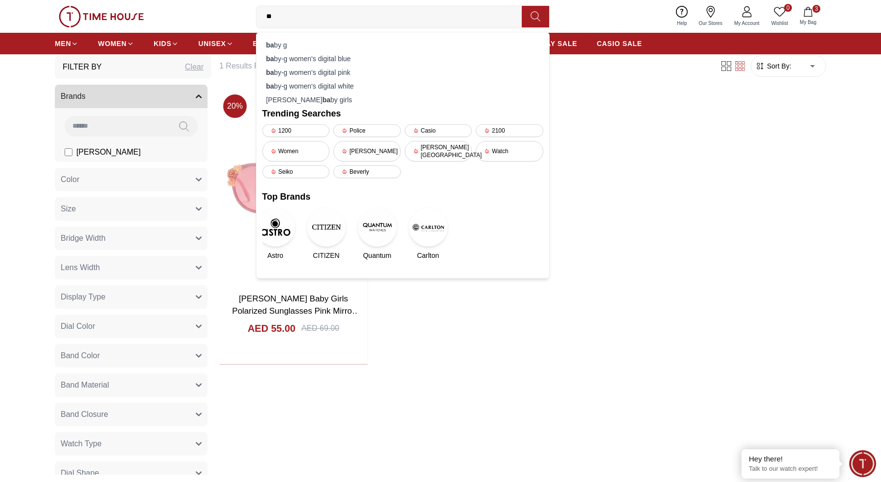
type input "*"
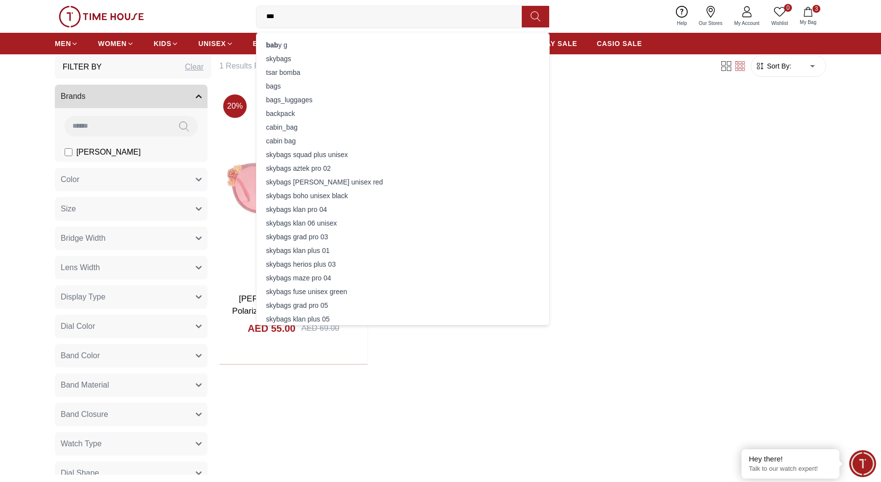
type input "****"
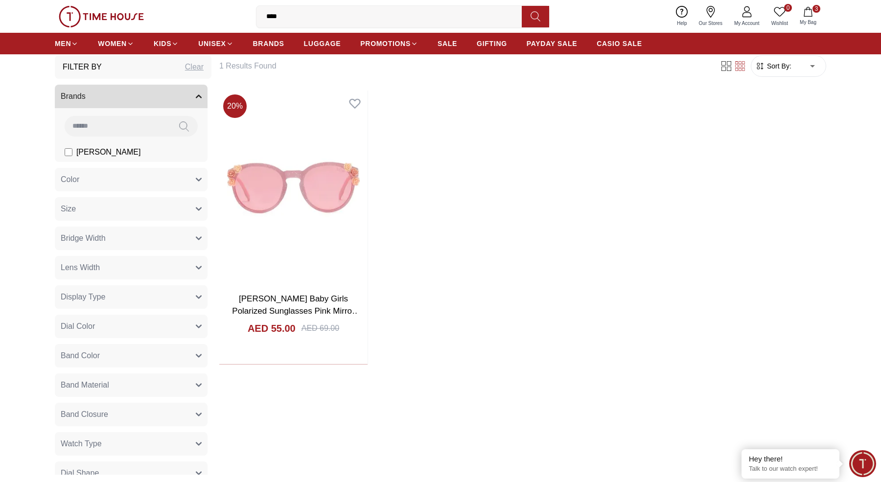
click at [444, 14] on input "****" at bounding box center [393, 17] width 273 height 20
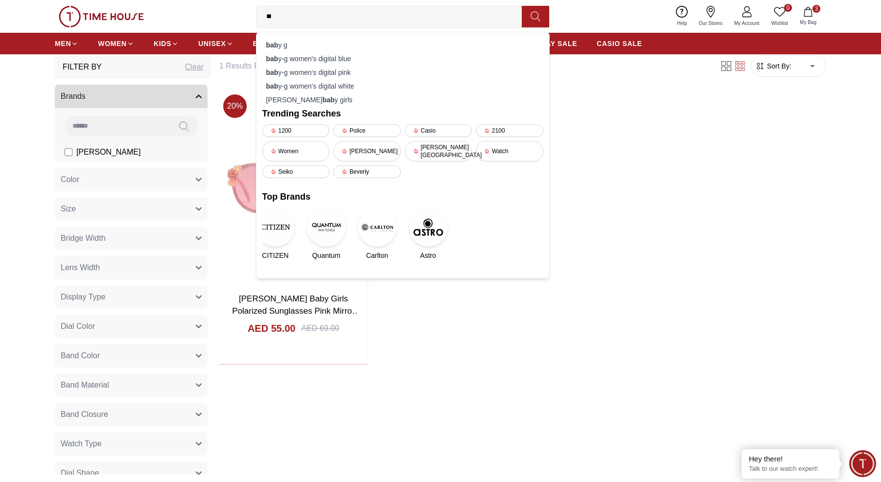
type input "*"
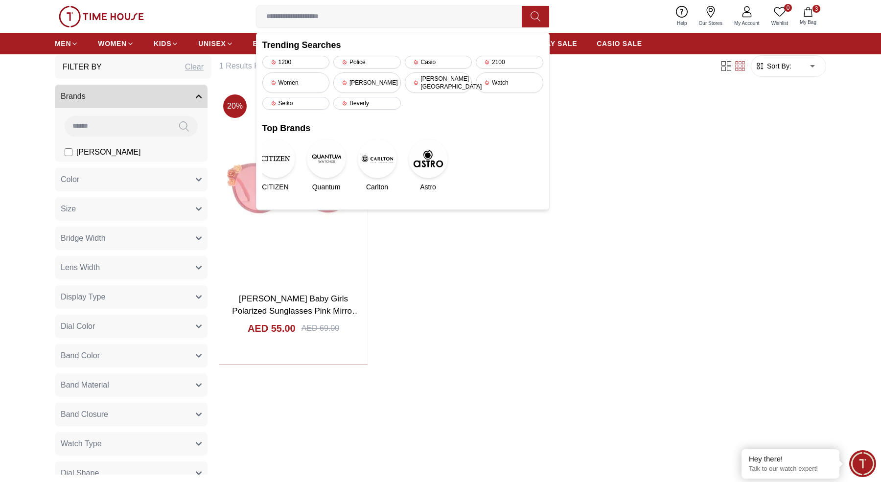
click at [647, 205] on div "20 % [PERSON_NAME] Baby Girls Polarized Sunglasses Pink Mirror Lens - LCK107C01…" at bounding box center [522, 228] width 607 height 274
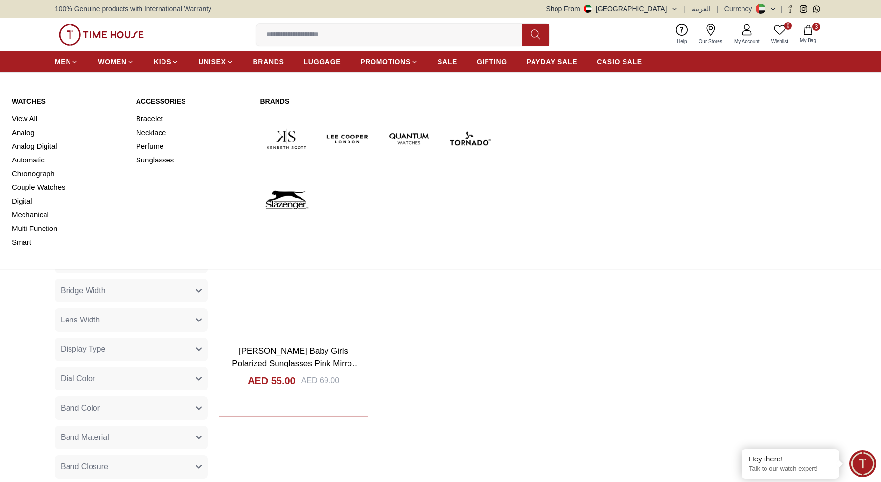
click at [53, 63] on div "MEN WOMEN KIDS UNISEX BRANDS LUGGAGE PROMOTIONS SALE GIFTING PAYDAY SALE CASIO …" at bounding box center [440, 62] width 881 height 22
click at [65, 62] on span "MEN" at bounding box center [63, 62] width 16 height 10
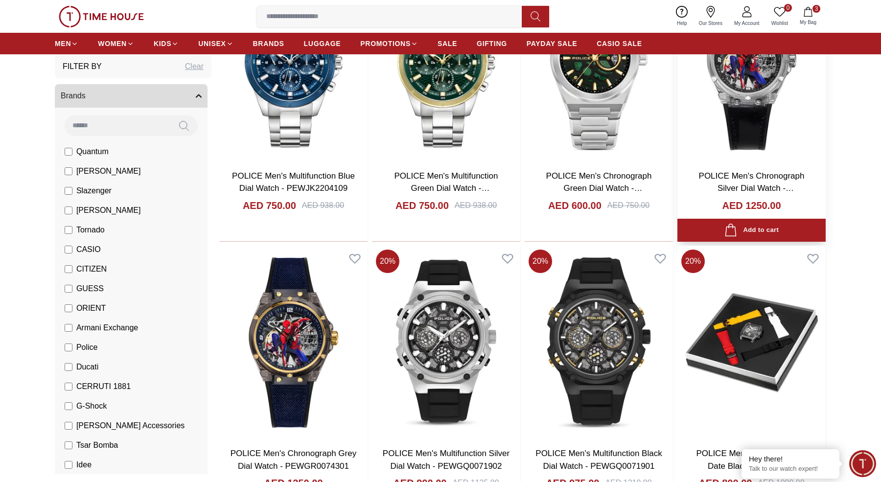
scroll to position [1016, 0]
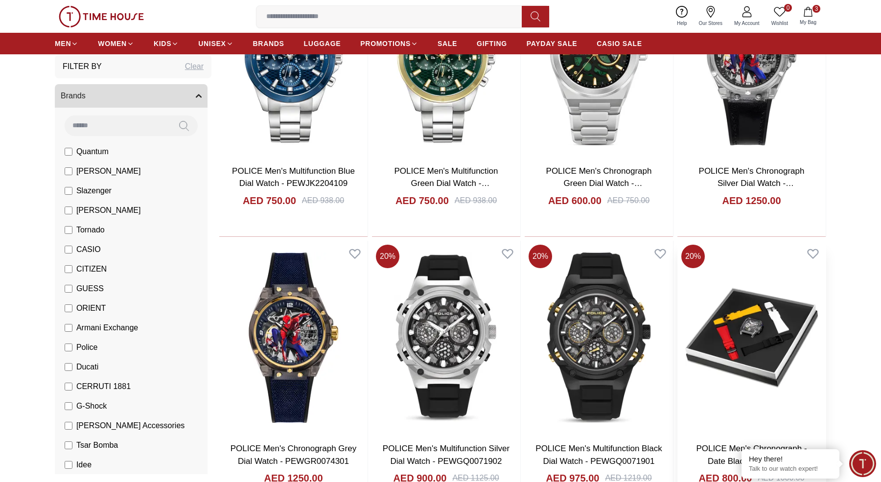
click at [744, 343] on img at bounding box center [752, 338] width 148 height 194
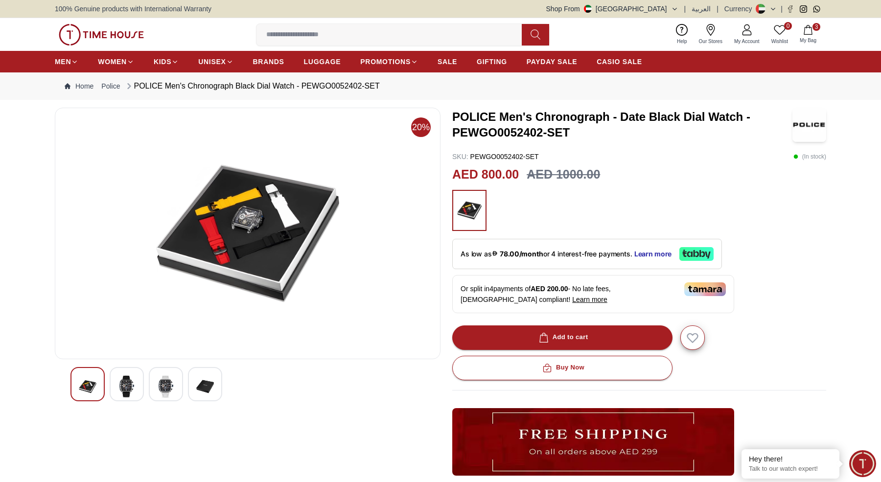
click at [122, 389] on img at bounding box center [127, 387] width 18 height 23
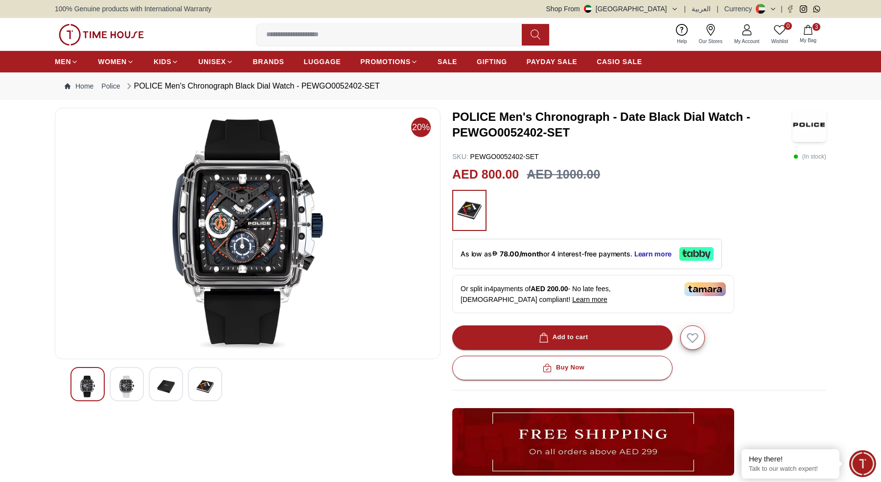
click at [164, 388] on img at bounding box center [166, 387] width 18 height 23
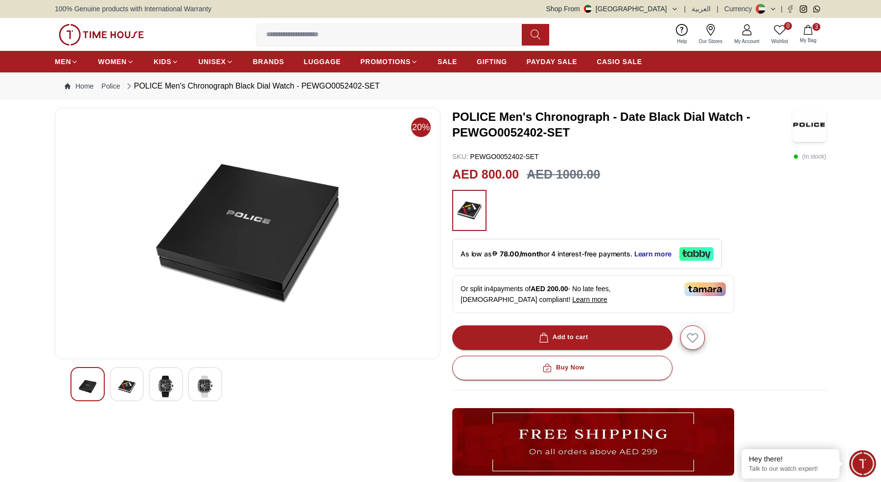
click at [125, 387] on img at bounding box center [127, 387] width 18 height 23
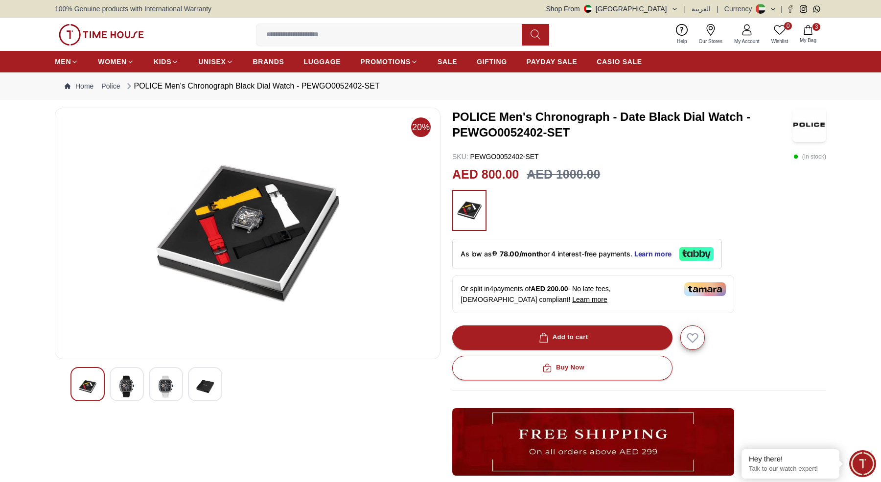
click at [164, 389] on img at bounding box center [166, 387] width 18 height 23
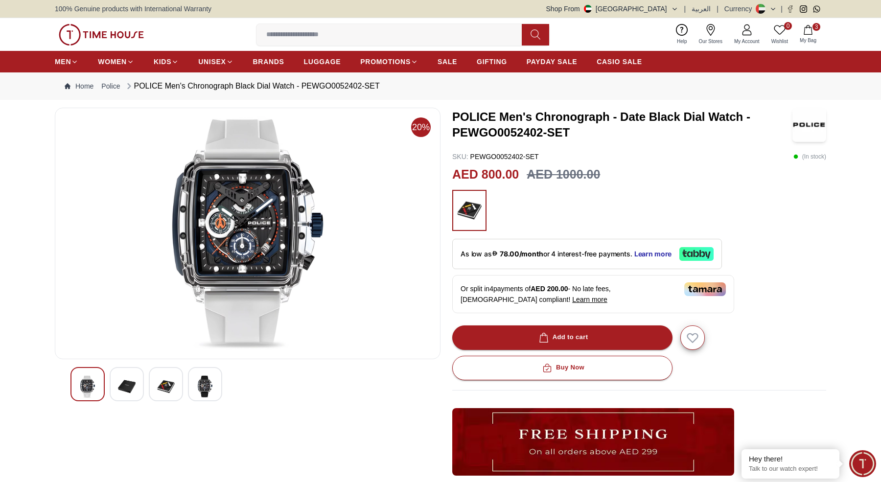
click at [210, 395] on img at bounding box center [205, 387] width 18 height 23
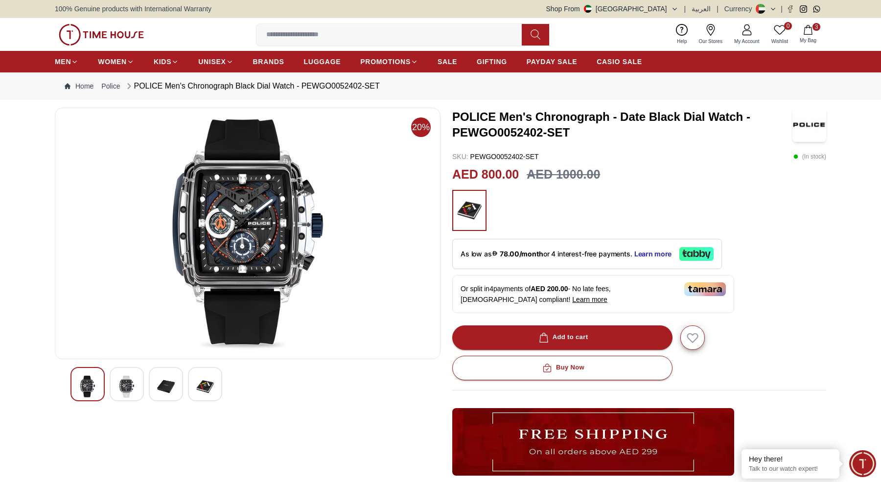
click at [136, 393] on img at bounding box center [127, 387] width 18 height 23
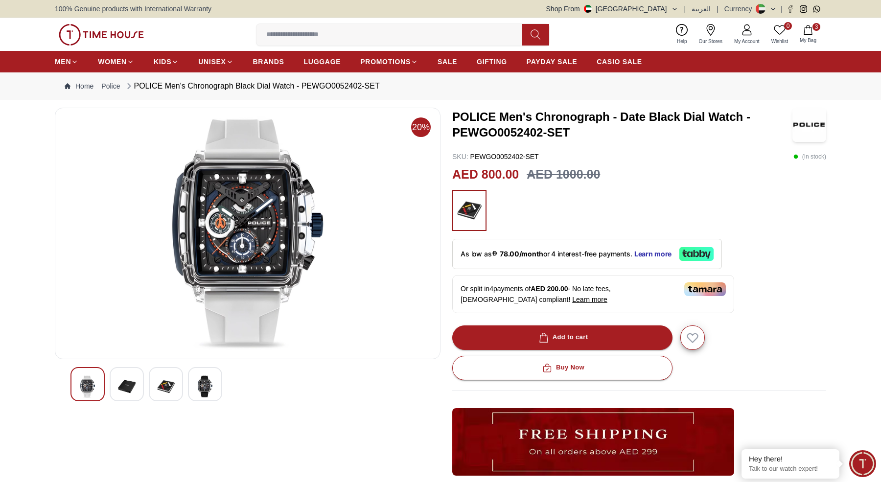
click at [130, 391] on img at bounding box center [127, 387] width 18 height 23
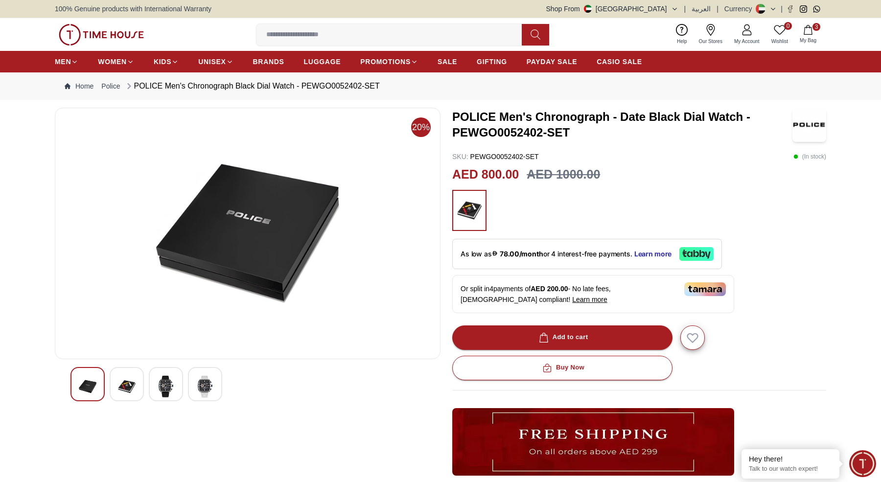
click at [130, 391] on img at bounding box center [127, 387] width 18 height 23
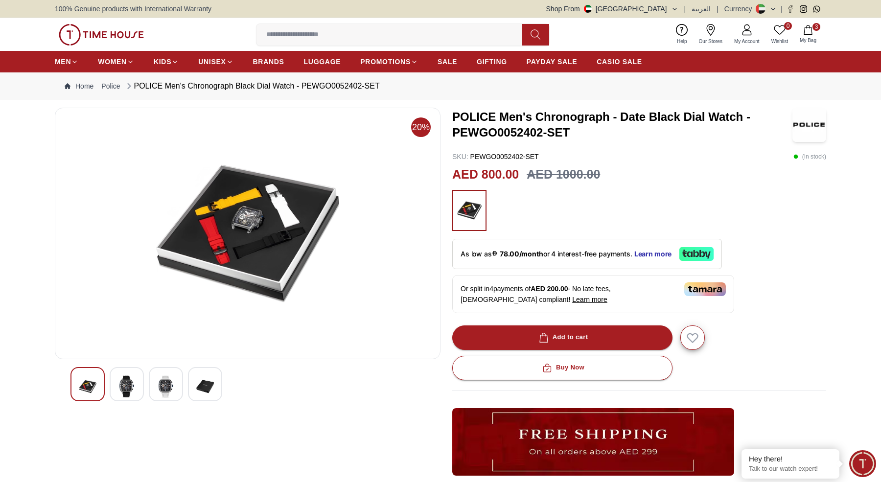
click at [130, 391] on img at bounding box center [127, 387] width 18 height 23
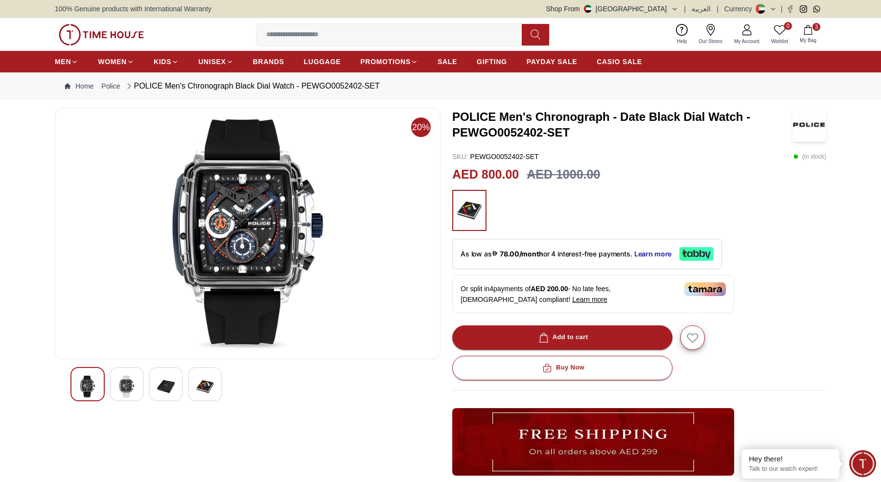
click at [130, 391] on img at bounding box center [127, 387] width 18 height 23
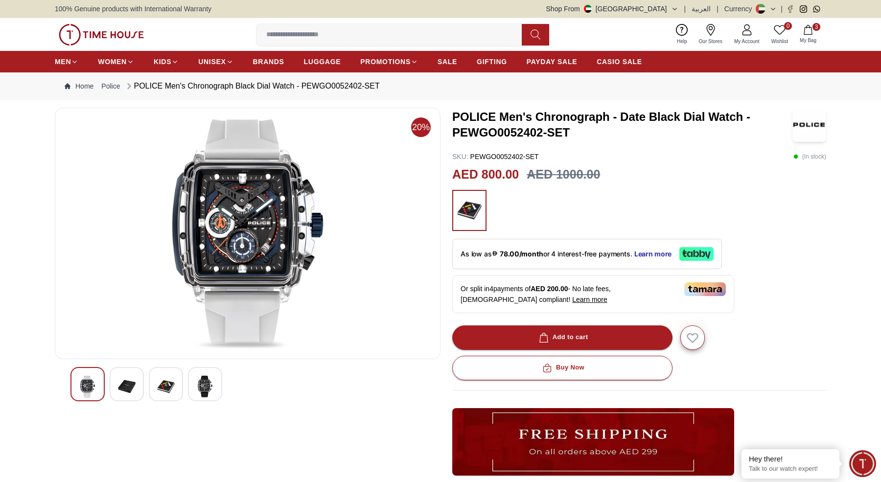
click at [130, 391] on img at bounding box center [127, 387] width 18 height 23
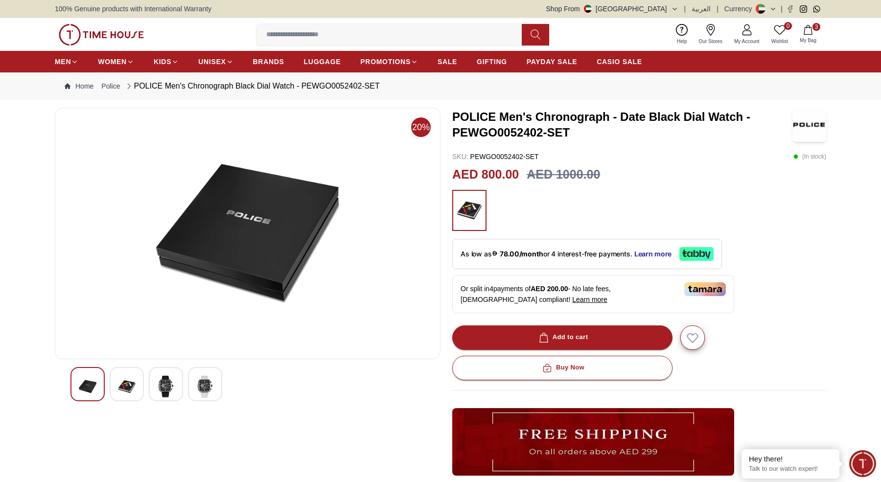
click at [130, 391] on img at bounding box center [127, 387] width 18 height 23
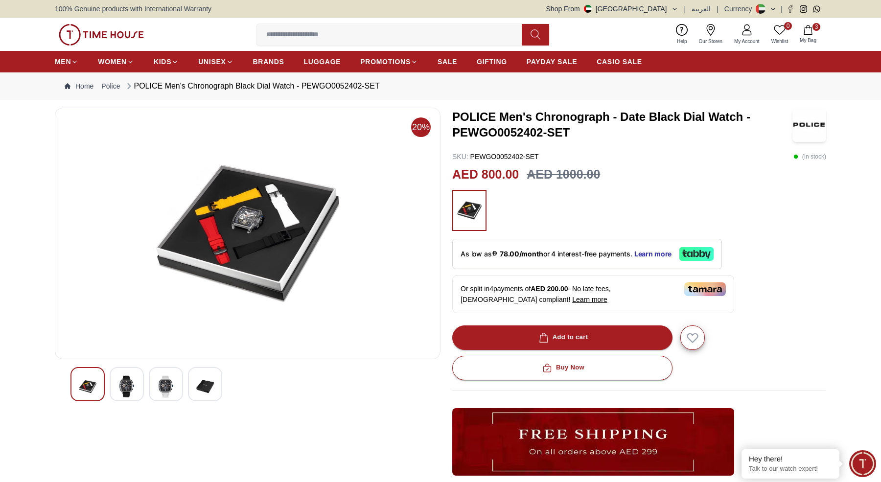
click at [130, 391] on img at bounding box center [127, 387] width 18 height 23
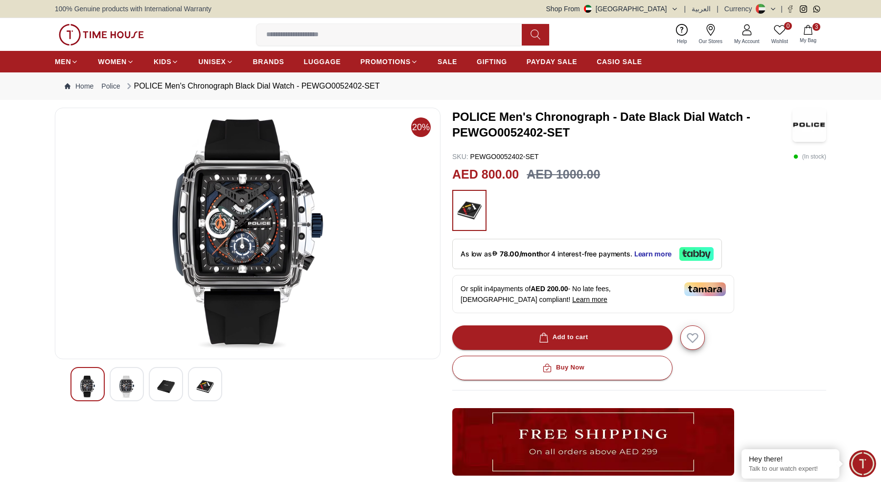
click at [130, 391] on img at bounding box center [127, 387] width 18 height 23
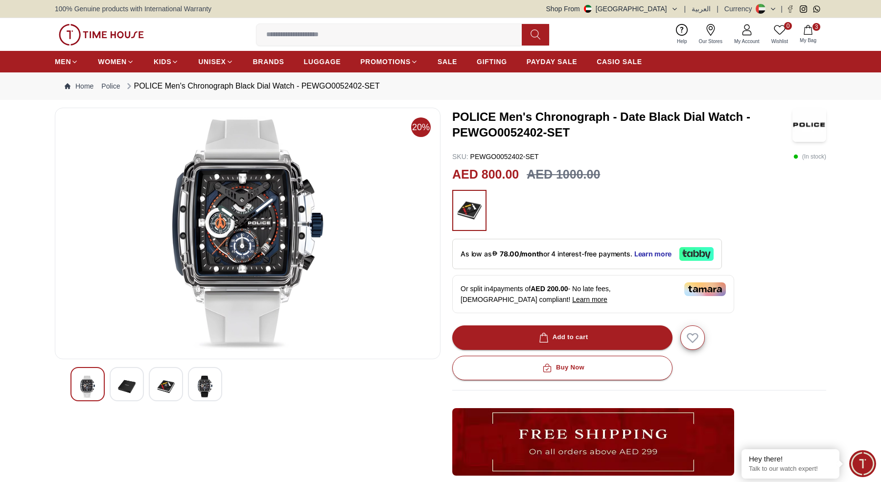
click at [130, 391] on img at bounding box center [127, 387] width 18 height 23
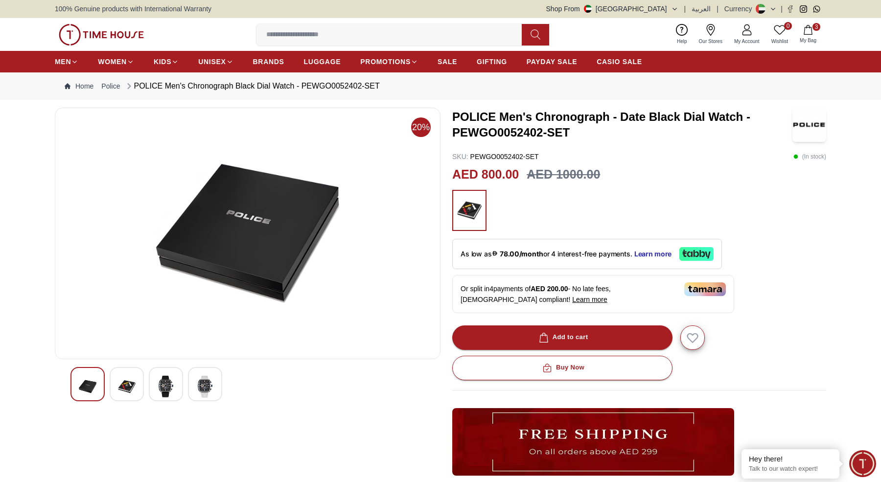
click at [130, 391] on img at bounding box center [127, 387] width 18 height 23
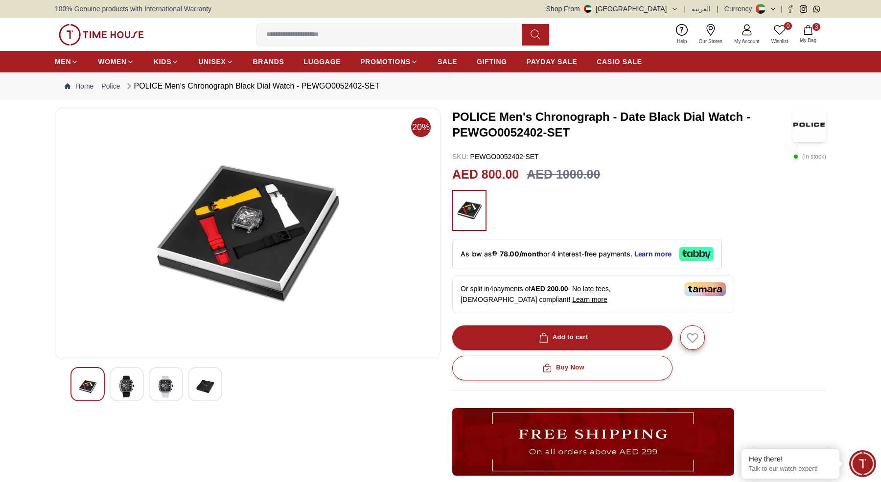
click at [130, 391] on img at bounding box center [127, 387] width 18 height 23
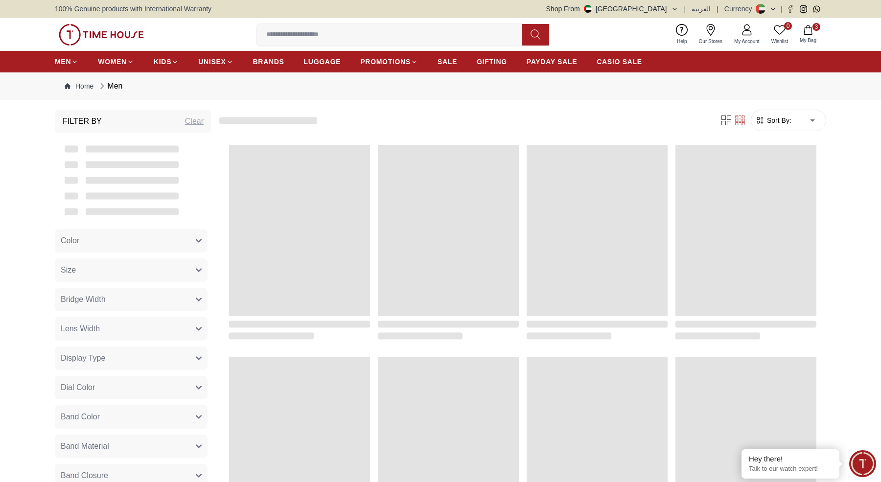
scroll to position [890, 0]
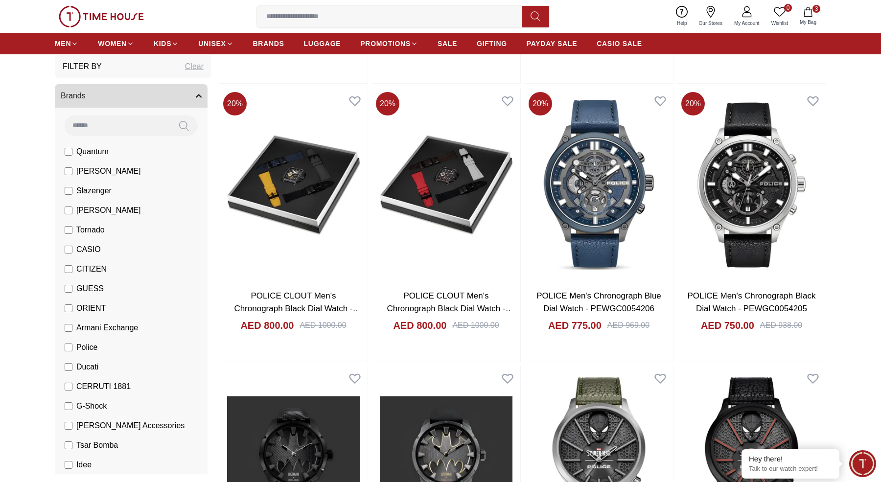
scroll to position [2069, 0]
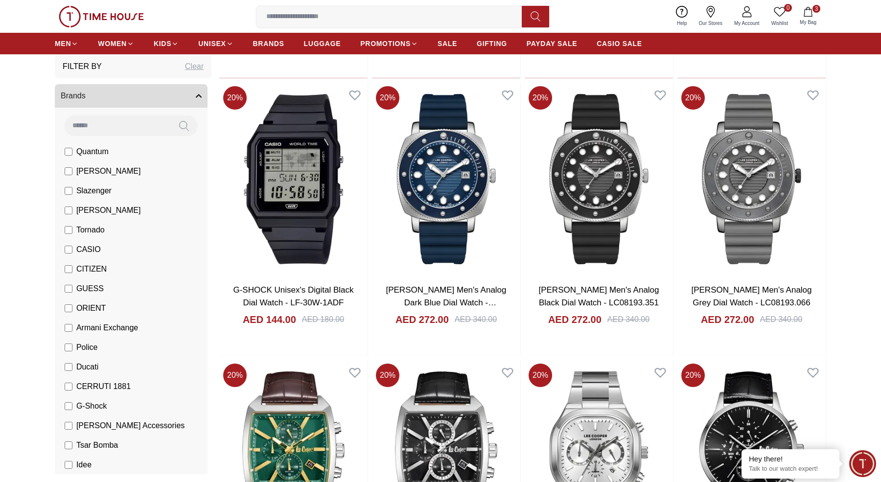
scroll to position [2841, 0]
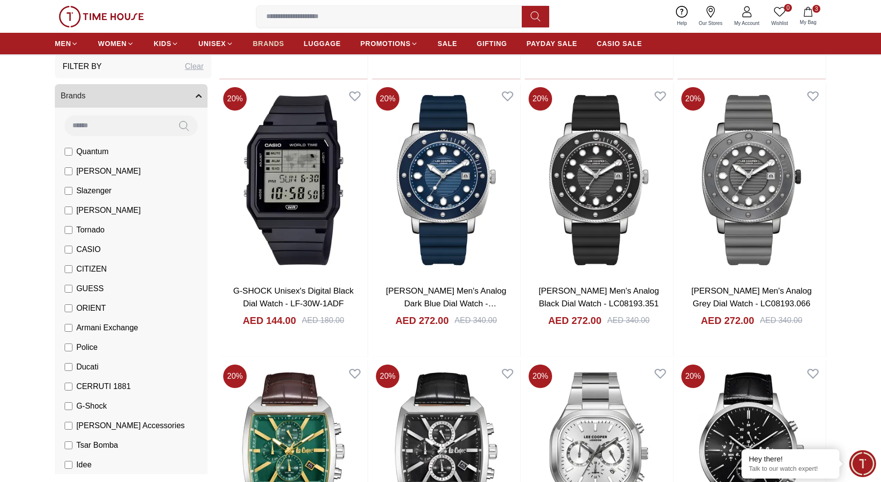
click at [264, 39] on span "BRANDS" at bounding box center [268, 44] width 31 height 10
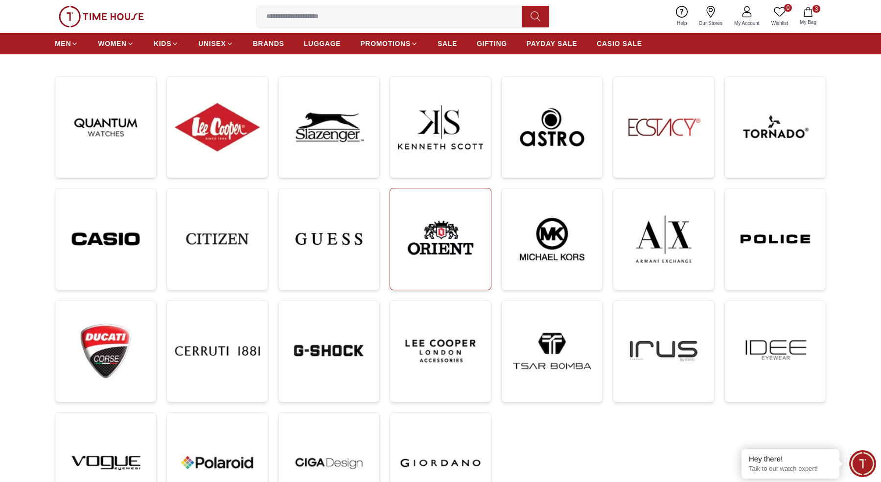
scroll to position [134, 0]
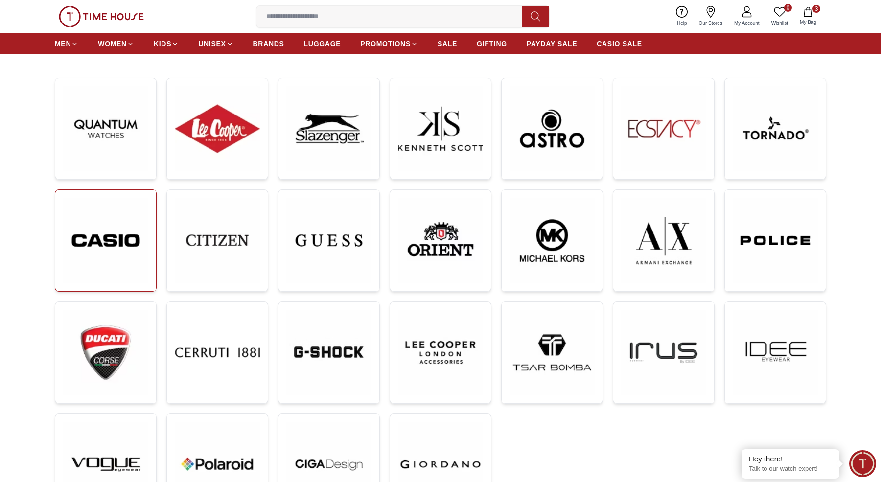
click at [117, 252] on img at bounding box center [105, 241] width 85 height 86
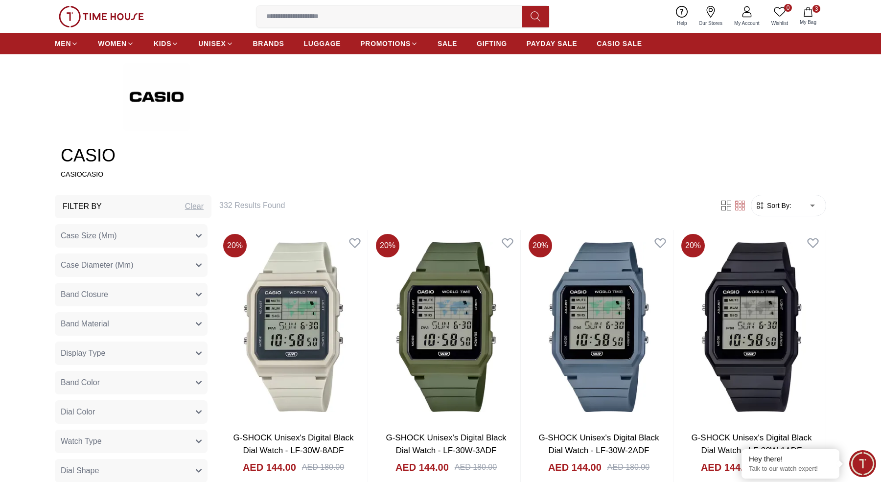
scroll to position [326, 0]
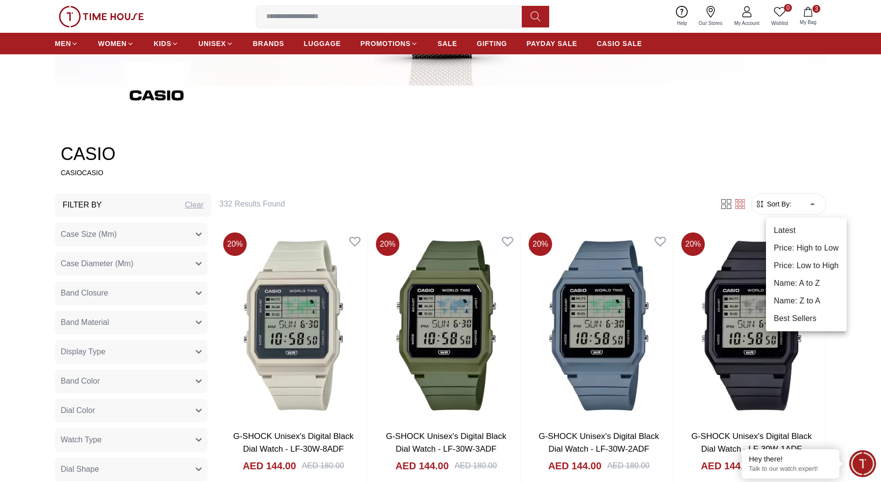
click at [796, 267] on li "Price: Low to High" at bounding box center [806, 266] width 81 height 18
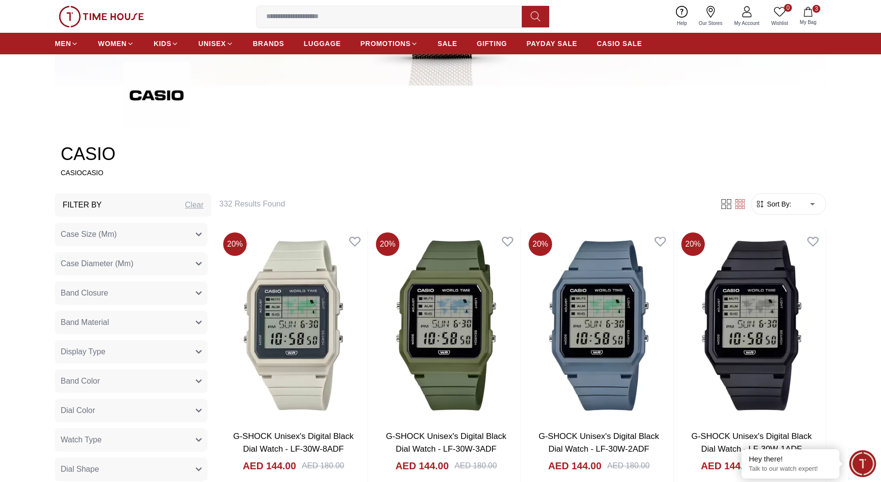
type input "*"
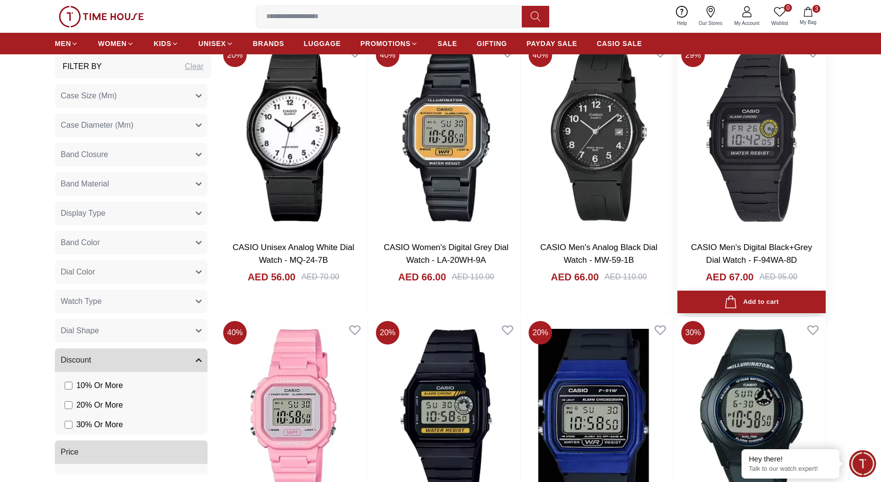
scroll to position [513, 0]
